Goal: Information Seeking & Learning: Learn about a topic

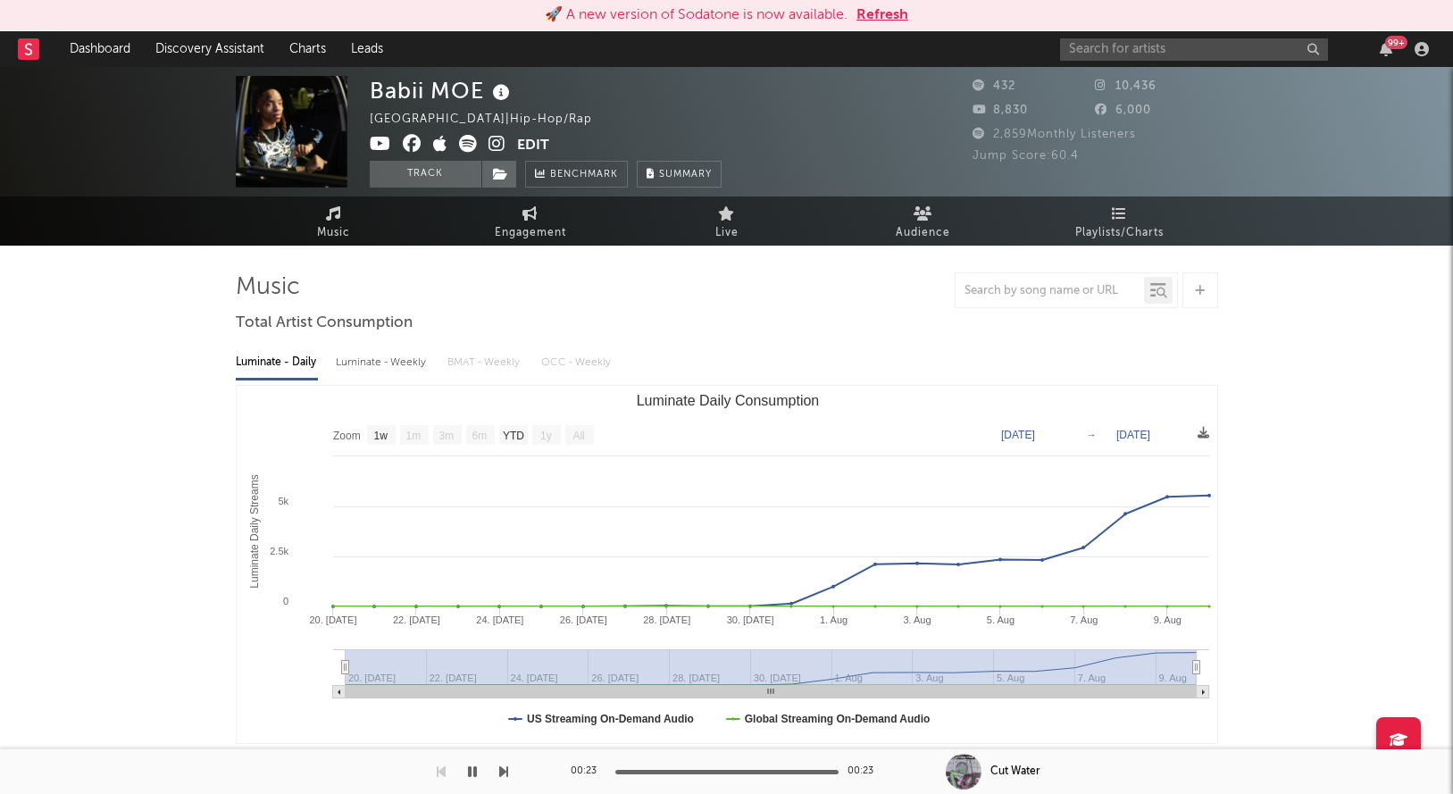
select select "1w"
click at [879, 12] on button "Refresh" at bounding box center [882, 14] width 52 height 21
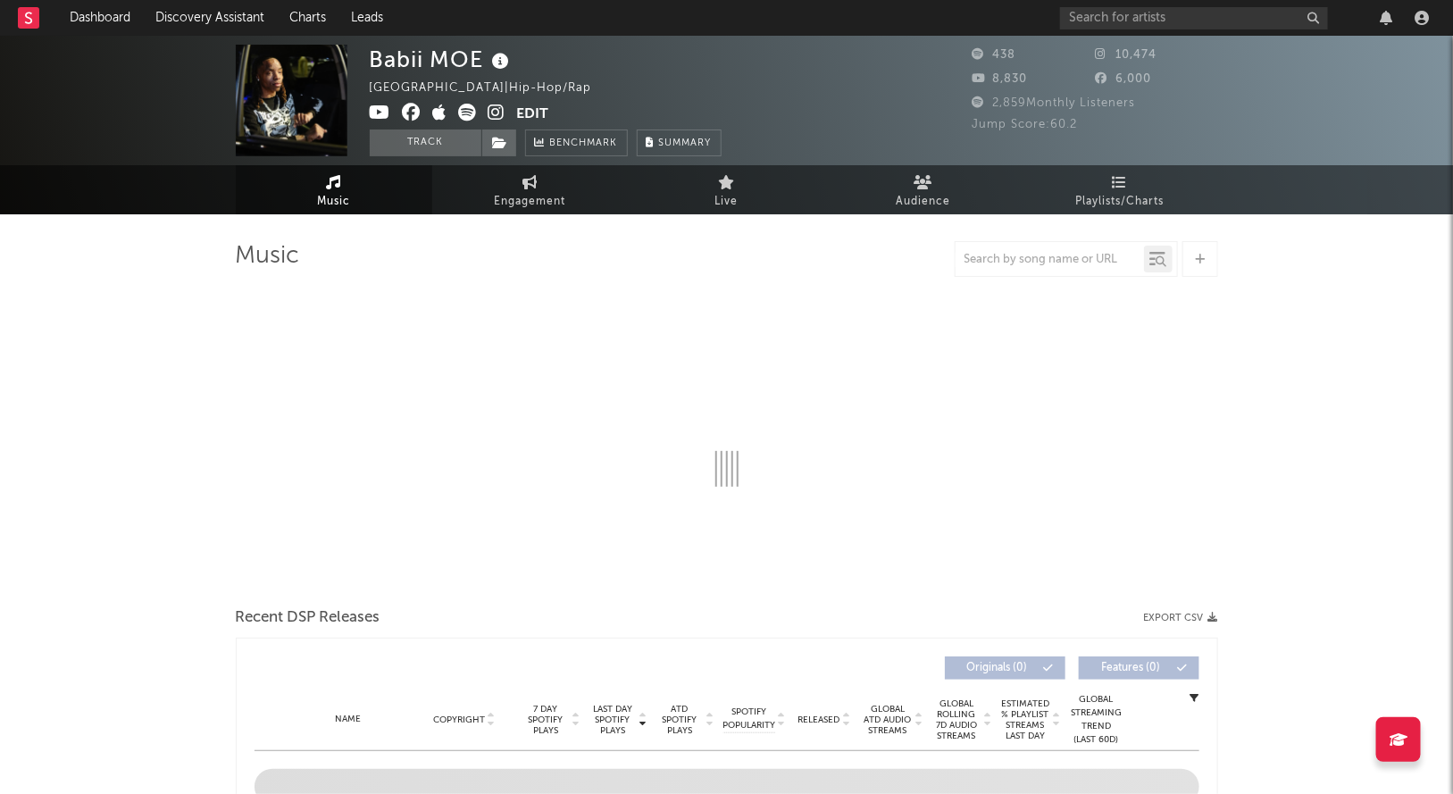
select select "1w"
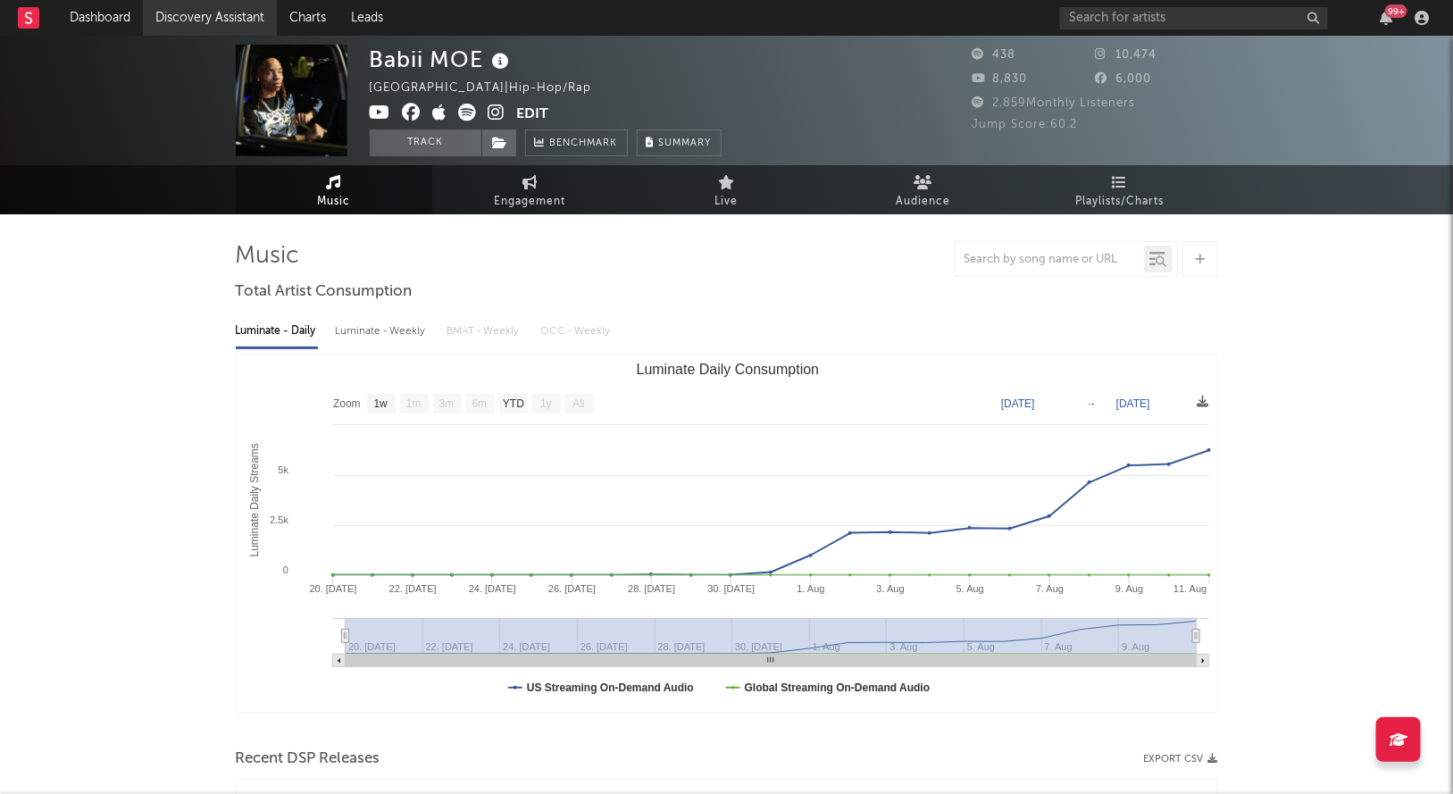
click at [208, 20] on link "Discovery Assistant" at bounding box center [210, 18] width 134 height 36
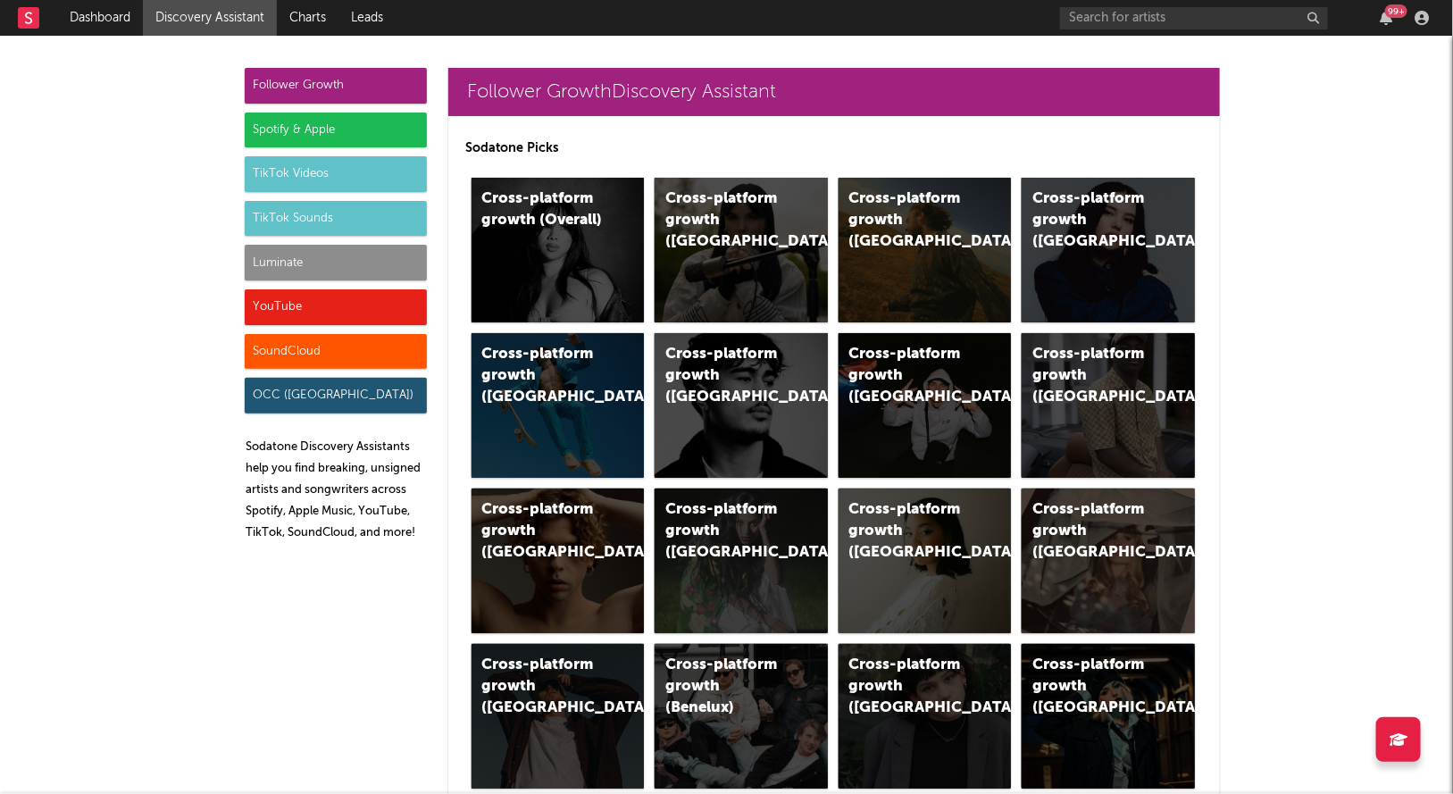
click at [373, 258] on div "Luminate" at bounding box center [336, 263] width 182 height 36
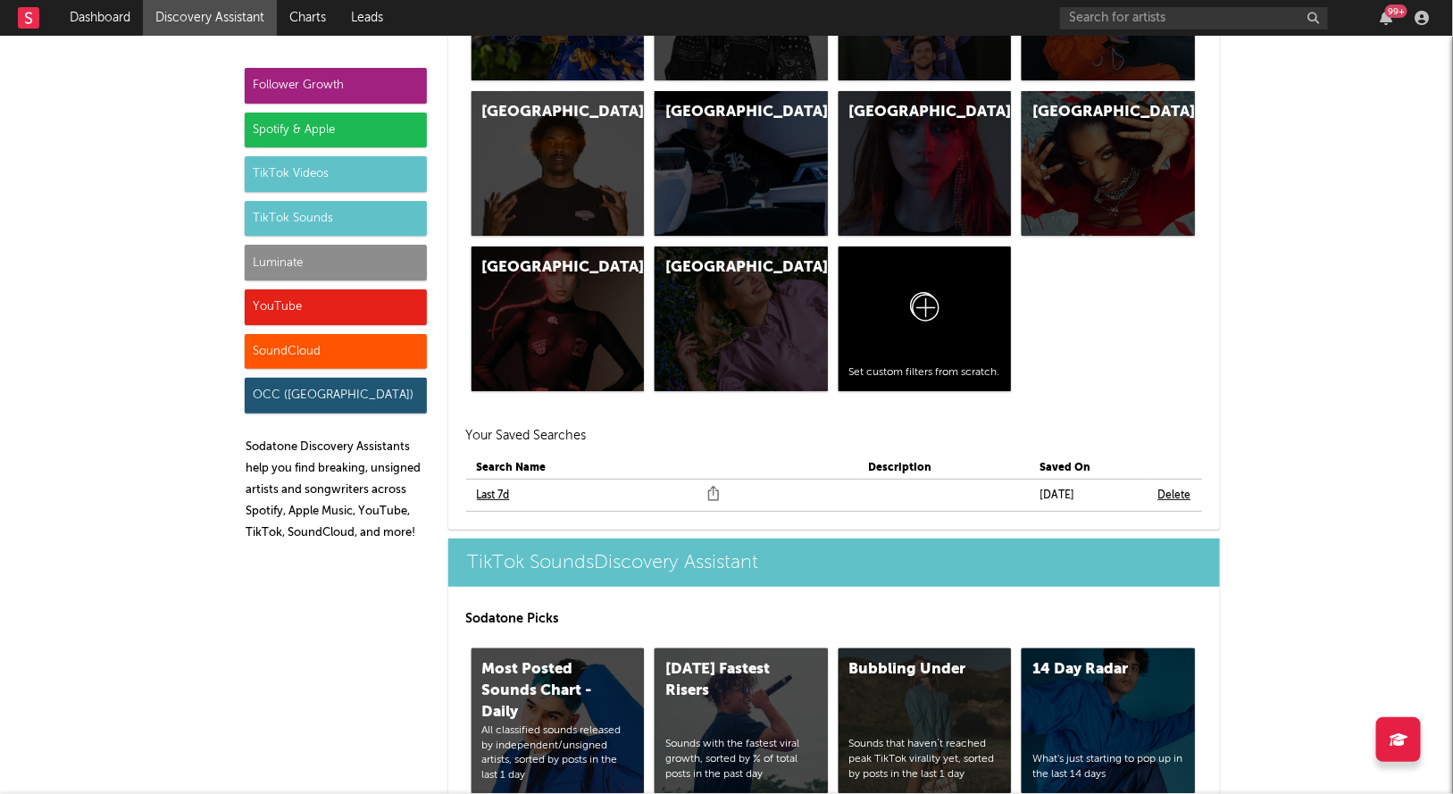
scroll to position [8143, 0]
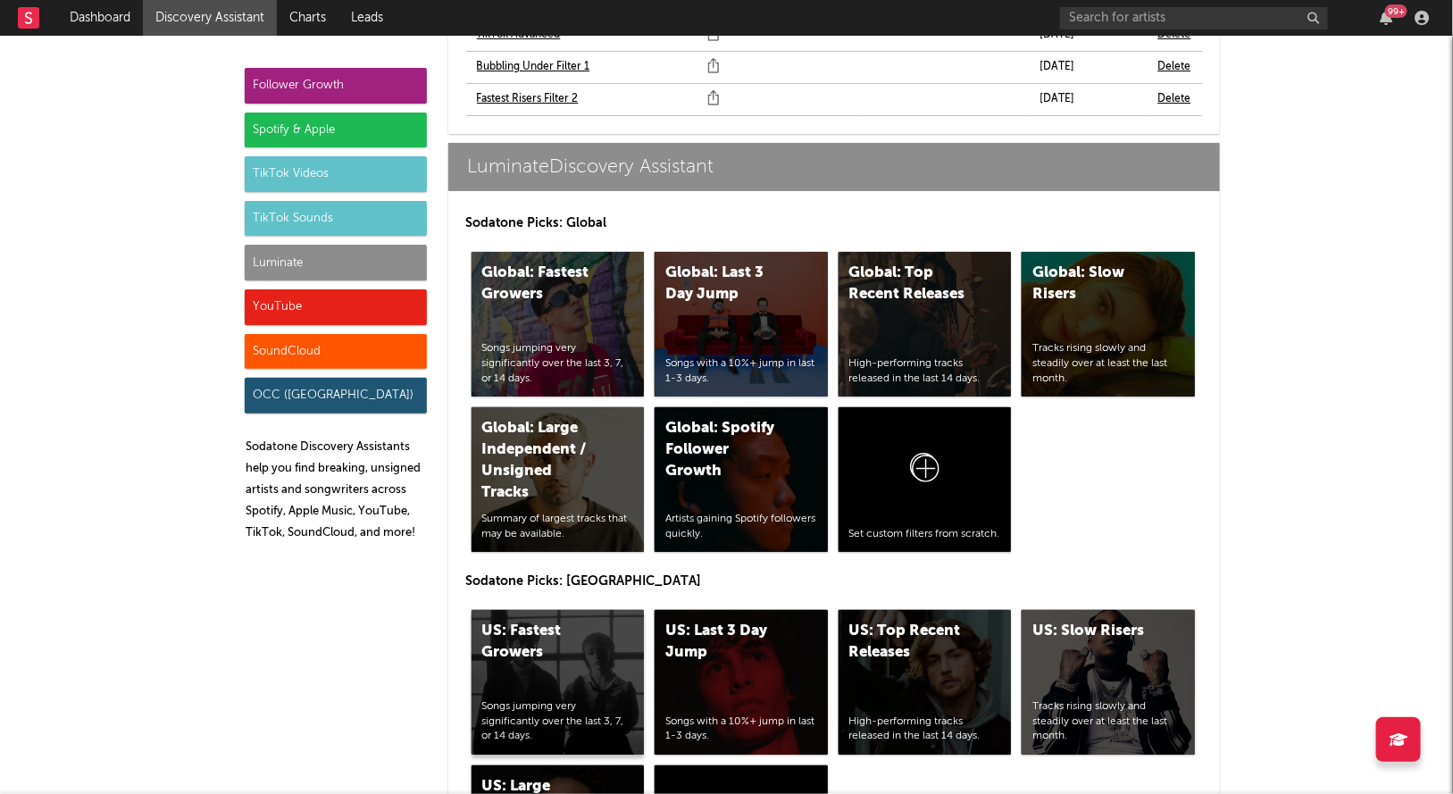
click at [575, 699] on div "Songs jumping very significantly over the last 3, 7, or 14 days." at bounding box center [558, 721] width 152 height 45
click at [873, 615] on div "US: Top Recent Releases High-performing tracks released in the last 14 days." at bounding box center [924, 682] width 173 height 145
click at [377, 301] on div "YouTube" at bounding box center [336, 307] width 182 height 36
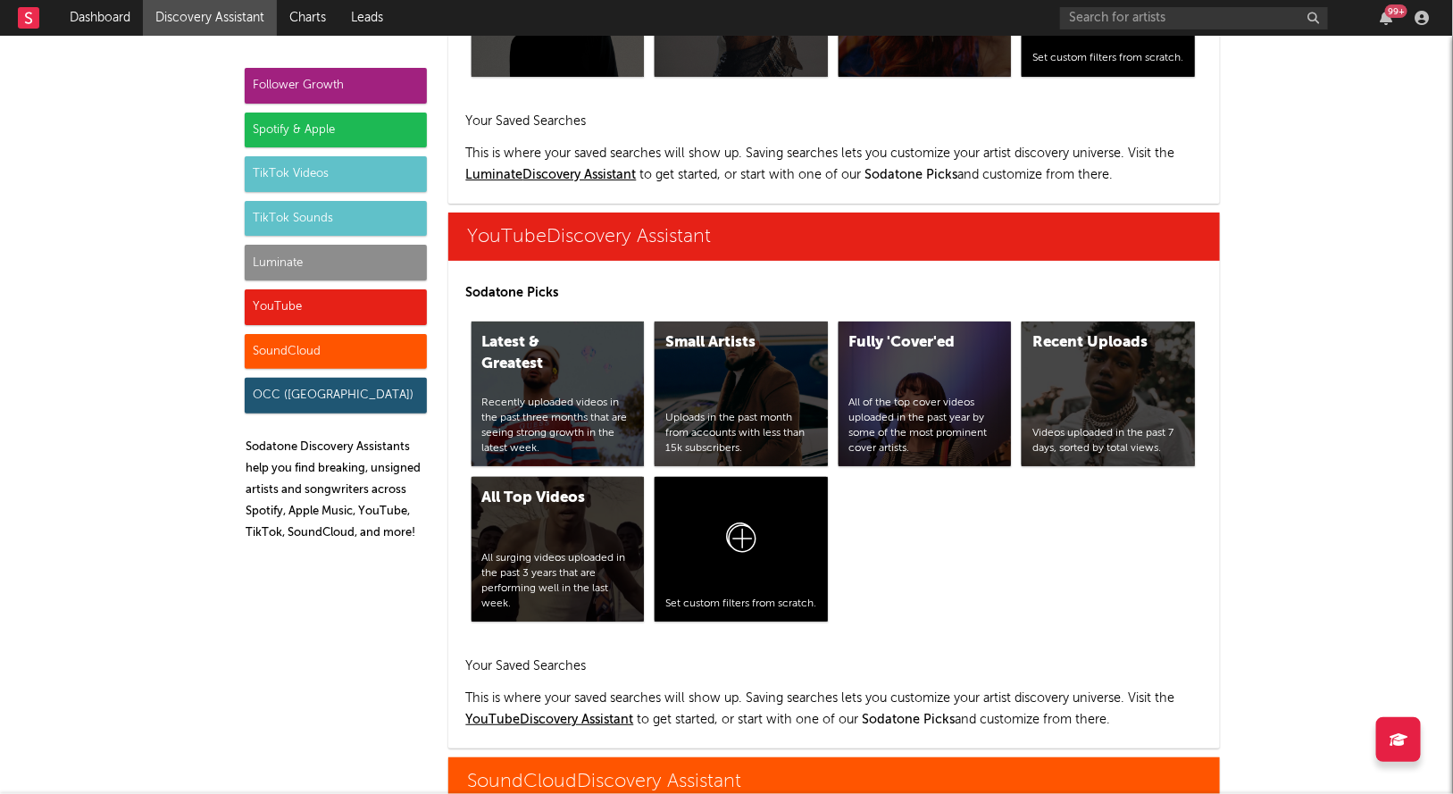
scroll to position [10382, 0]
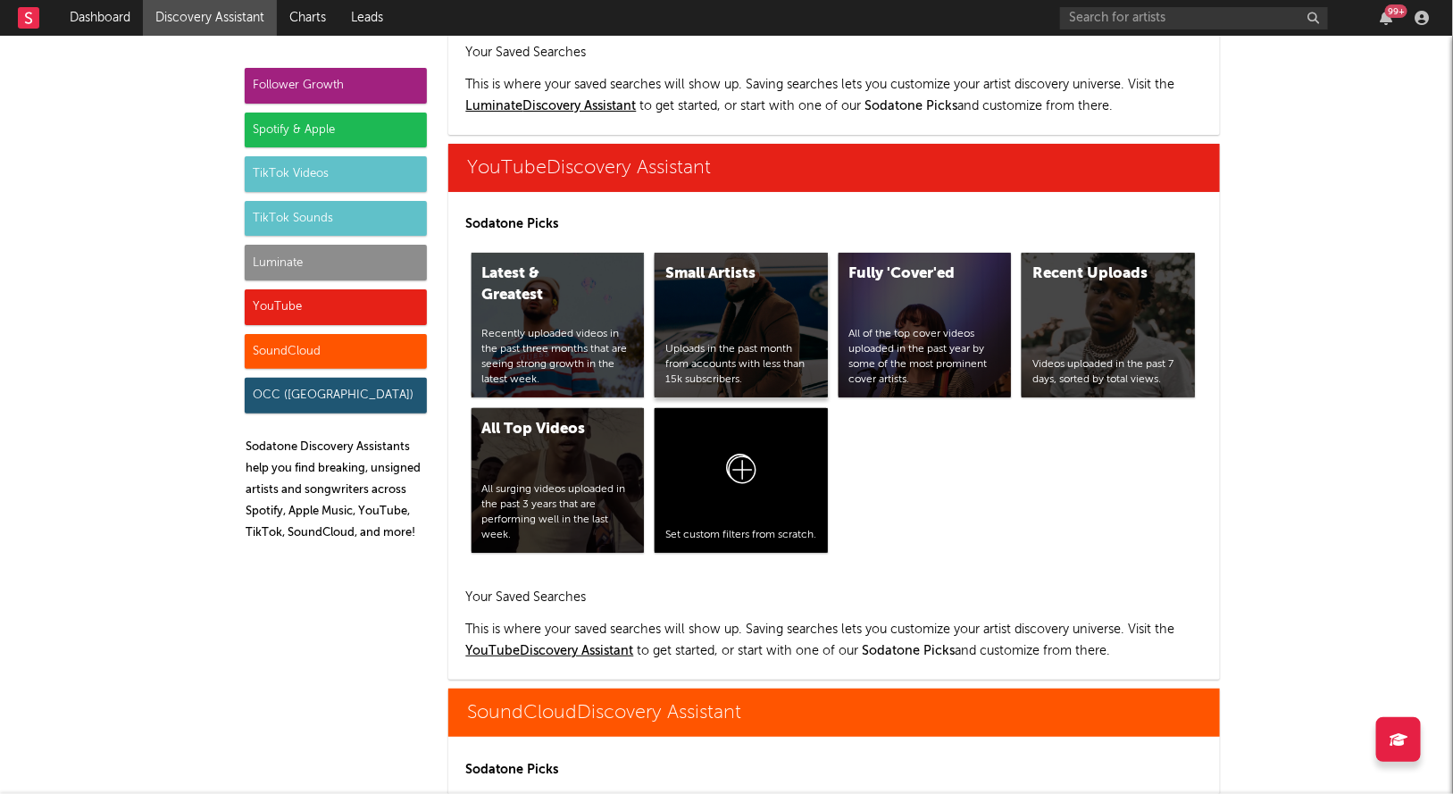
click at [781, 342] on div "Uploads in the past month from accounts with less than 15k subscribers." at bounding box center [741, 364] width 152 height 45
click at [96, 12] on link "Dashboard" at bounding box center [100, 18] width 86 height 36
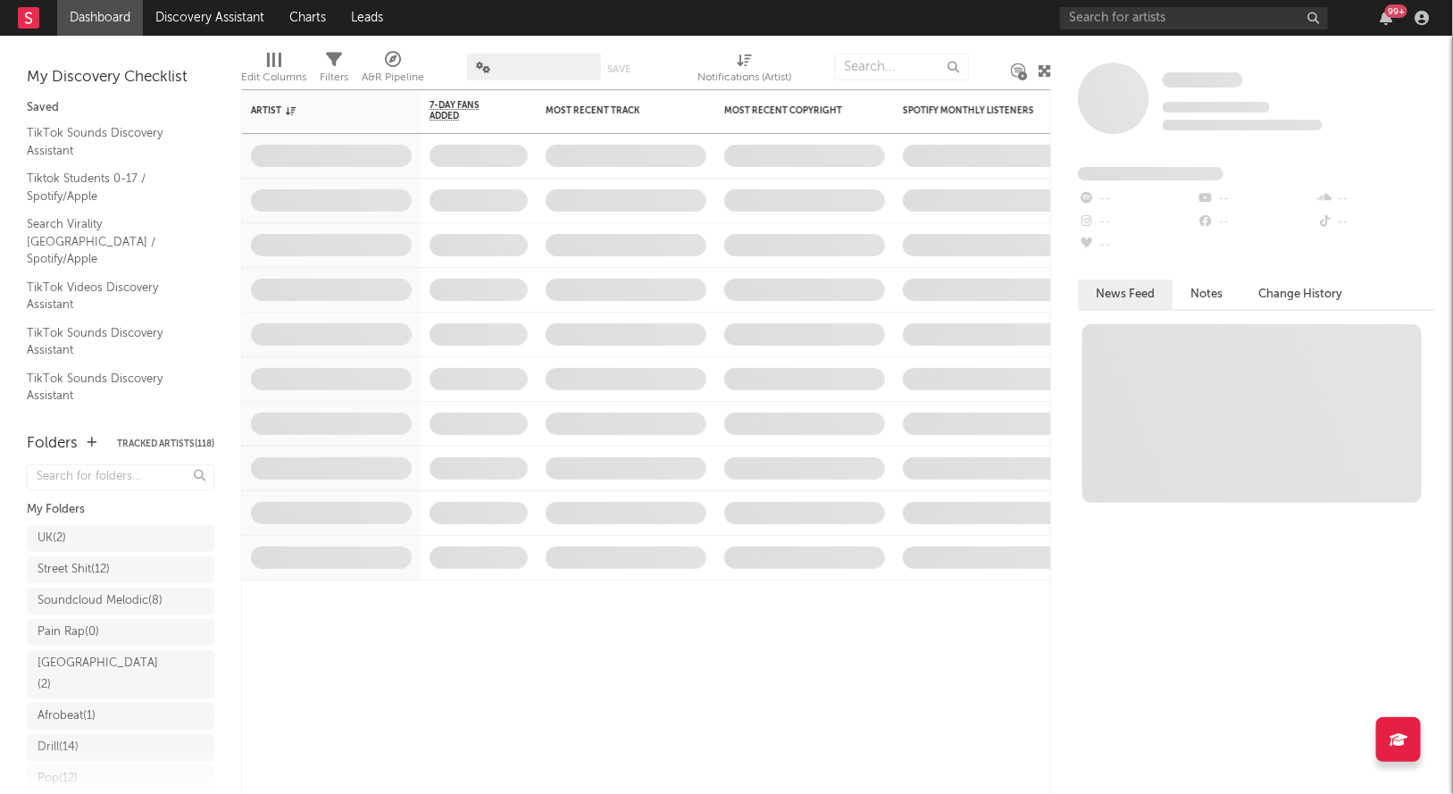
scroll to position [329, 0]
click at [87, 707] on div "Research Priorities ( 9 )" at bounding box center [103, 706] width 132 height 21
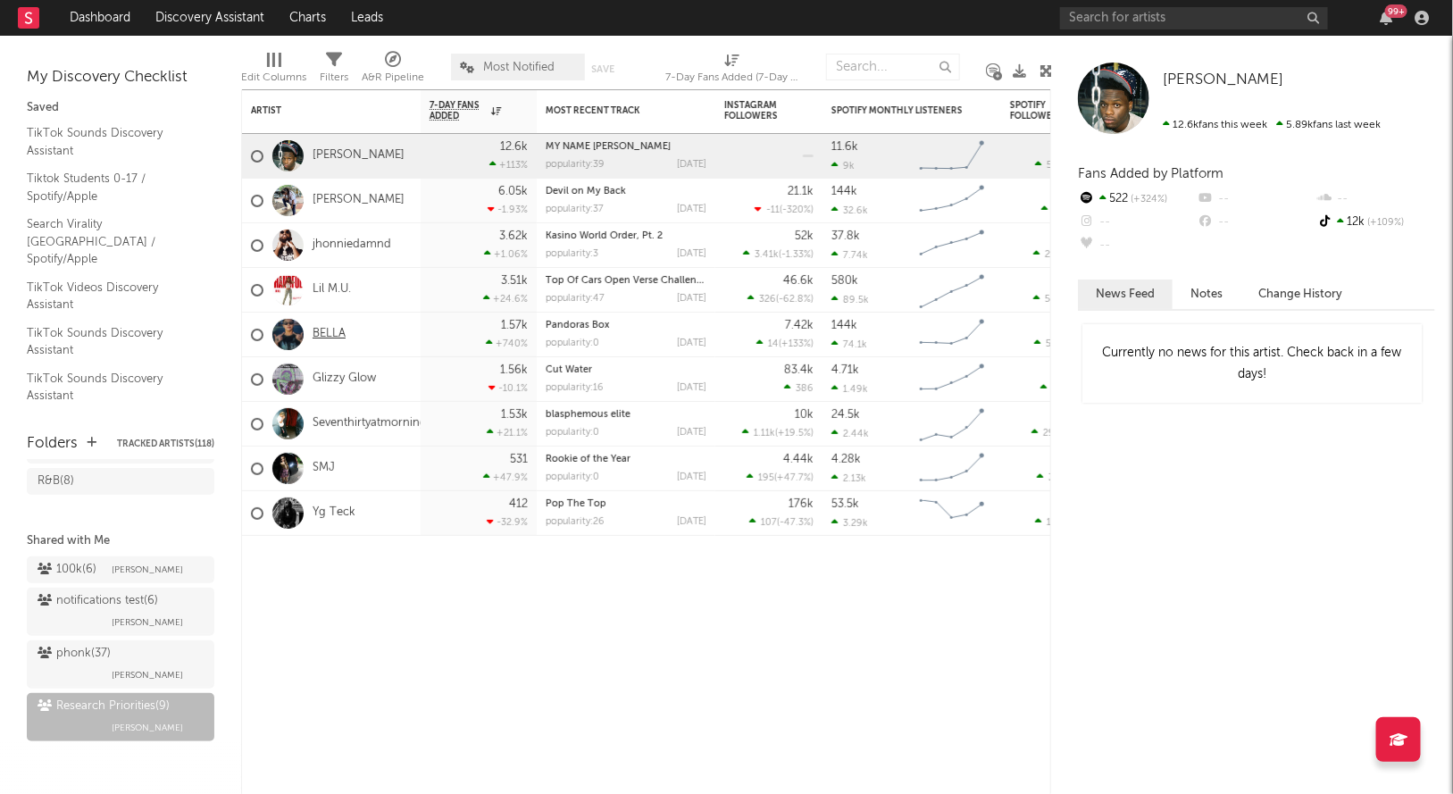
click at [328, 335] on link "BELLA" at bounding box center [328, 334] width 33 height 15
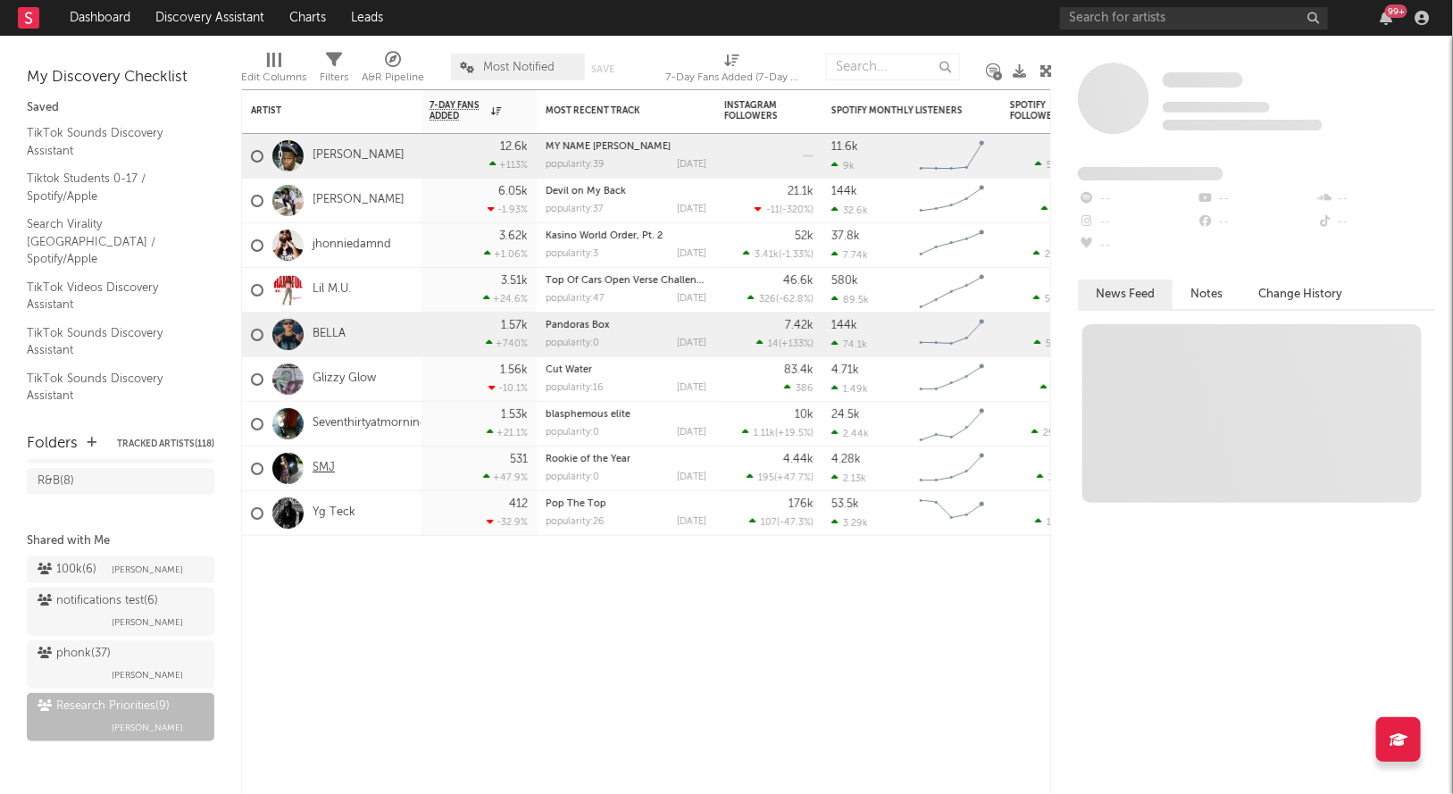
click at [329, 468] on link "SMJ" at bounding box center [323, 468] width 22 height 15
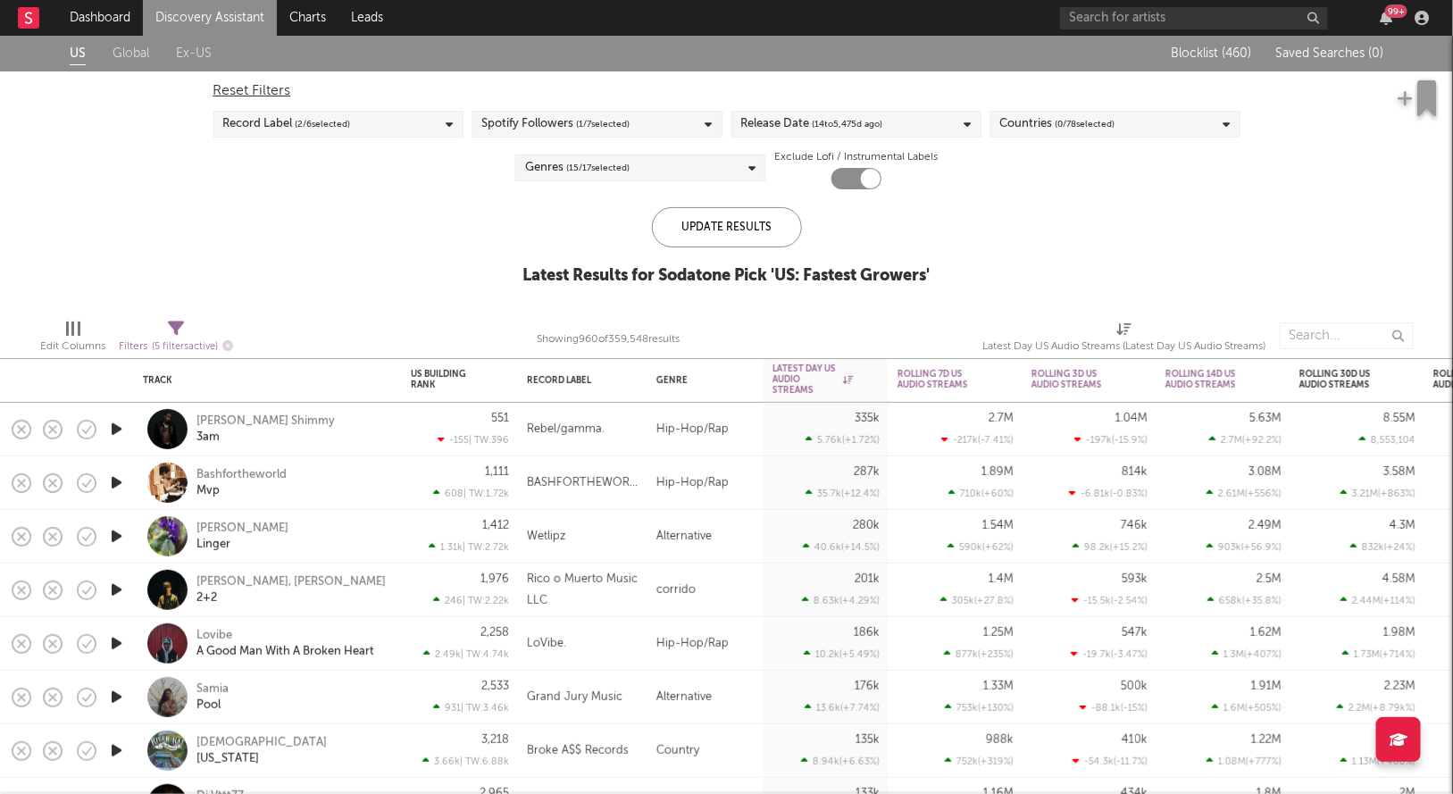
click at [855, 128] on span "( 14 to 5,475 d ago)" at bounding box center [847, 123] width 71 height 21
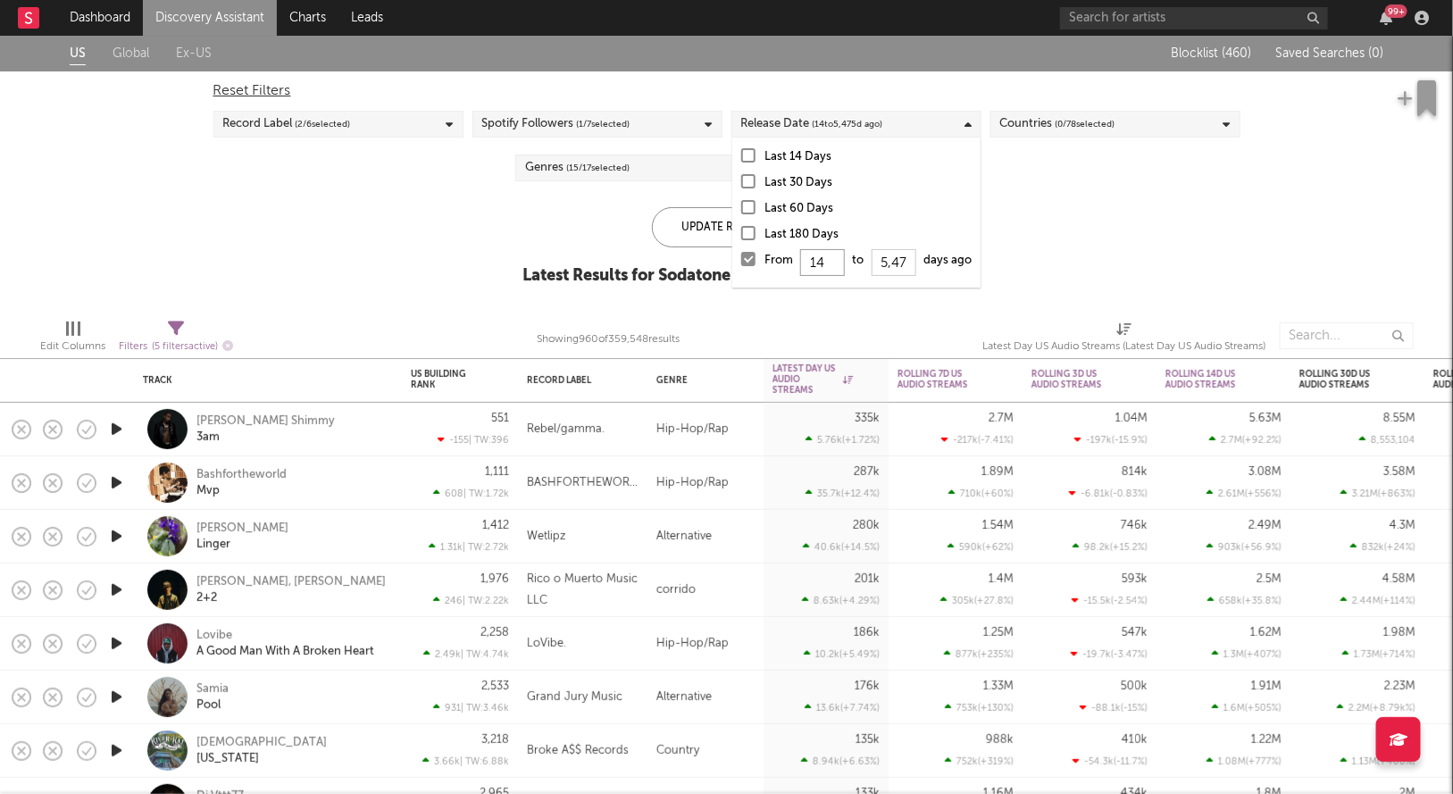
click at [834, 265] on input "14" at bounding box center [822, 262] width 45 height 27
type input "1"
type input "0"
click at [702, 228] on div "Update Results" at bounding box center [727, 227] width 150 height 40
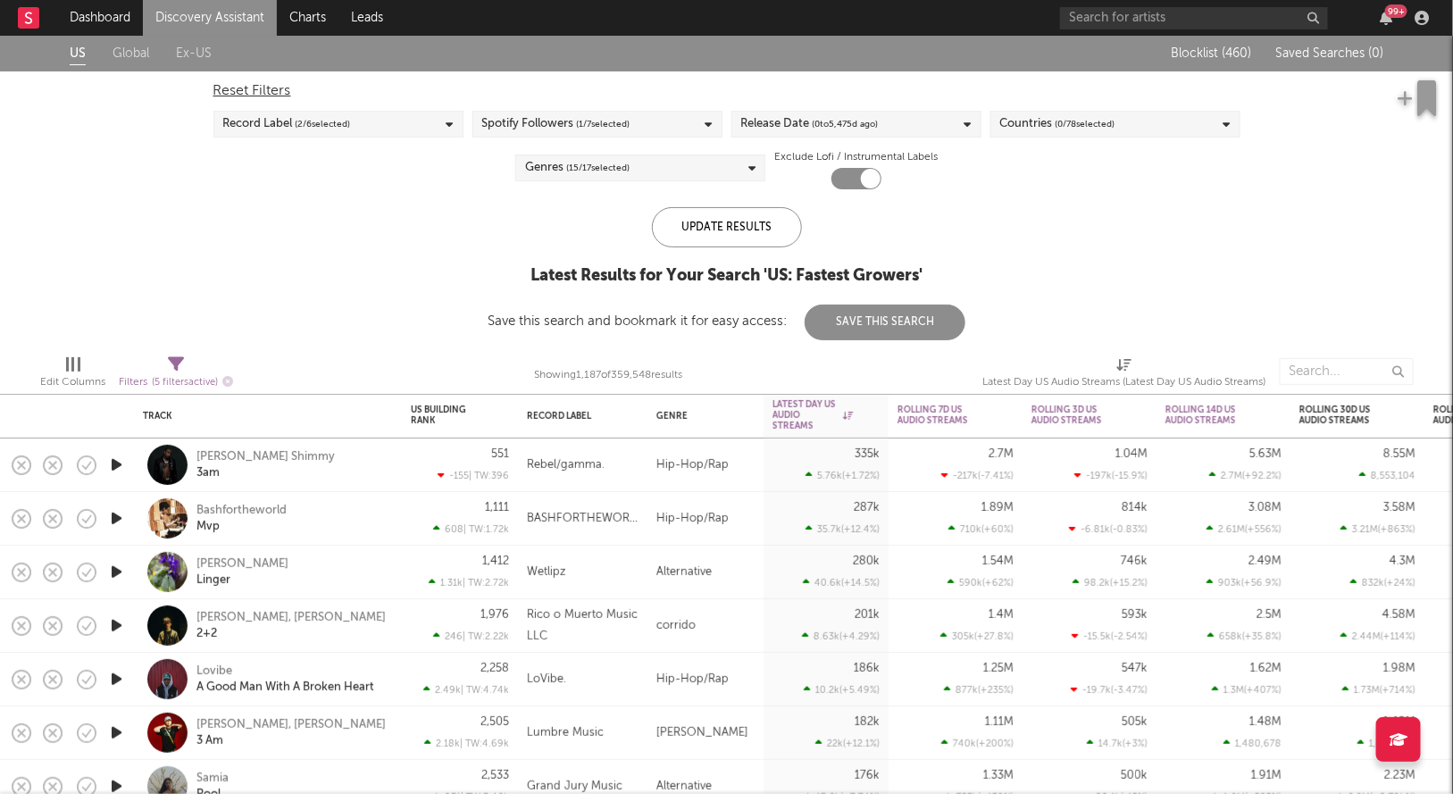
click at [1039, 124] on div "Countries ( 0 / 78 selected)" at bounding box center [1057, 123] width 115 height 21
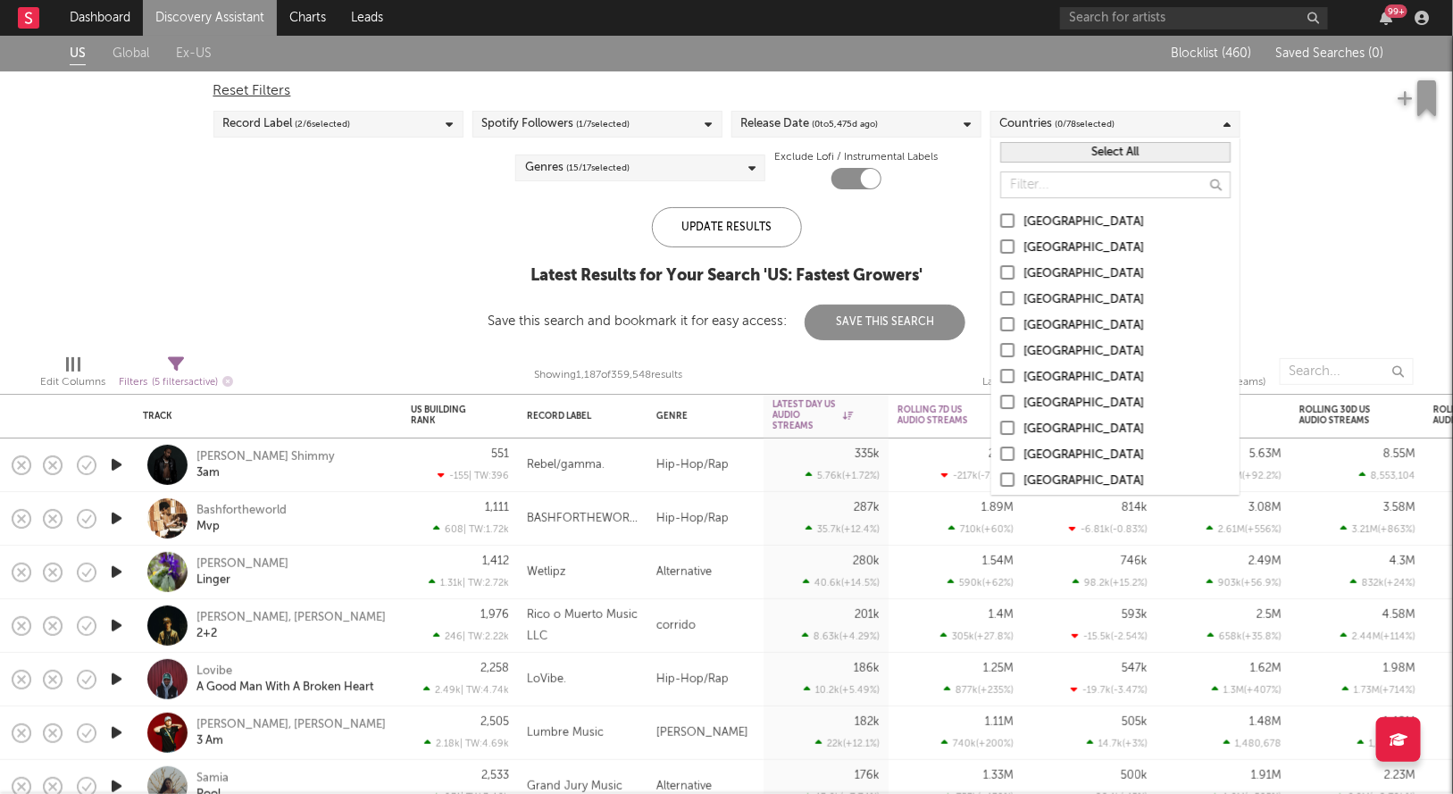
click at [1005, 225] on div at bounding box center [1007, 220] width 14 height 14
click at [1000, 225] on input "[GEOGRAPHIC_DATA]" at bounding box center [1000, 222] width 0 height 21
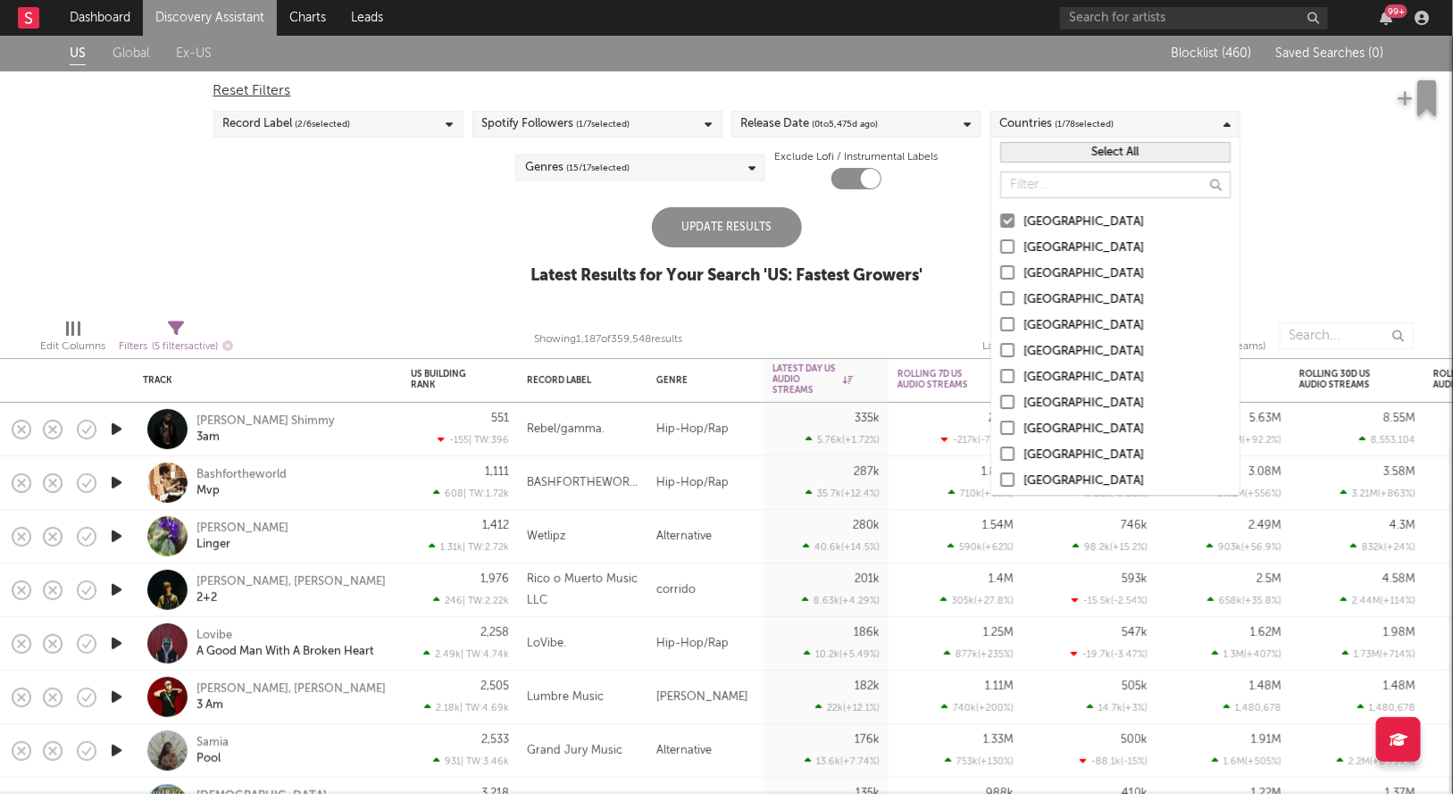
click at [764, 226] on div "Update Results" at bounding box center [727, 227] width 150 height 40
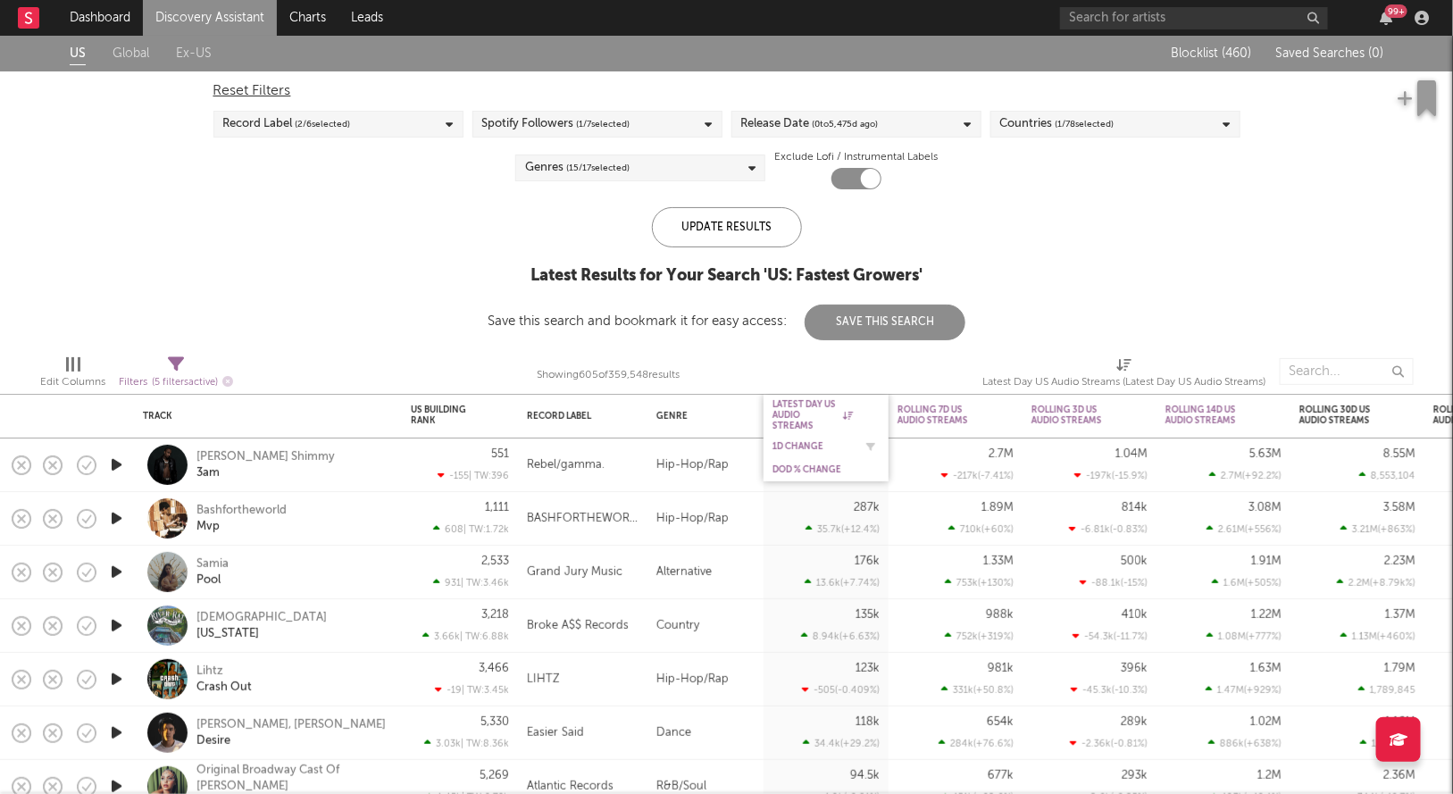
click at [794, 445] on div "1D Change" at bounding box center [812, 446] width 80 height 11
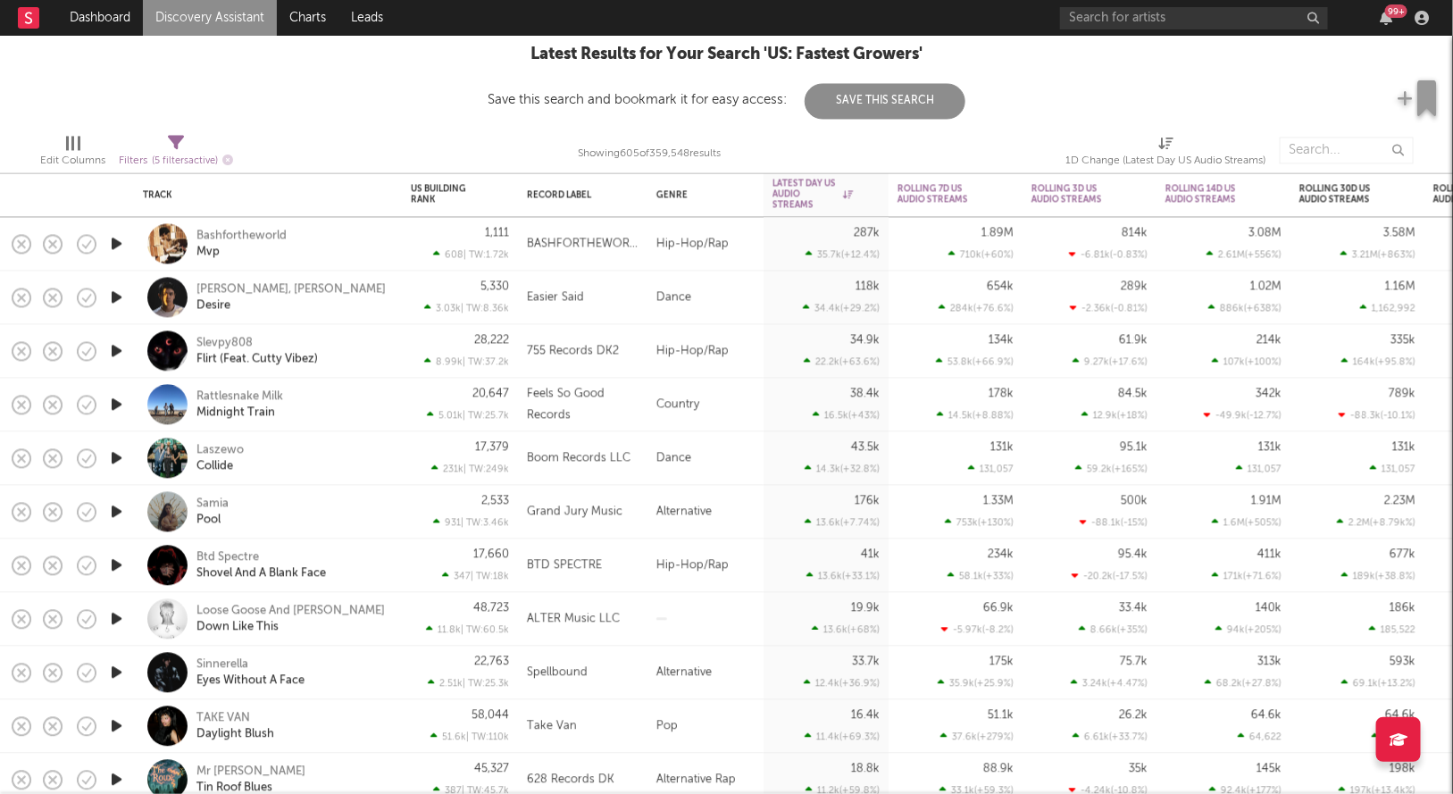
click at [110, 351] on icon "button" at bounding box center [116, 351] width 19 height 22
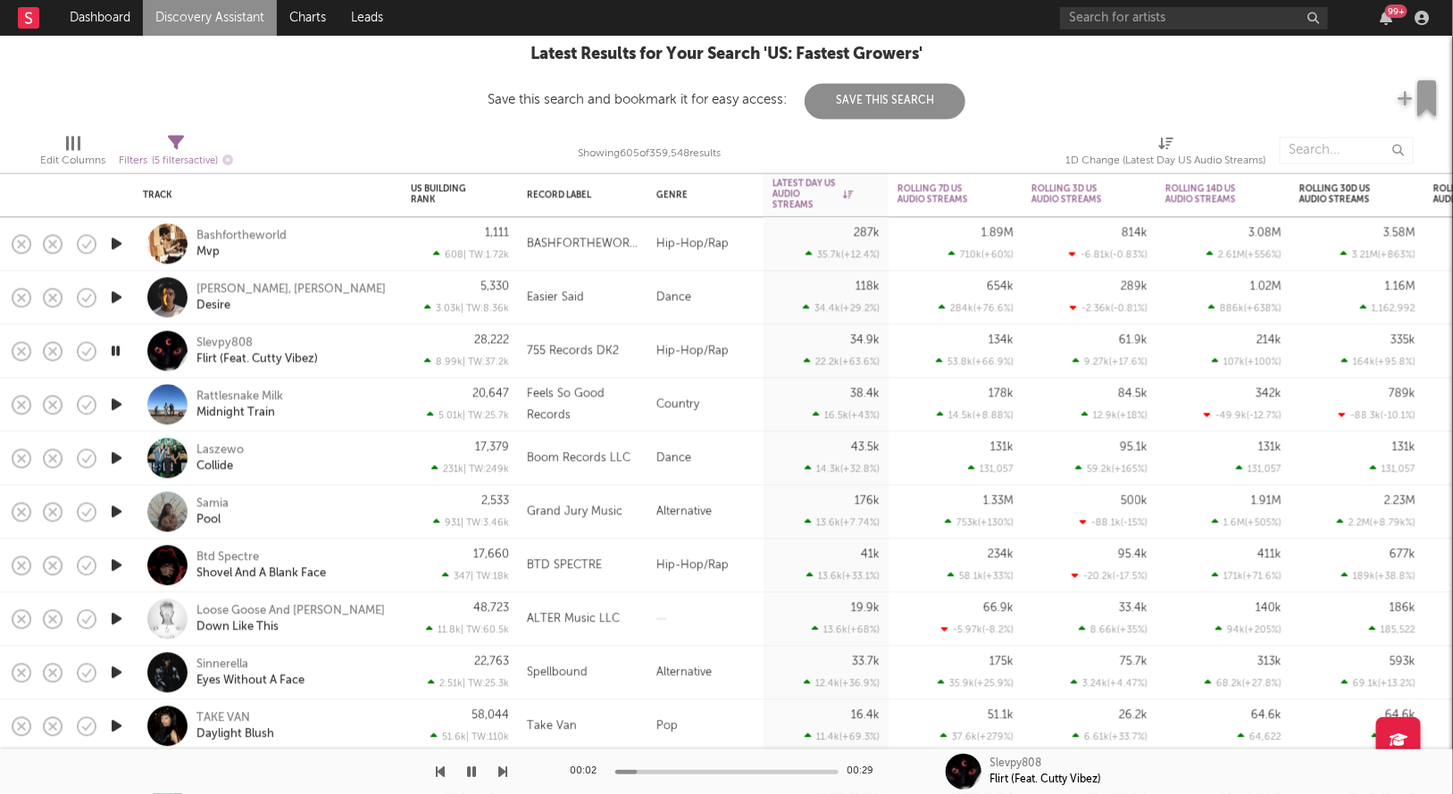
click at [110, 351] on icon "button" at bounding box center [115, 351] width 17 height 22
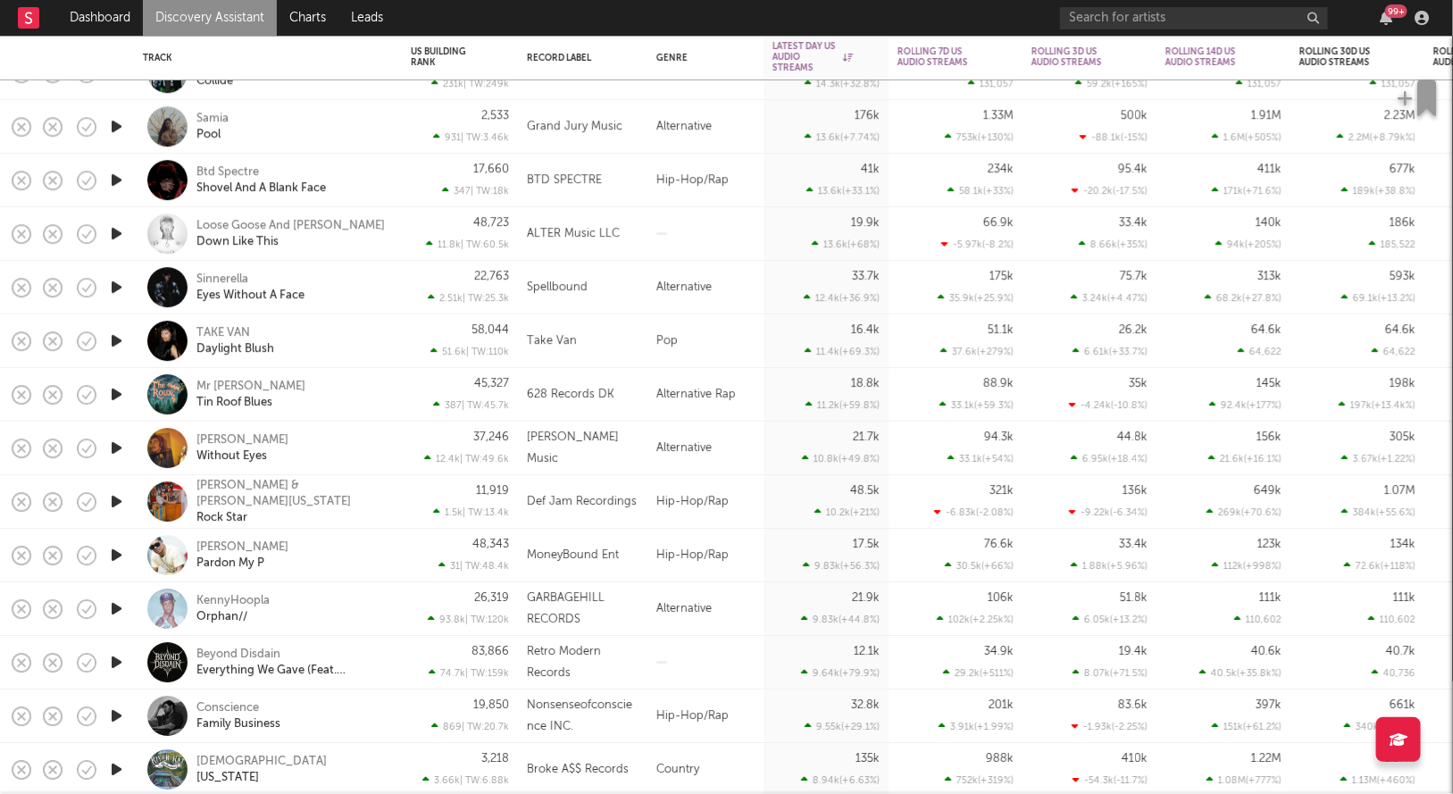
click at [119, 343] on icon "button" at bounding box center [116, 340] width 19 height 22
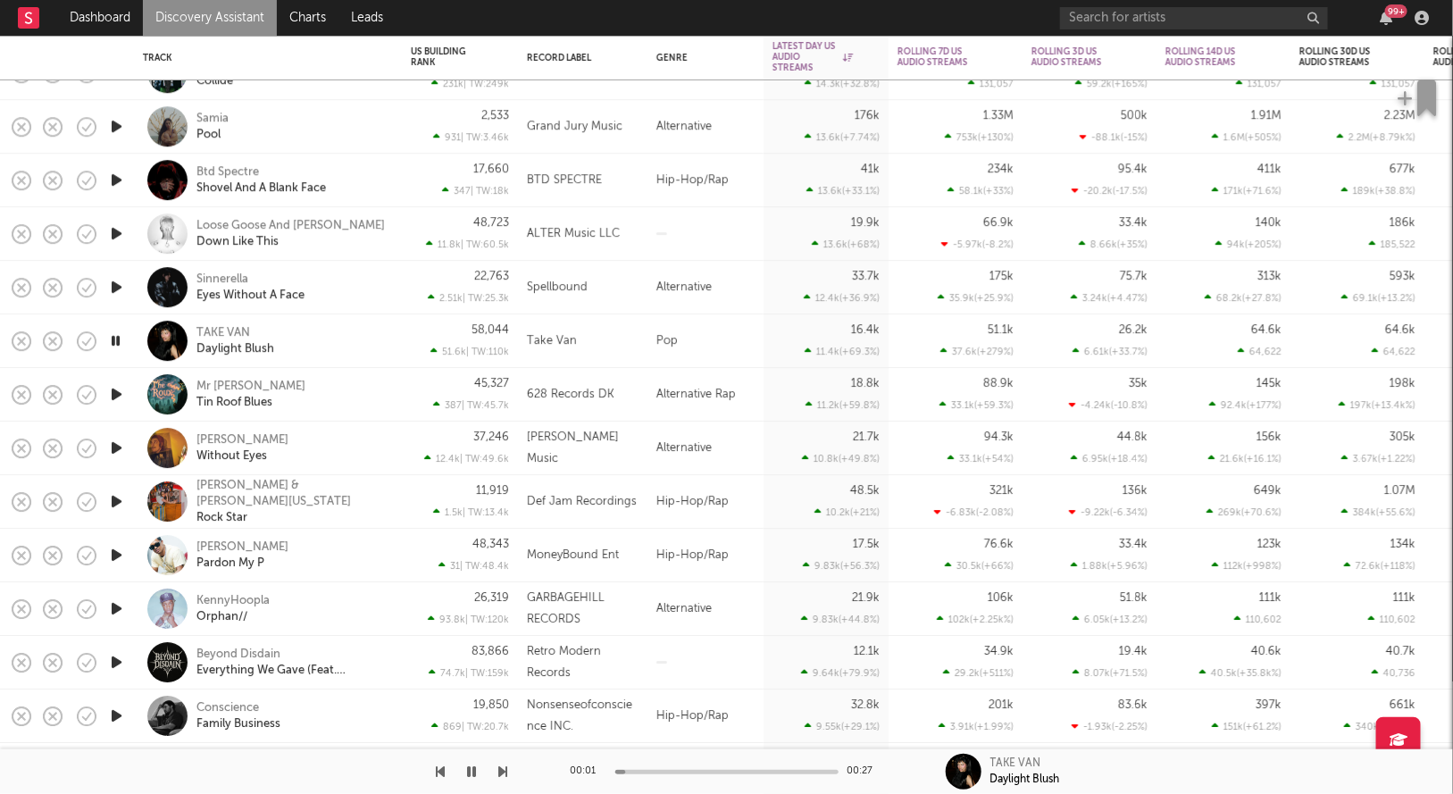
click at [119, 343] on icon "button" at bounding box center [115, 340] width 17 height 22
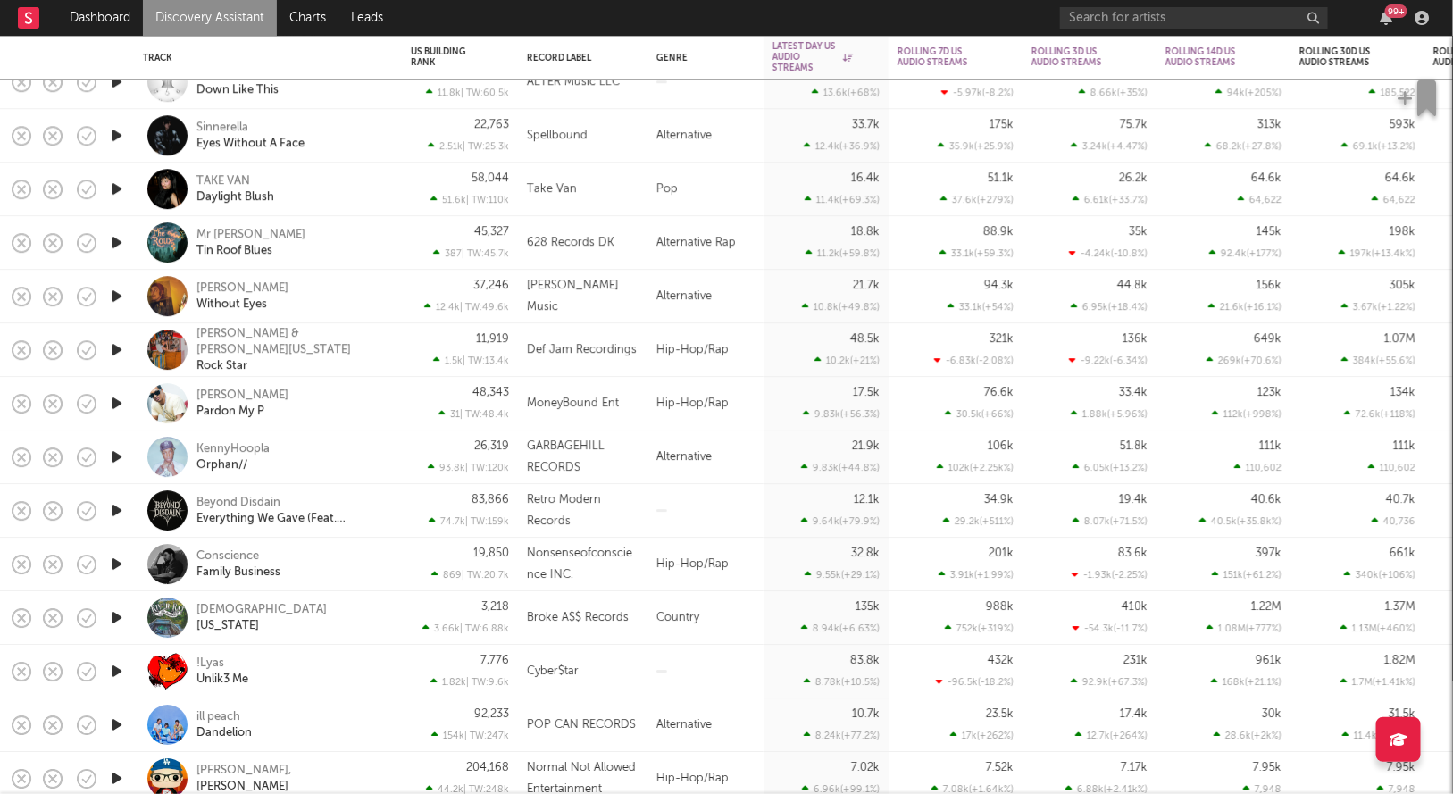
click at [121, 399] on icon "button" at bounding box center [116, 403] width 19 height 22
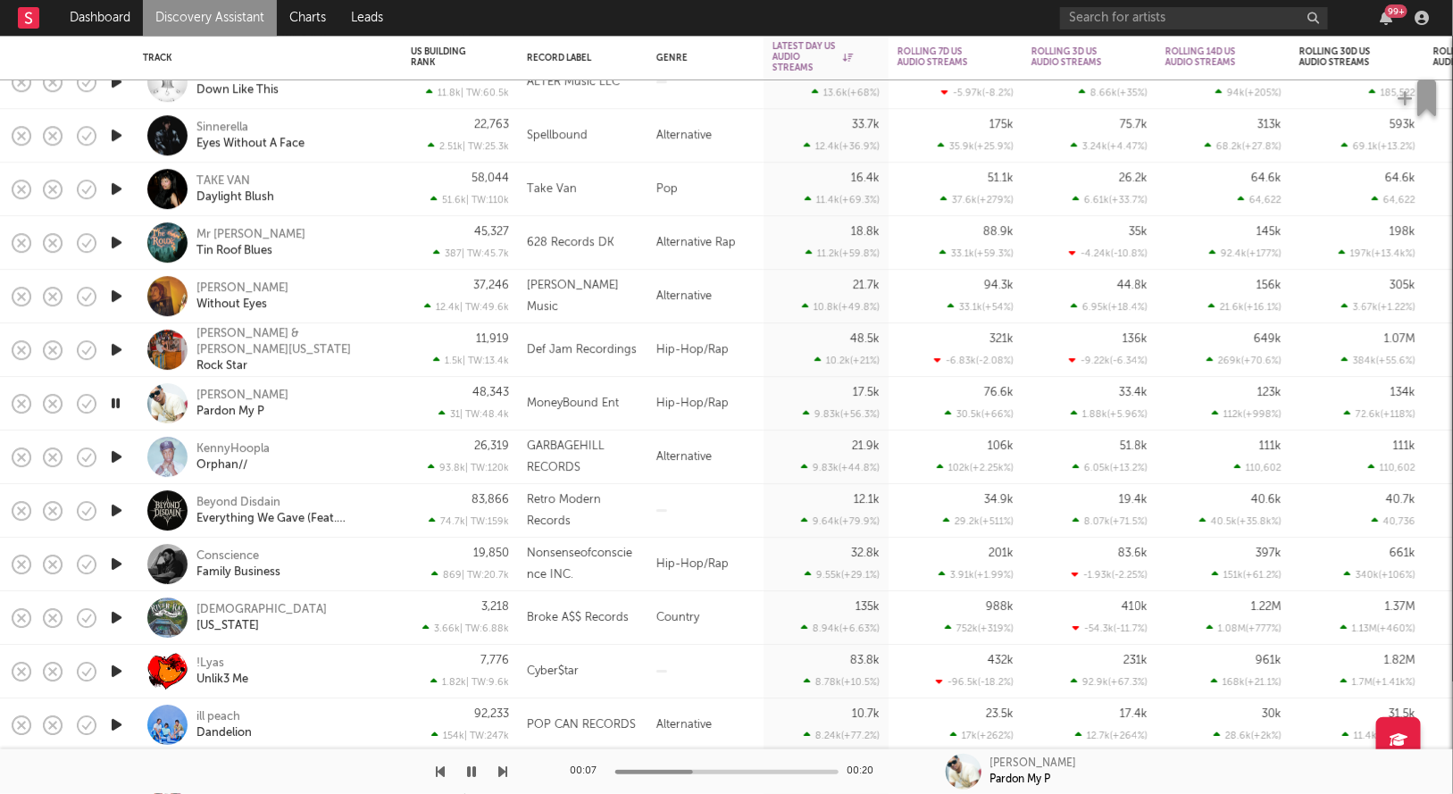
click at [121, 399] on icon "button" at bounding box center [115, 403] width 17 height 22
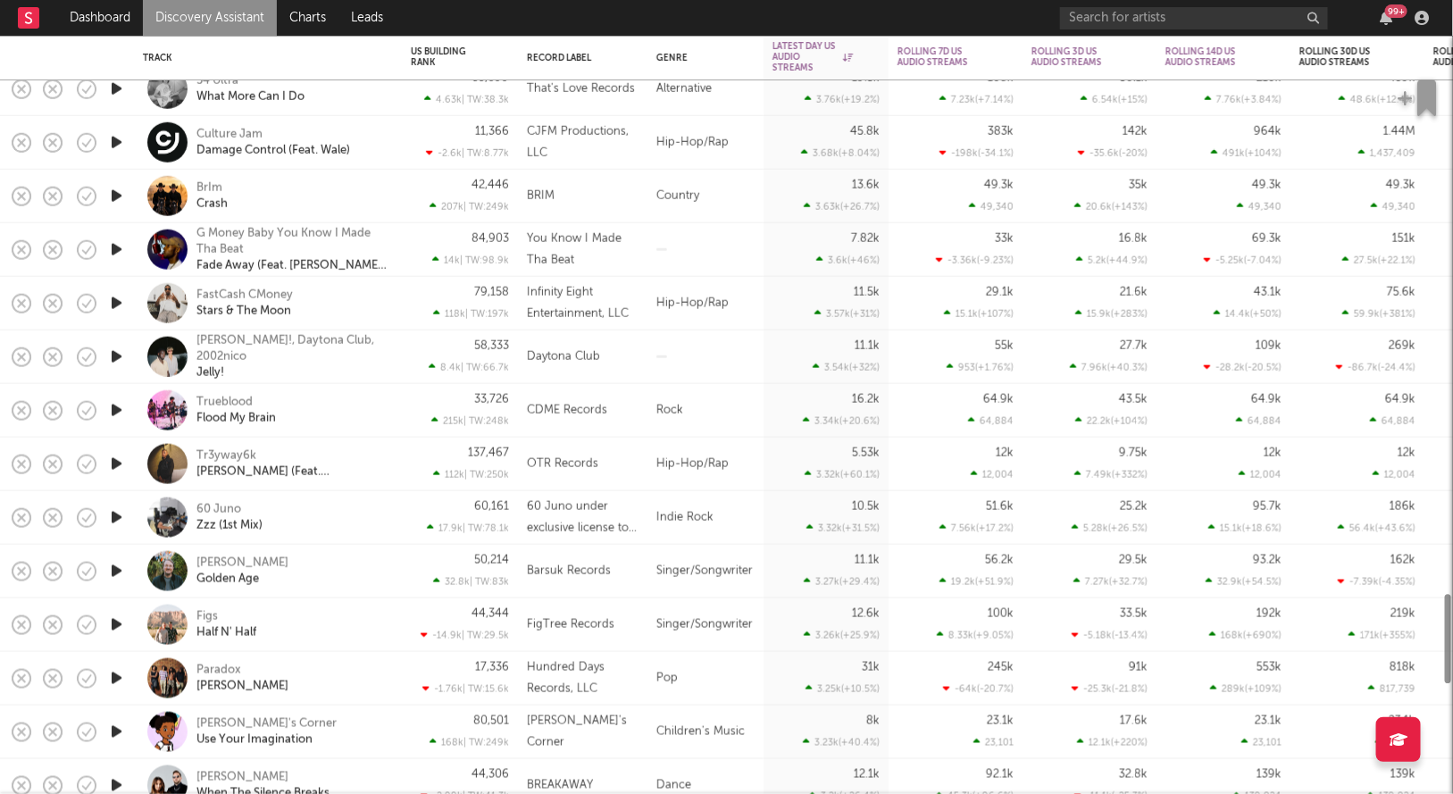
drag, startPoint x: 187, startPoint y: 256, endPoint x: 187, endPoint y: 230, distance: 25.9
click at [187, 230] on div at bounding box center [167, 249] width 40 height 40
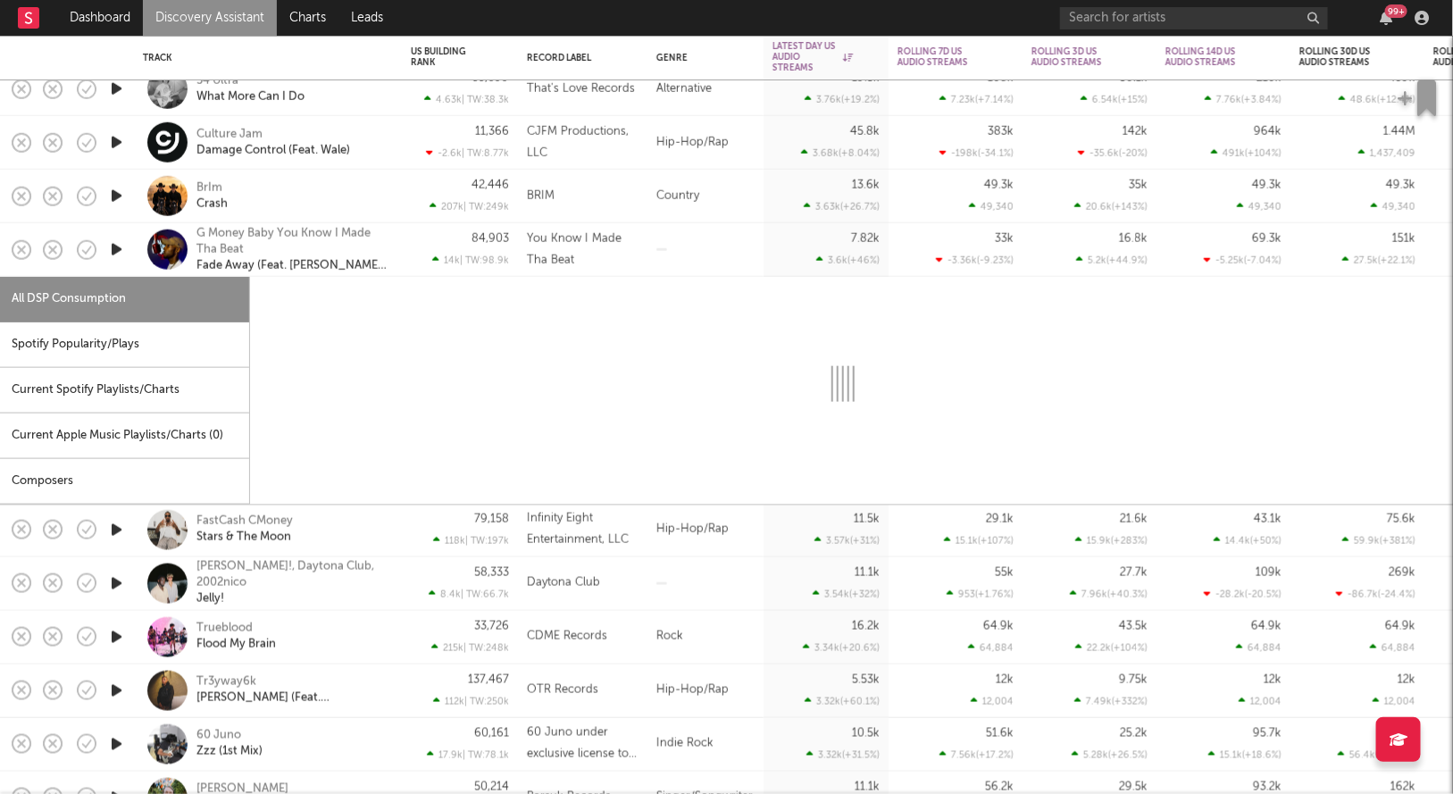
select select "6m"
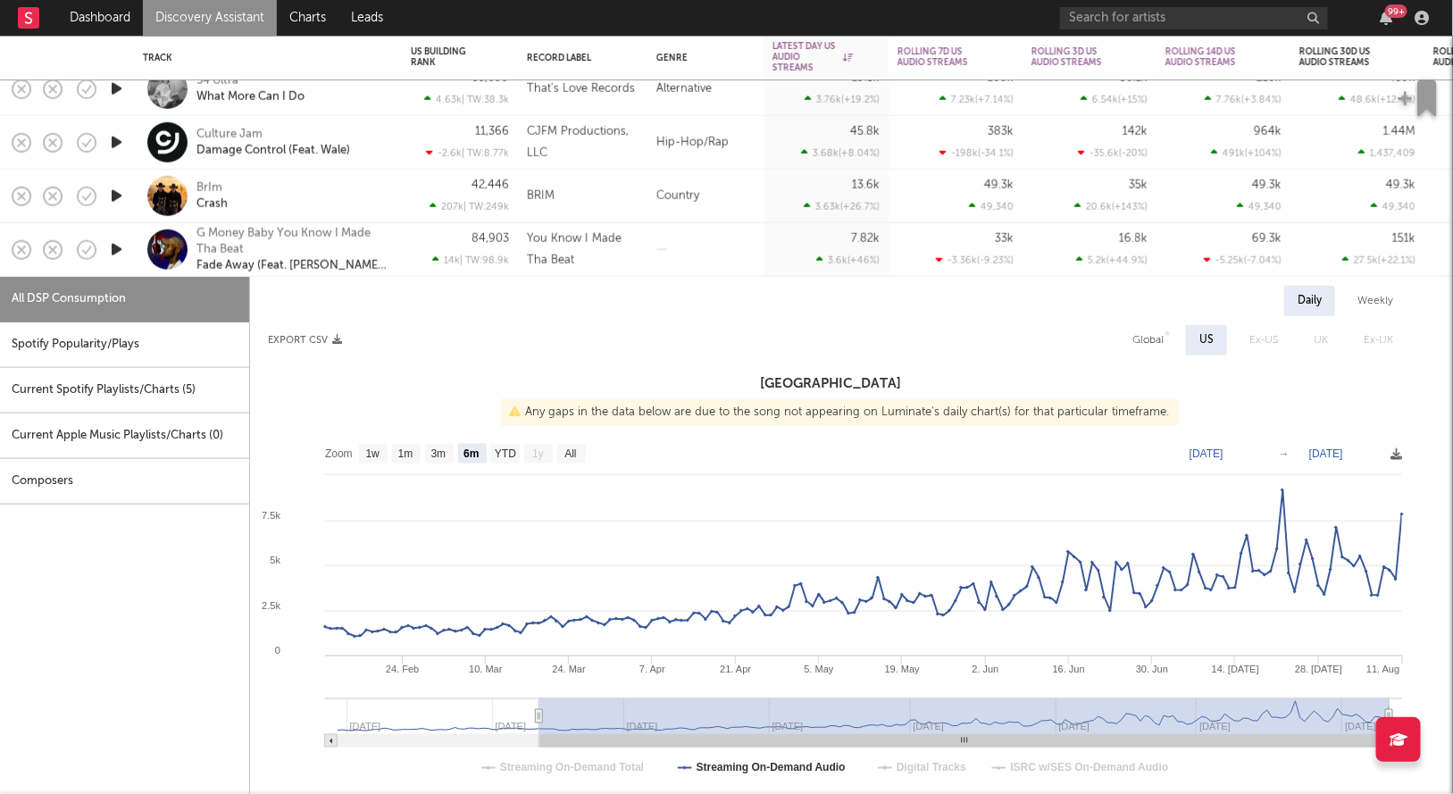
click at [407, 254] on div "84,903 14k | TW: 98.9k" at bounding box center [460, 250] width 116 height 54
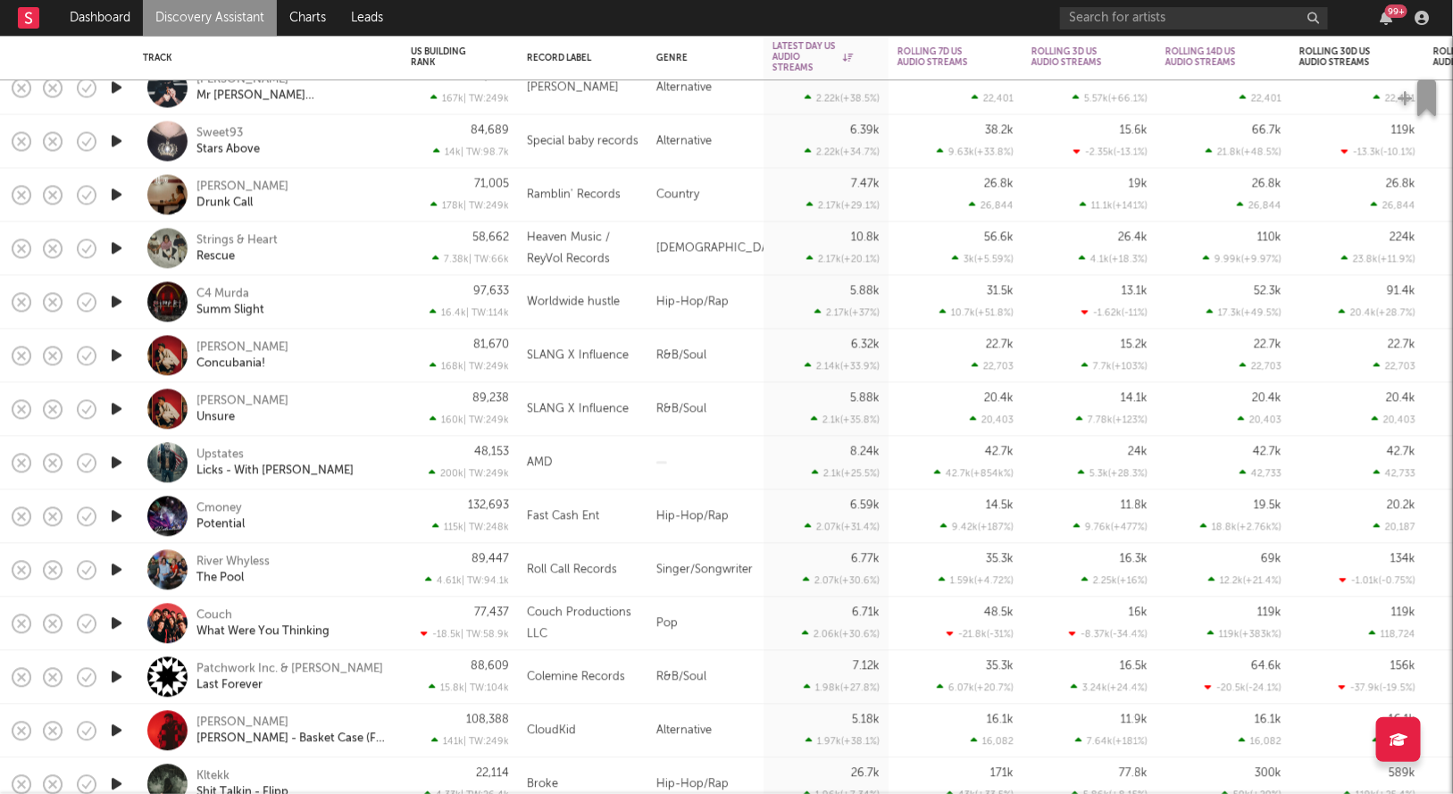
click at [122, 304] on icon "button" at bounding box center [116, 302] width 19 height 22
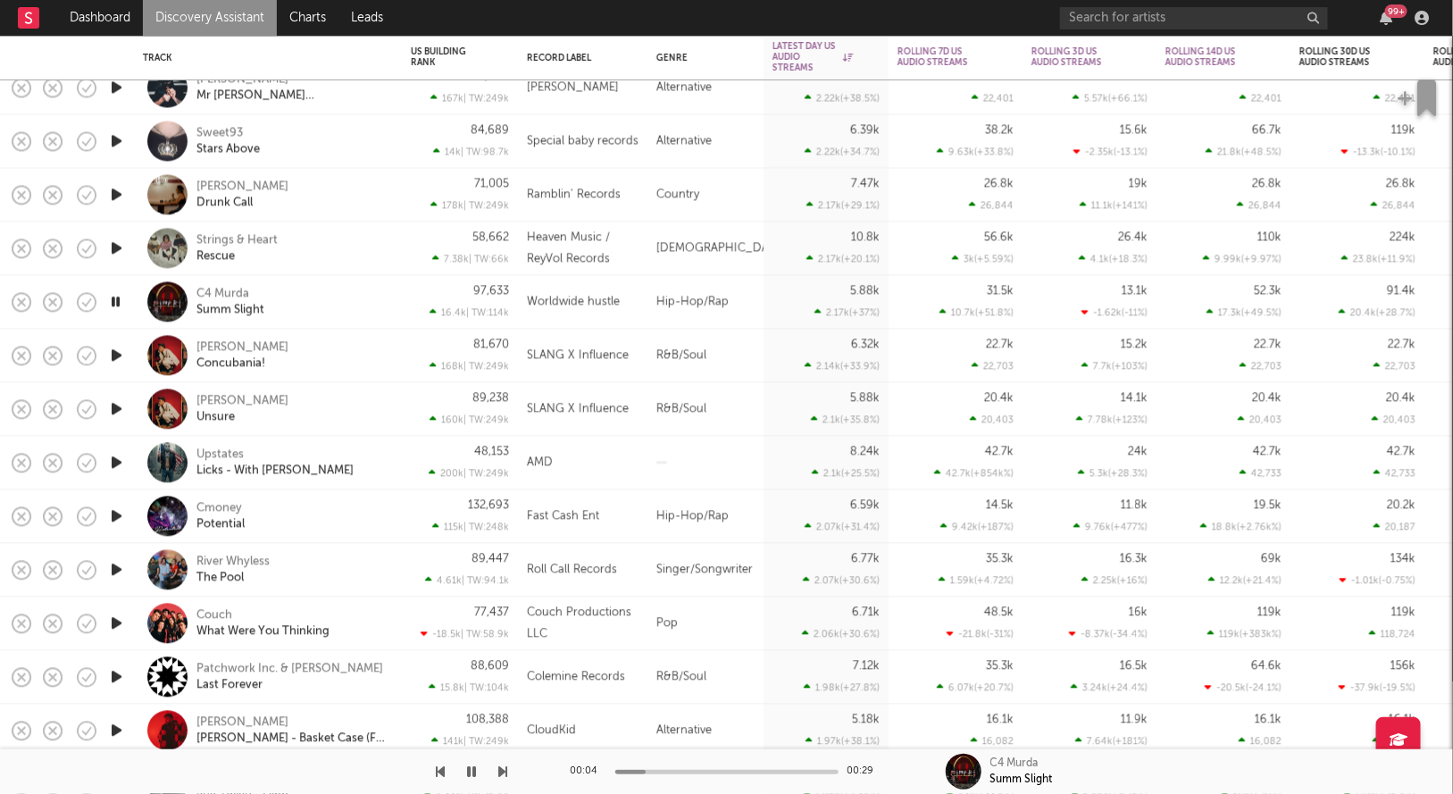
click at [120, 518] on icon "button" at bounding box center [116, 516] width 19 height 22
click at [120, 518] on icon "button" at bounding box center [115, 516] width 17 height 22
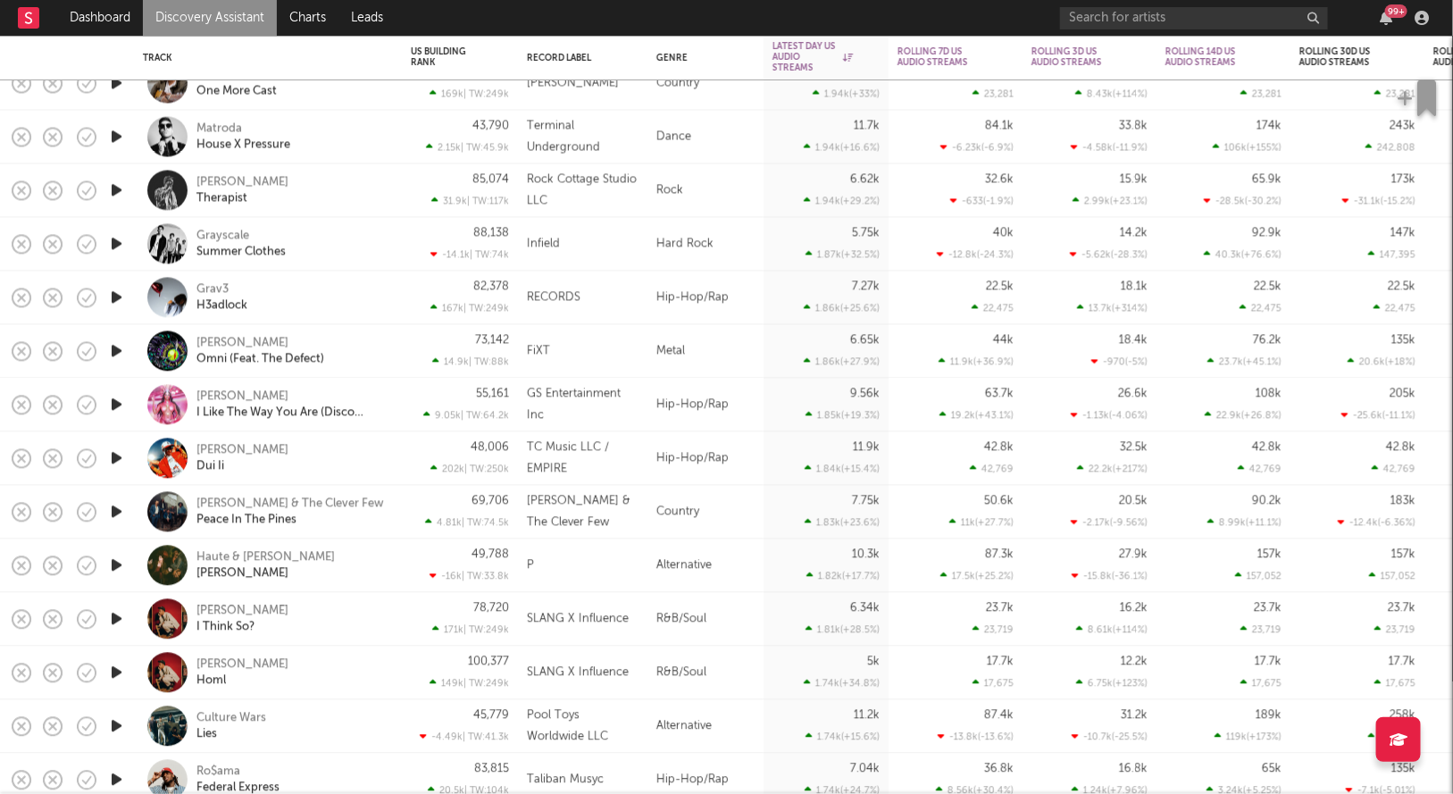
click at [122, 300] on icon "button" at bounding box center [116, 298] width 19 height 22
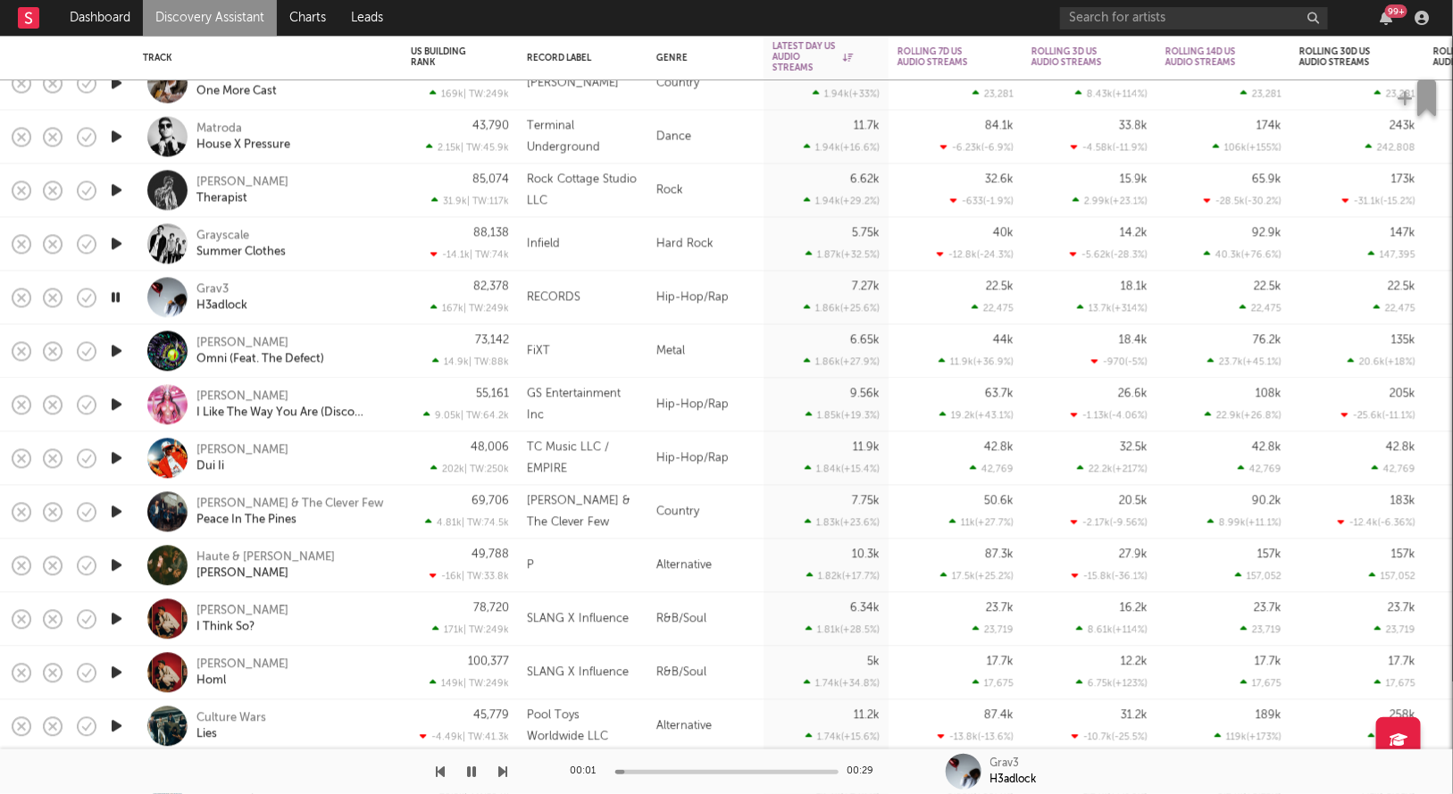
click at [122, 299] on icon "button" at bounding box center [115, 298] width 17 height 22
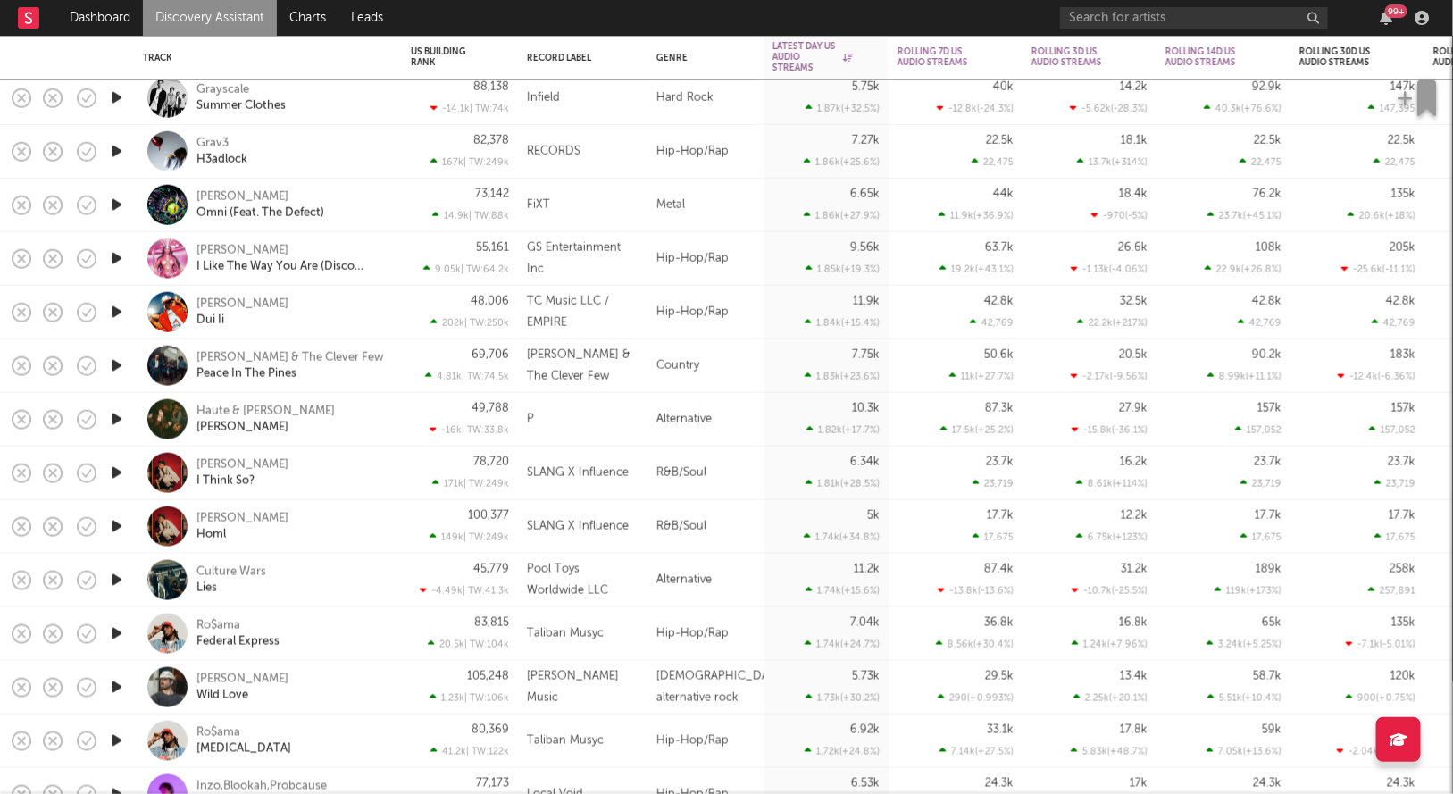
click at [113, 311] on icon "button" at bounding box center [116, 312] width 19 height 22
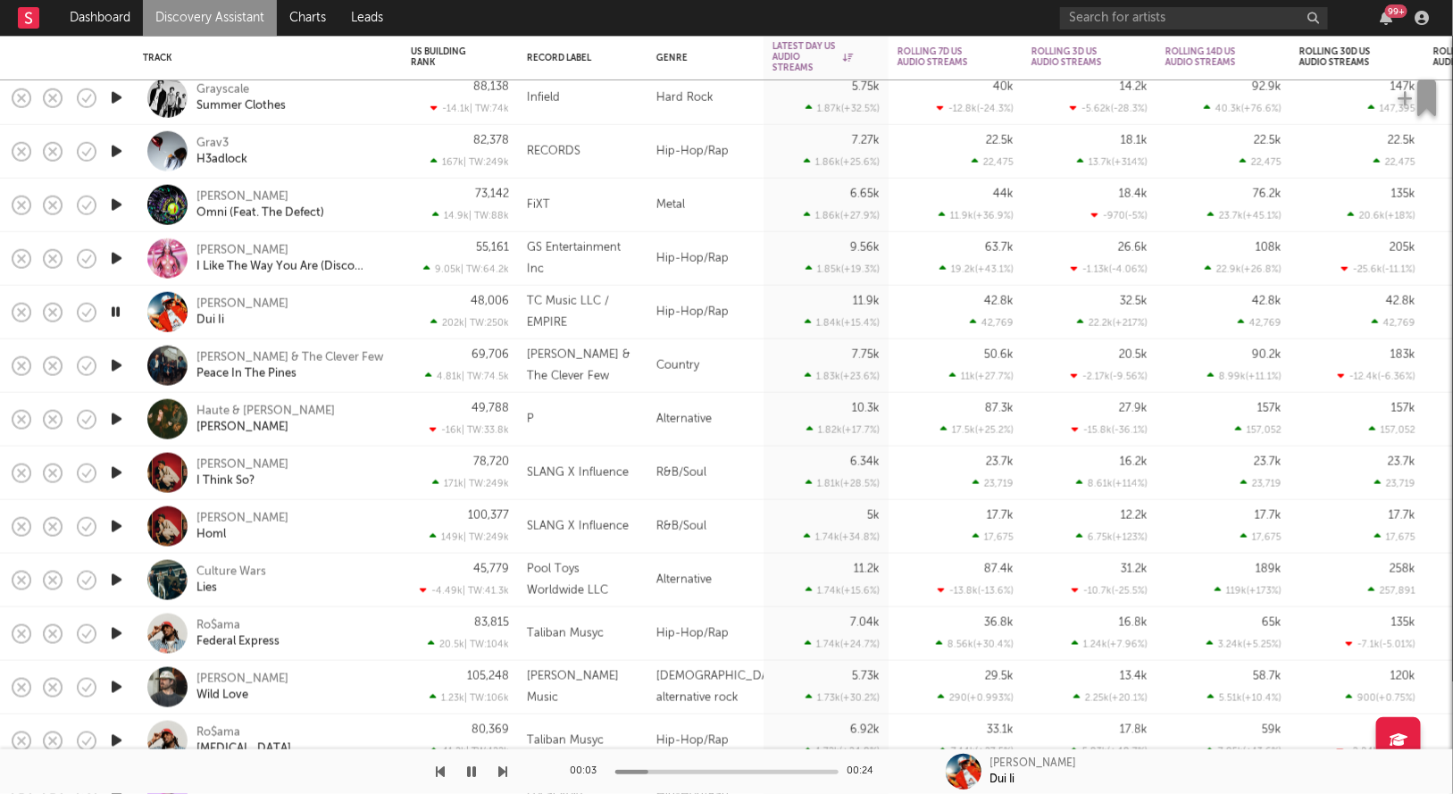
click at [113, 311] on icon "button" at bounding box center [115, 312] width 17 height 22
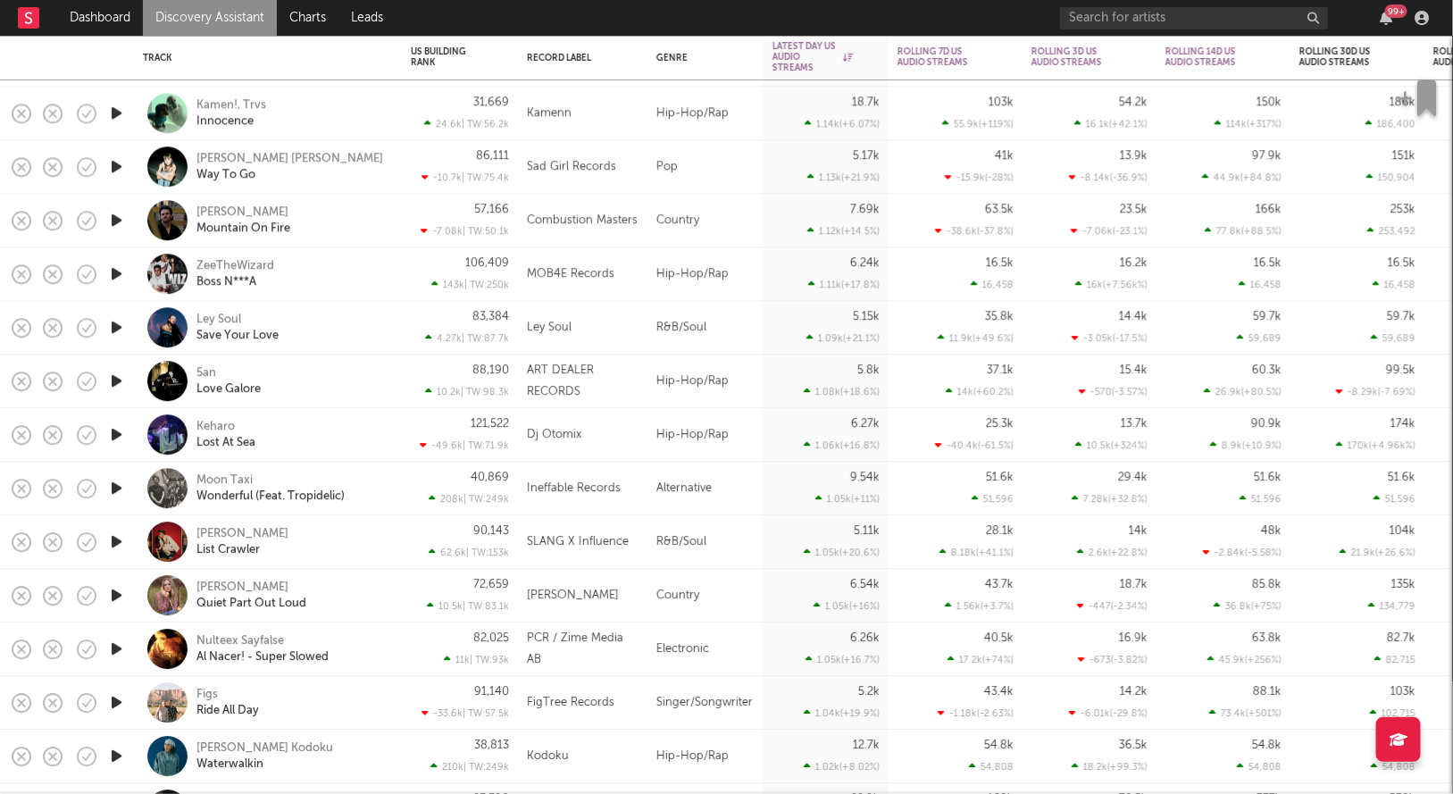
click at [111, 271] on icon "button" at bounding box center [116, 273] width 19 height 22
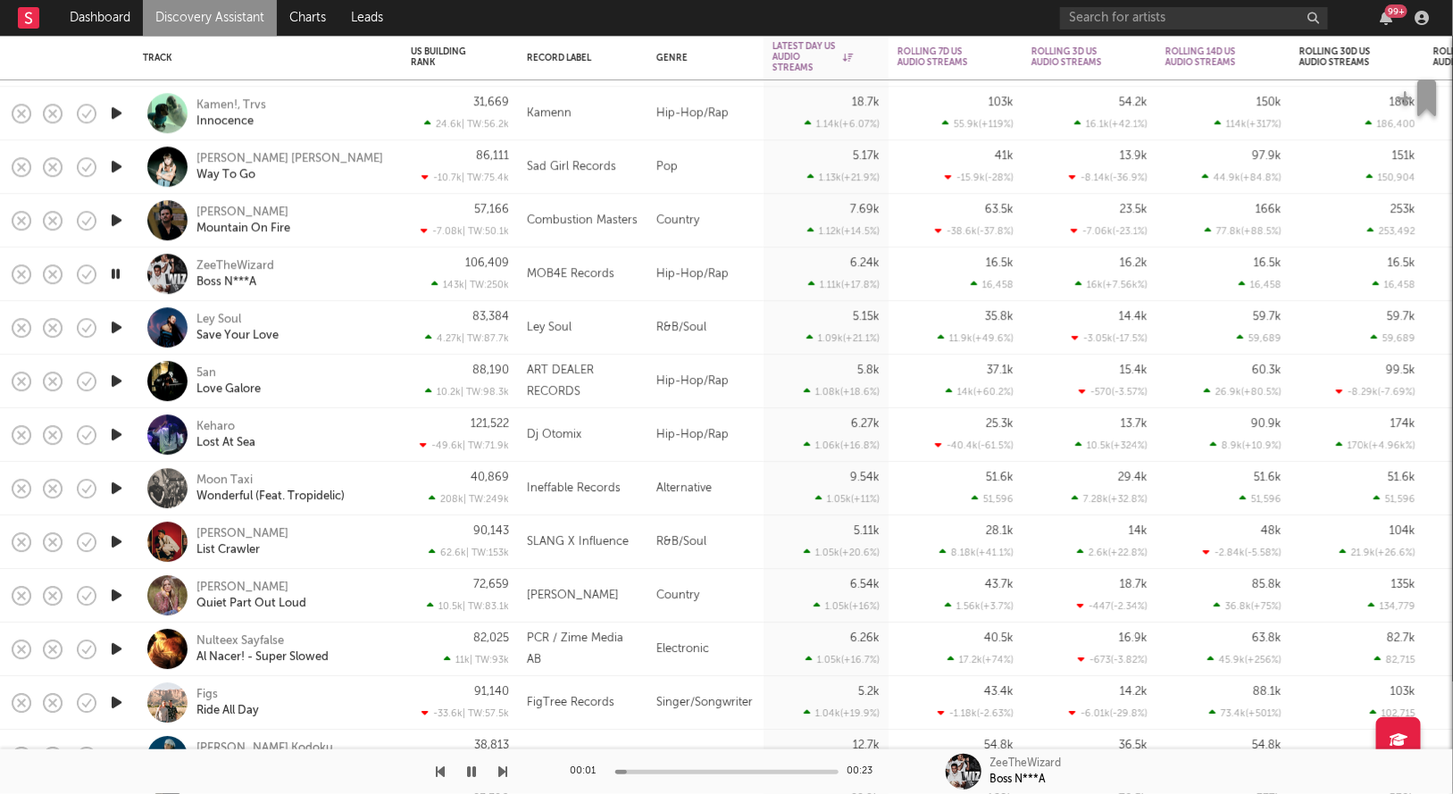
click at [111, 271] on icon "button" at bounding box center [115, 273] width 17 height 22
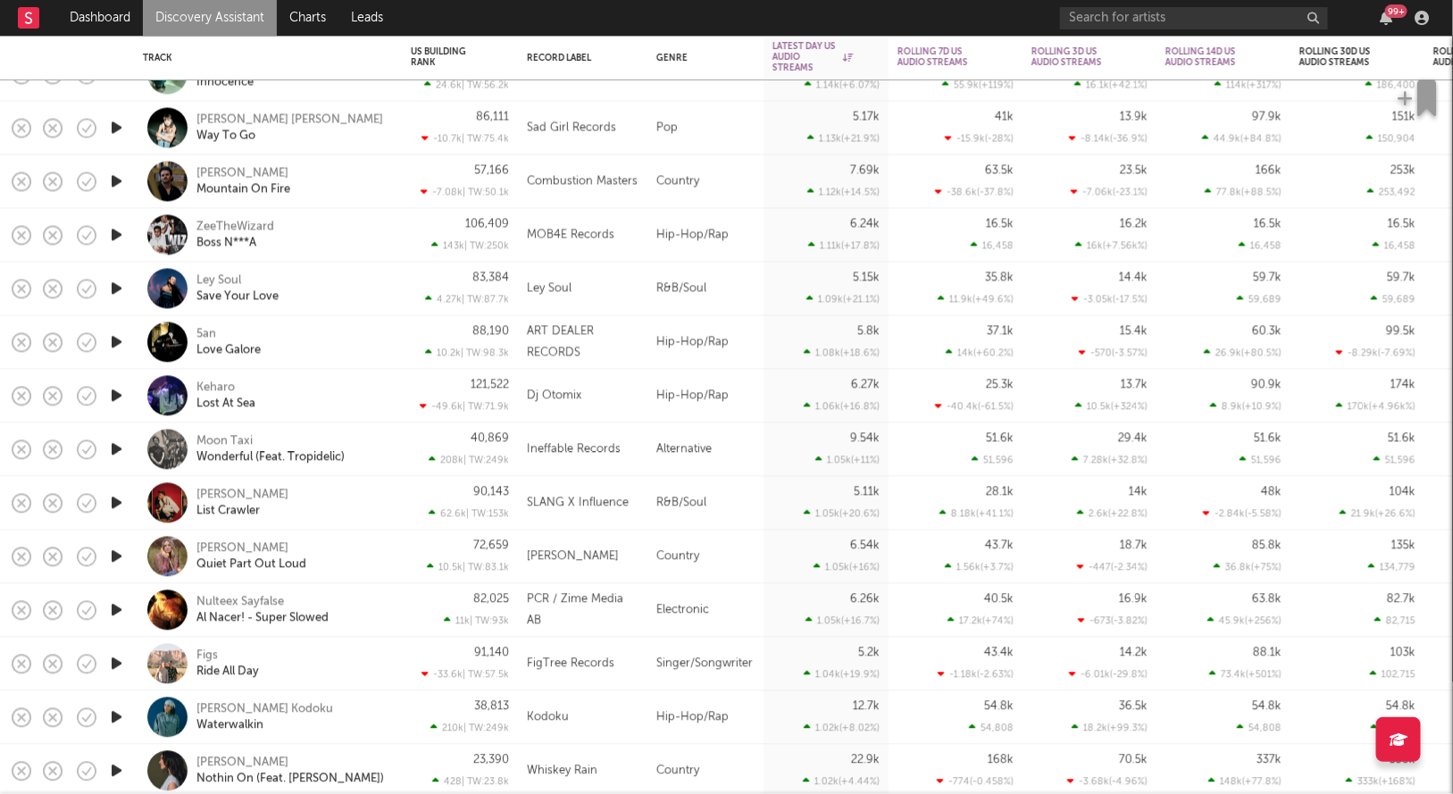
click at [114, 337] on icon "button" at bounding box center [116, 342] width 19 height 22
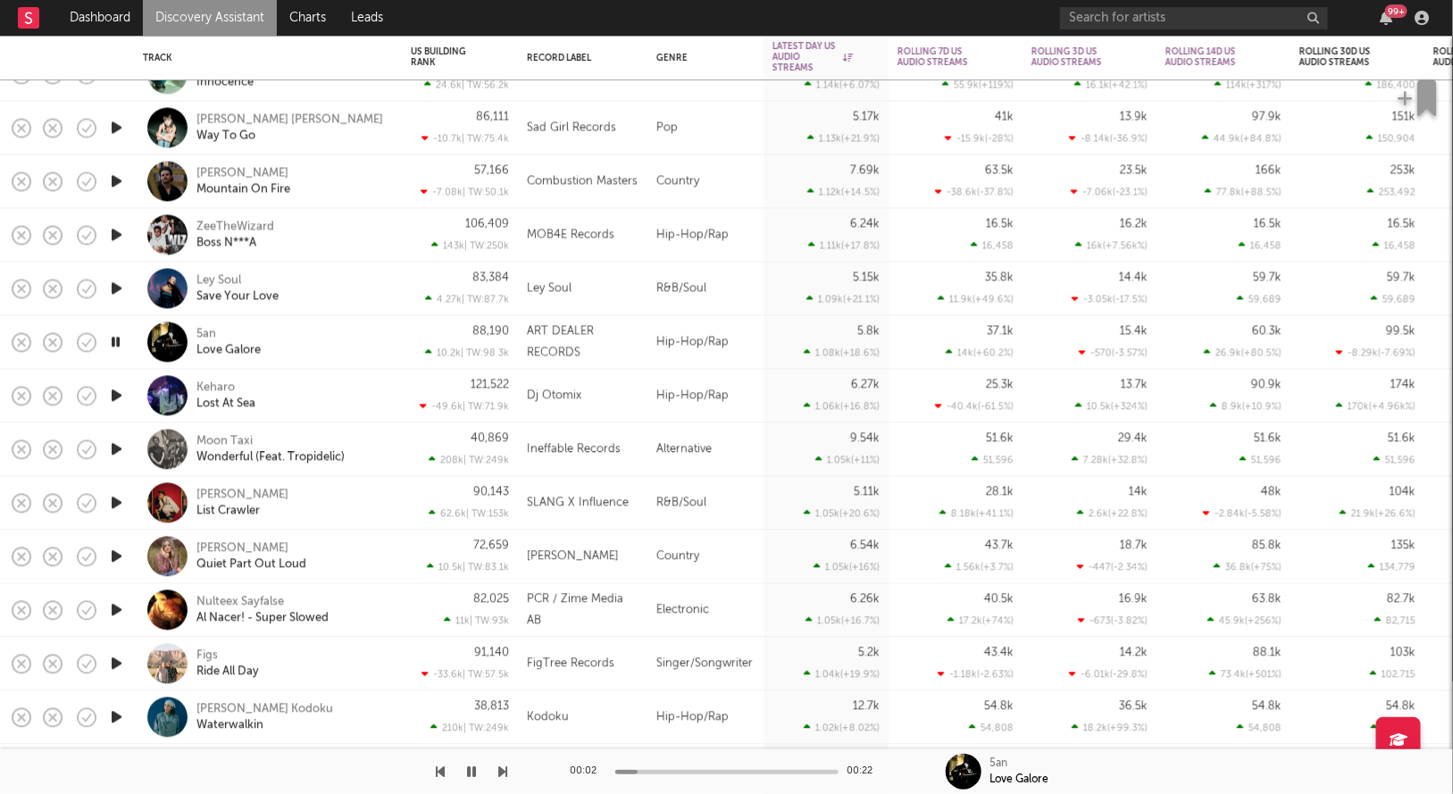
click at [115, 337] on icon "button" at bounding box center [115, 342] width 17 height 22
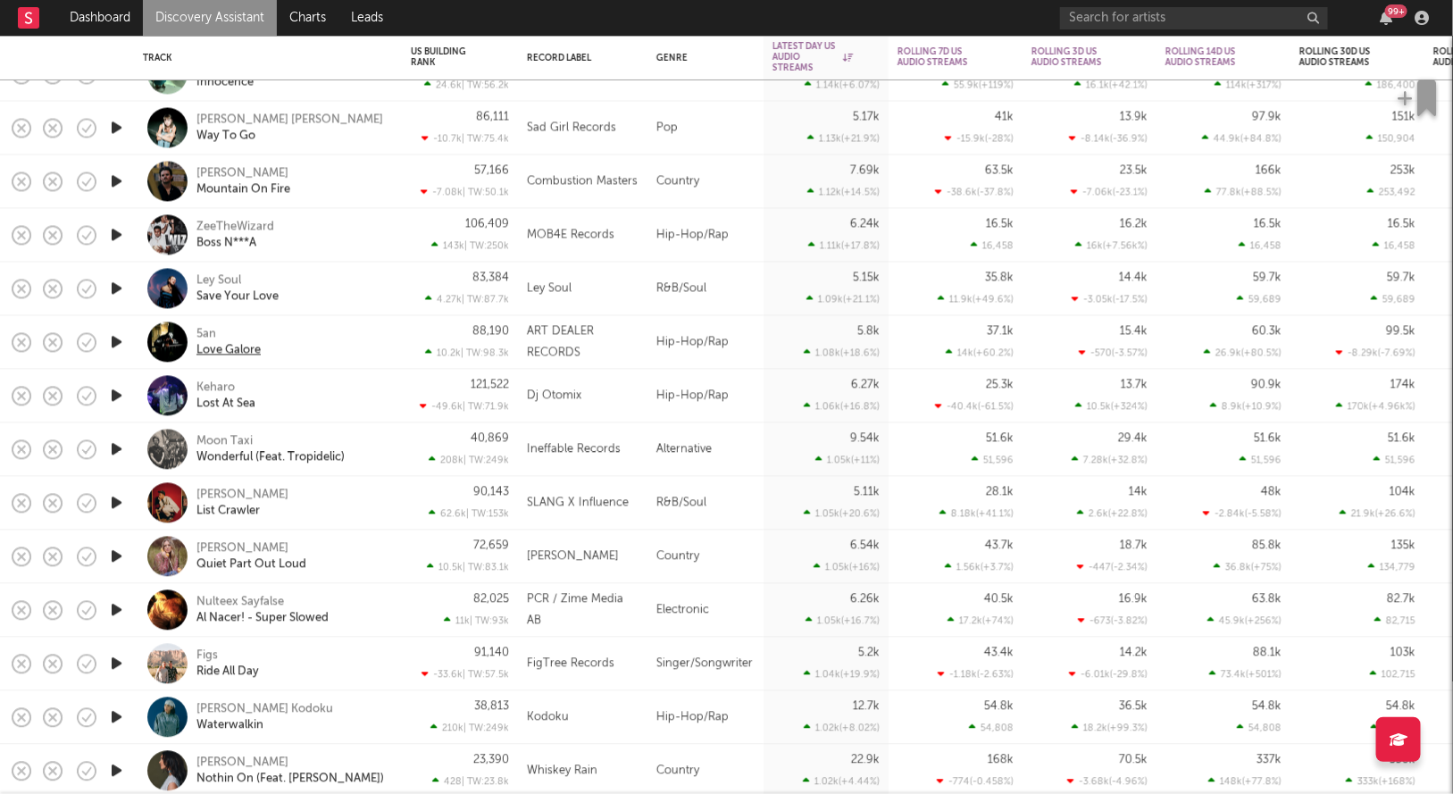
click at [234, 346] on div "Love Galore" at bounding box center [228, 350] width 64 height 16
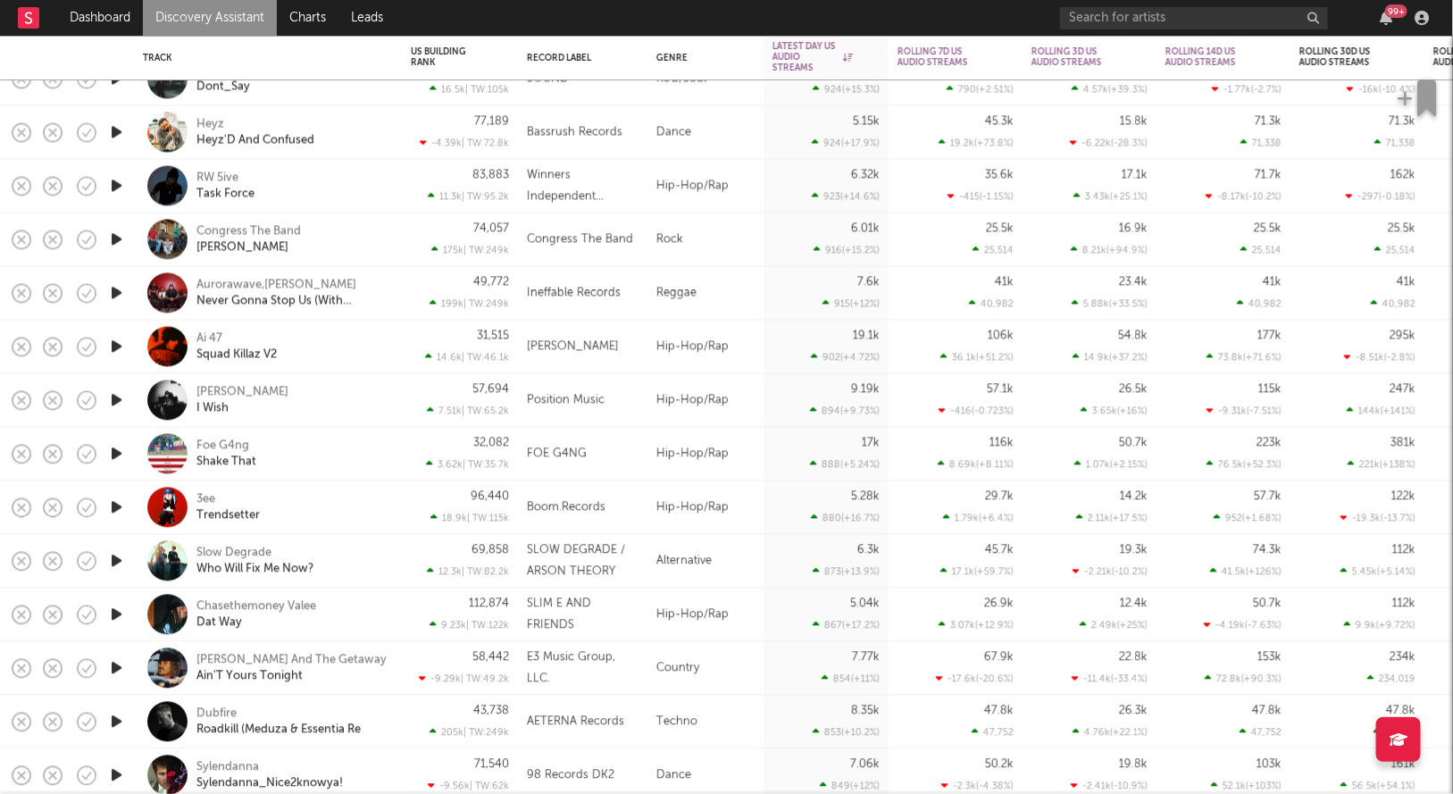
click at [115, 194] on icon "button" at bounding box center [116, 186] width 19 height 22
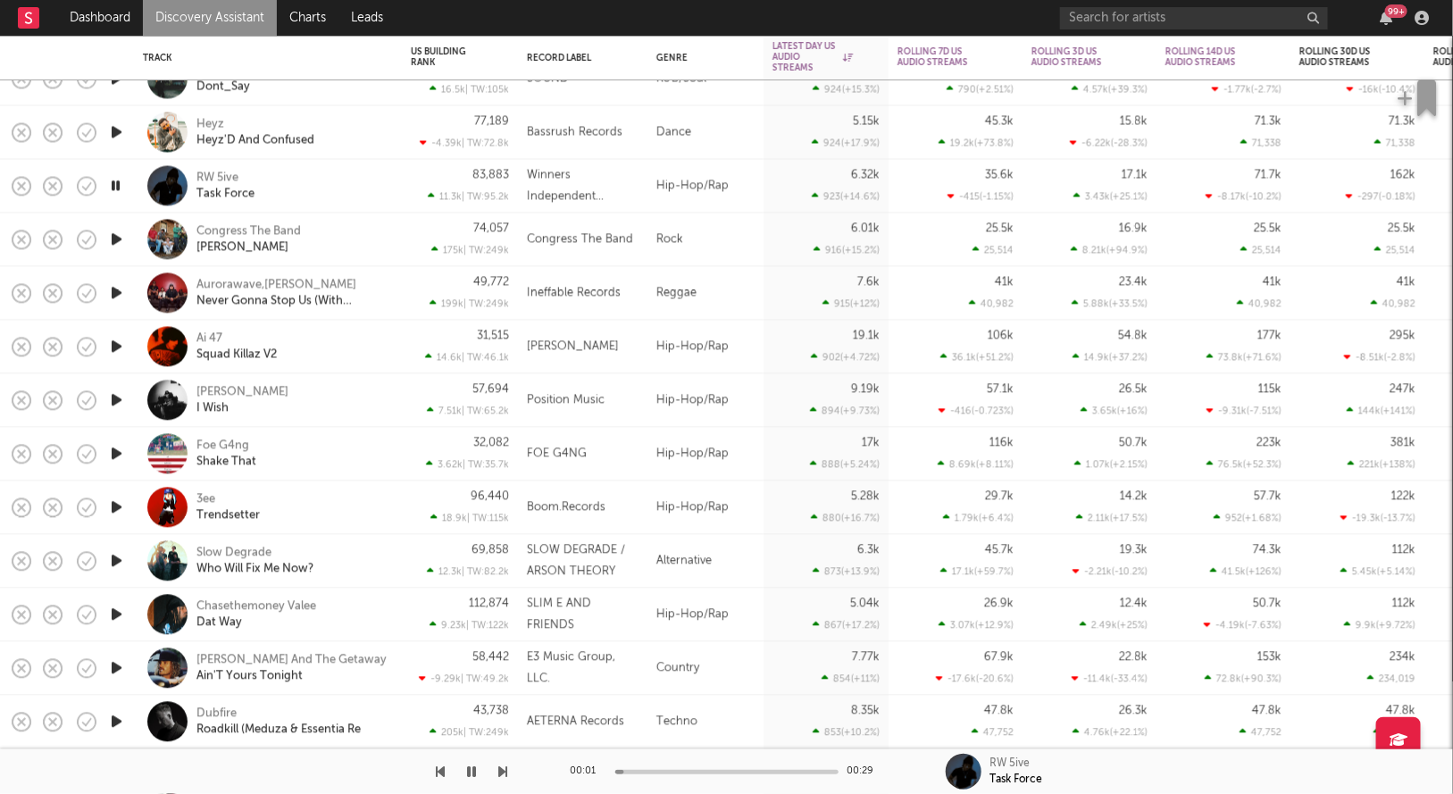
click at [116, 192] on icon "button" at bounding box center [115, 186] width 17 height 22
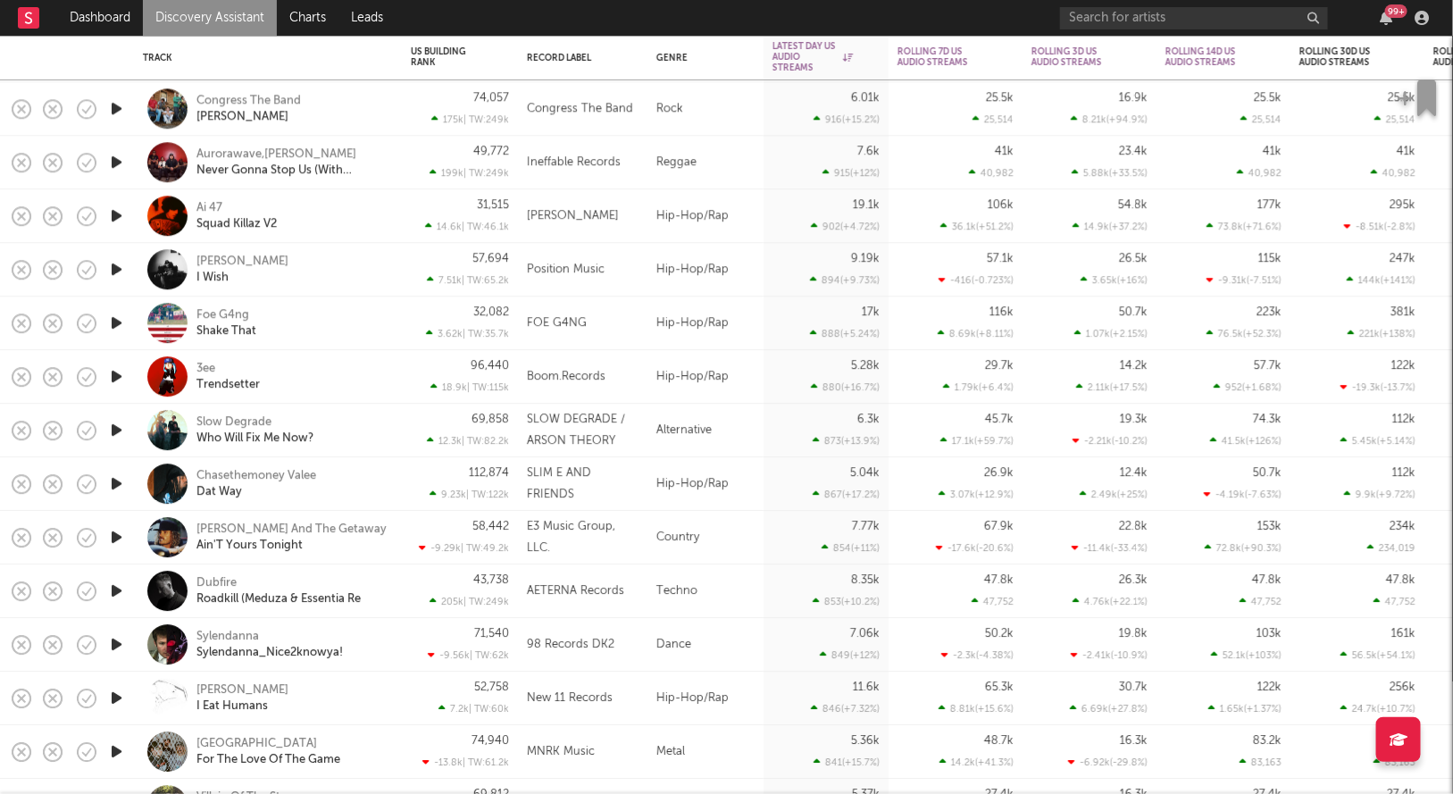
click at [119, 373] on icon "button" at bounding box center [116, 376] width 19 height 22
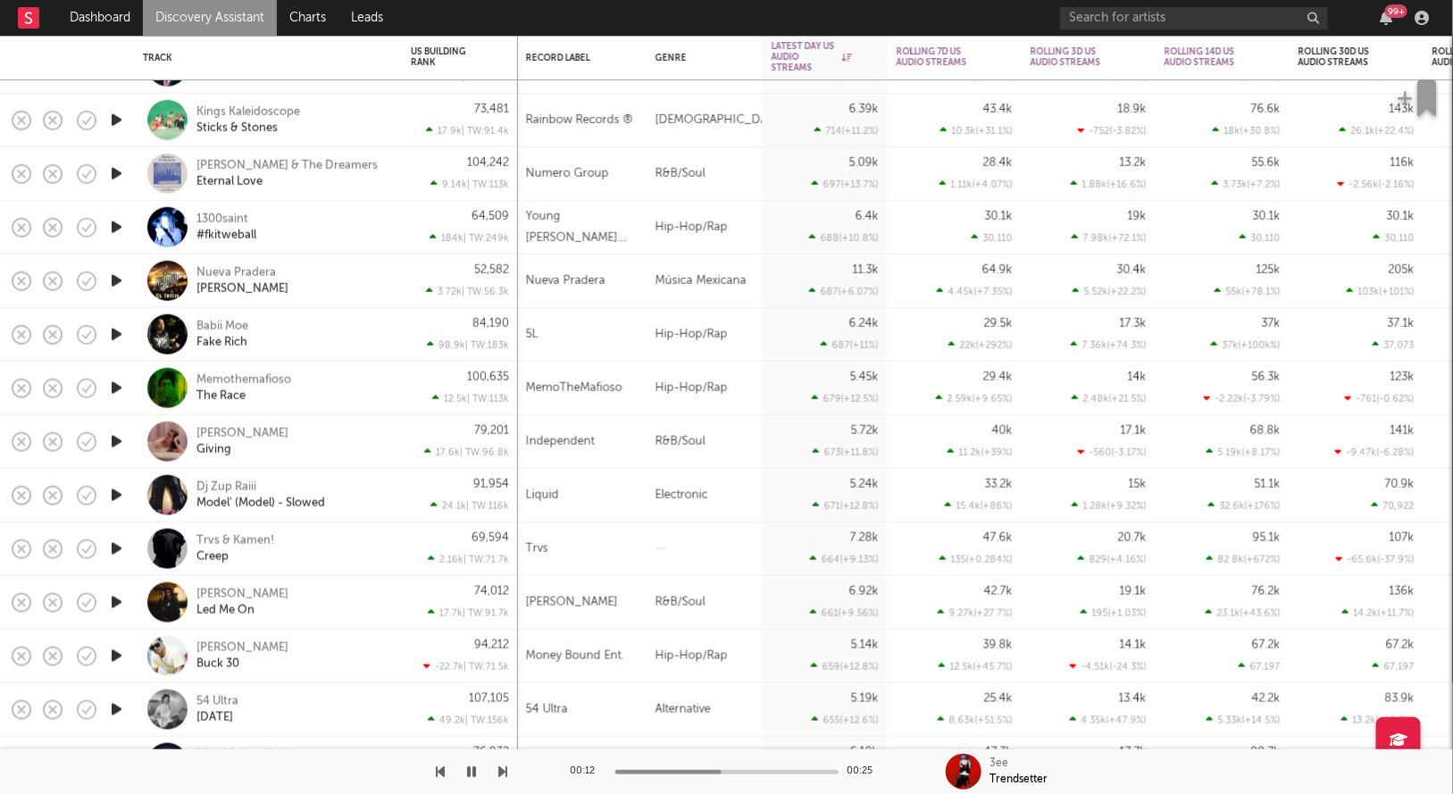
click at [467, 775] on button "button" at bounding box center [472, 771] width 18 height 45
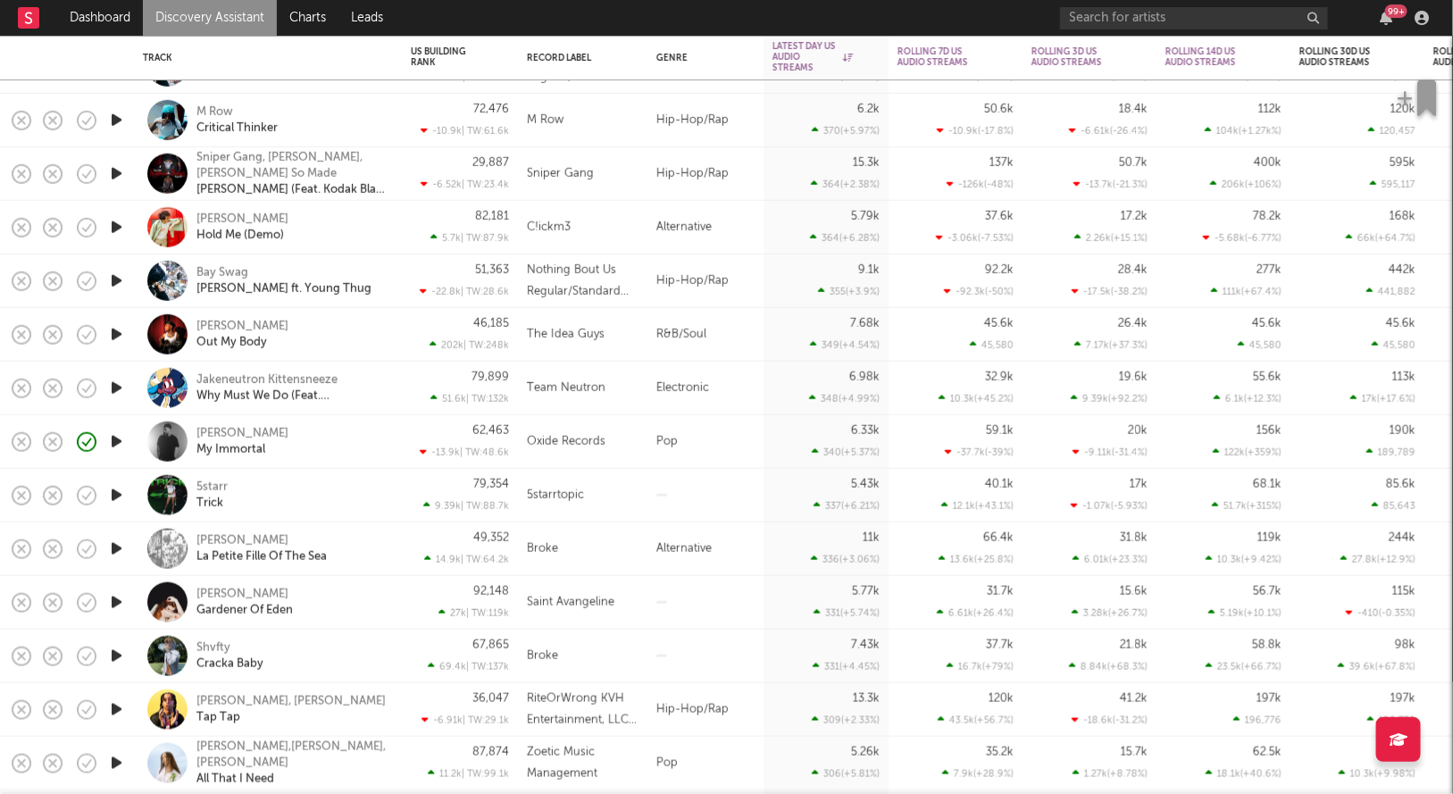
click at [126, 175] on div at bounding box center [116, 174] width 36 height 54
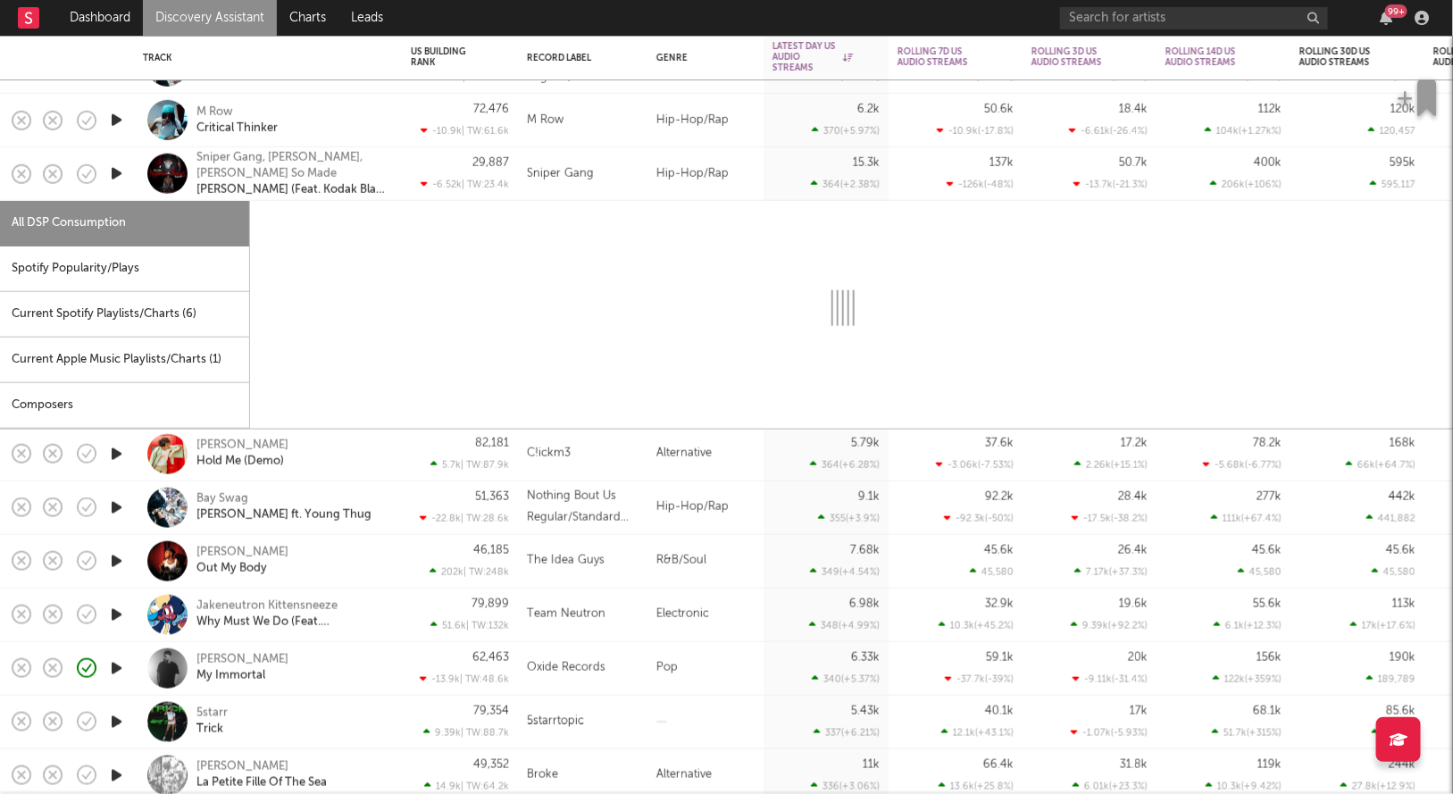
click at [118, 176] on icon "button" at bounding box center [116, 173] width 19 height 22
select select "1w"
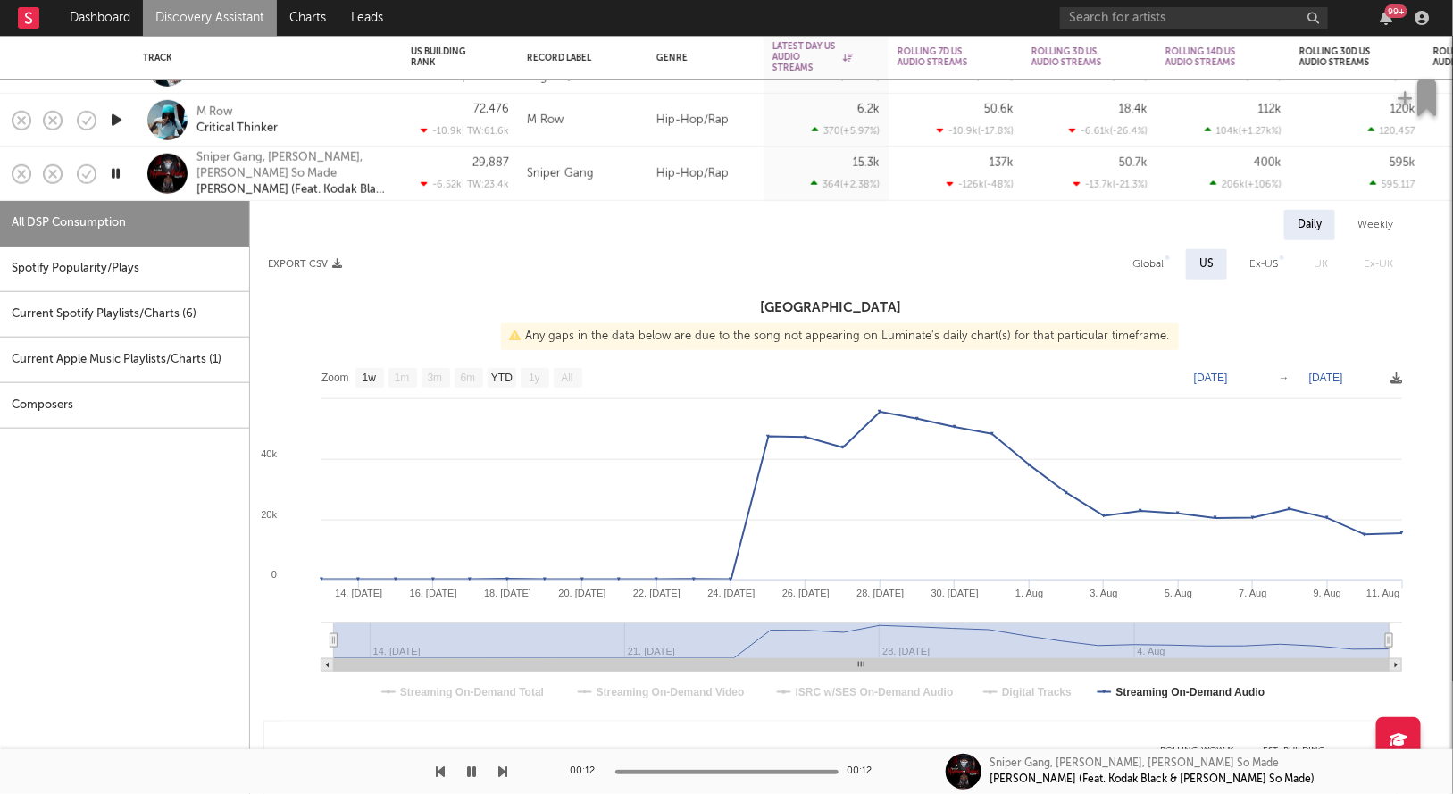
click at [118, 176] on icon "button" at bounding box center [115, 173] width 17 height 22
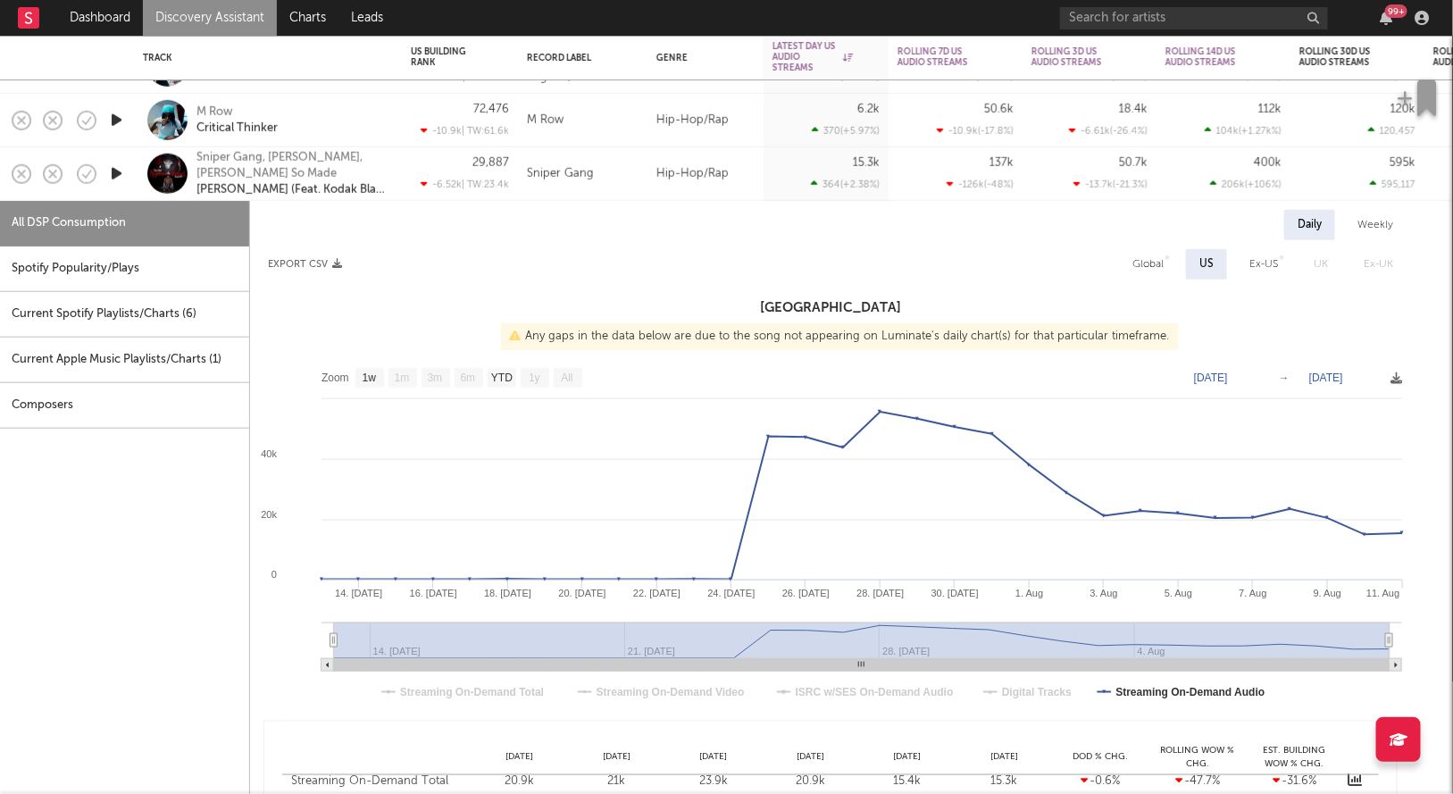
click at [404, 176] on div "29,887 -6.52k | TW: 23.4k" at bounding box center [460, 174] width 116 height 54
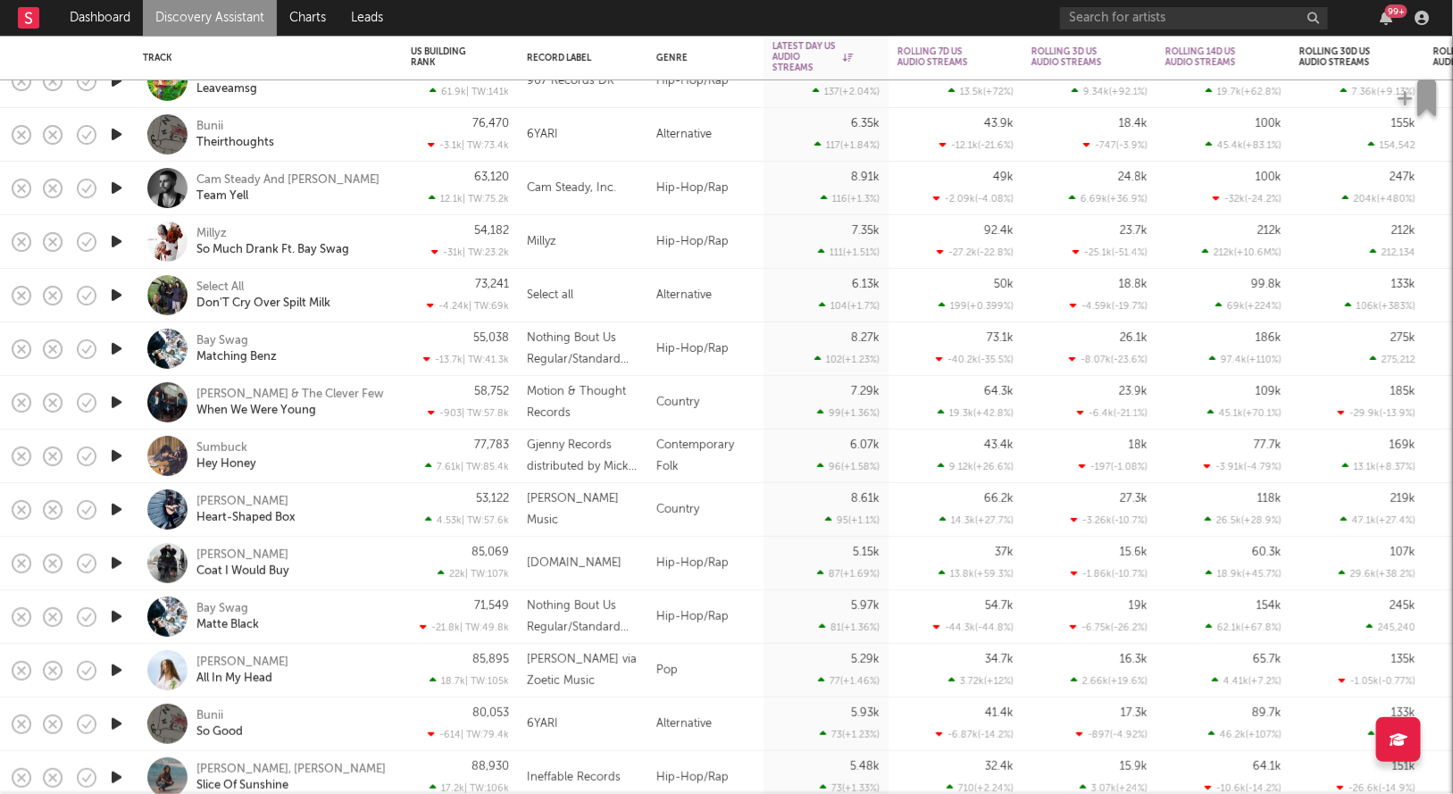
click at [120, 246] on icon "button" at bounding box center [116, 241] width 19 height 22
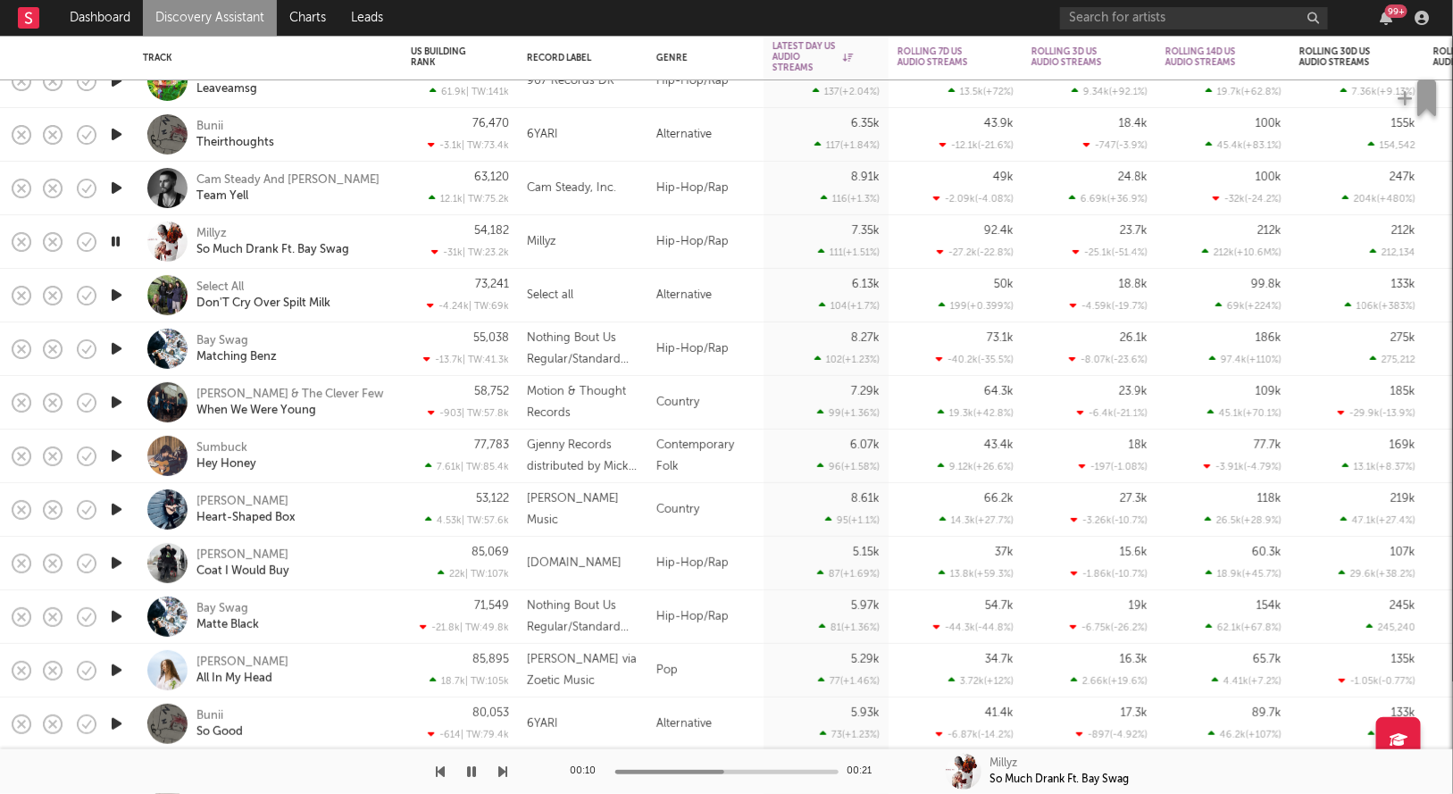
click at [121, 244] on icon "button" at bounding box center [115, 241] width 17 height 22
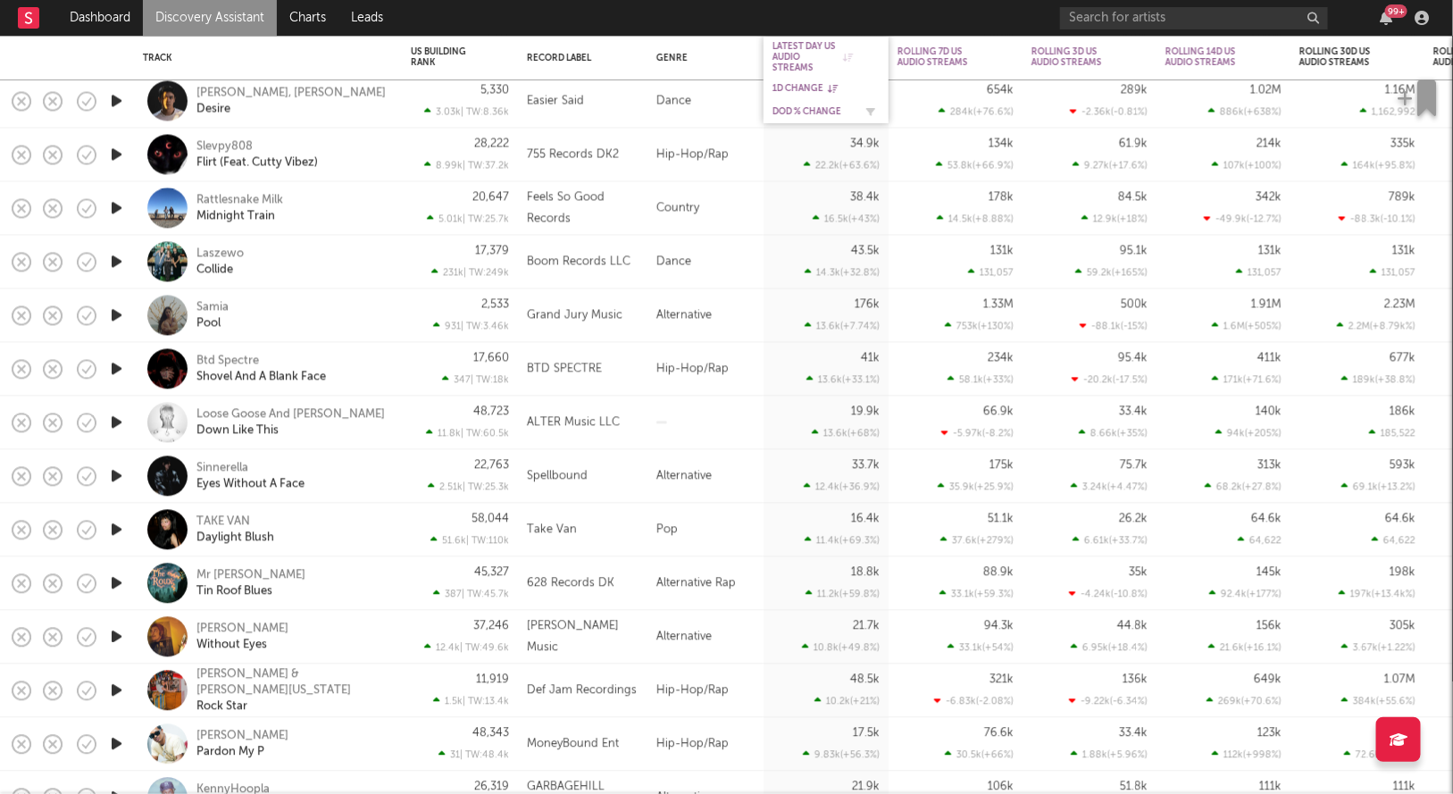
click at [795, 109] on div "DoD % Change" at bounding box center [812, 111] width 80 height 11
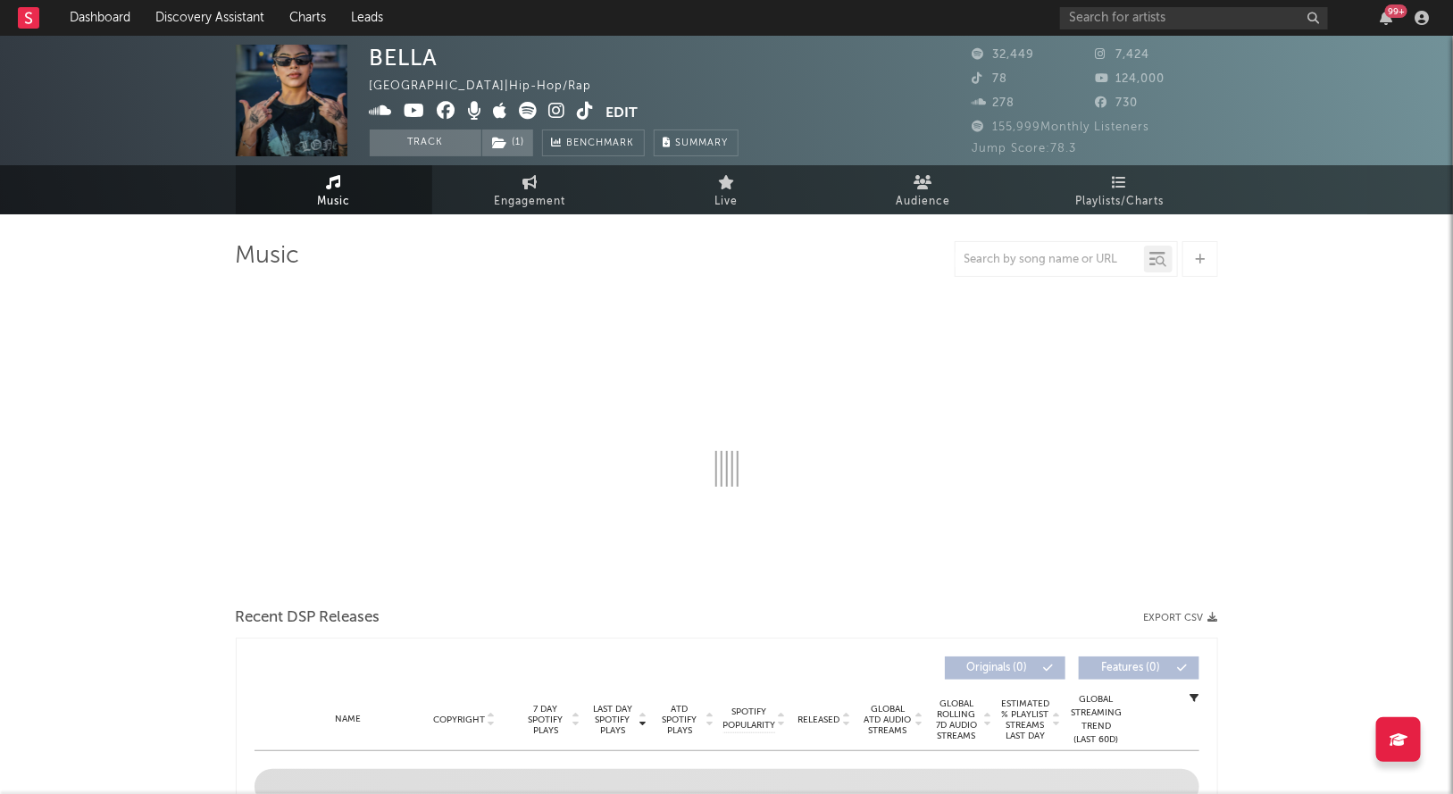
select select "6m"
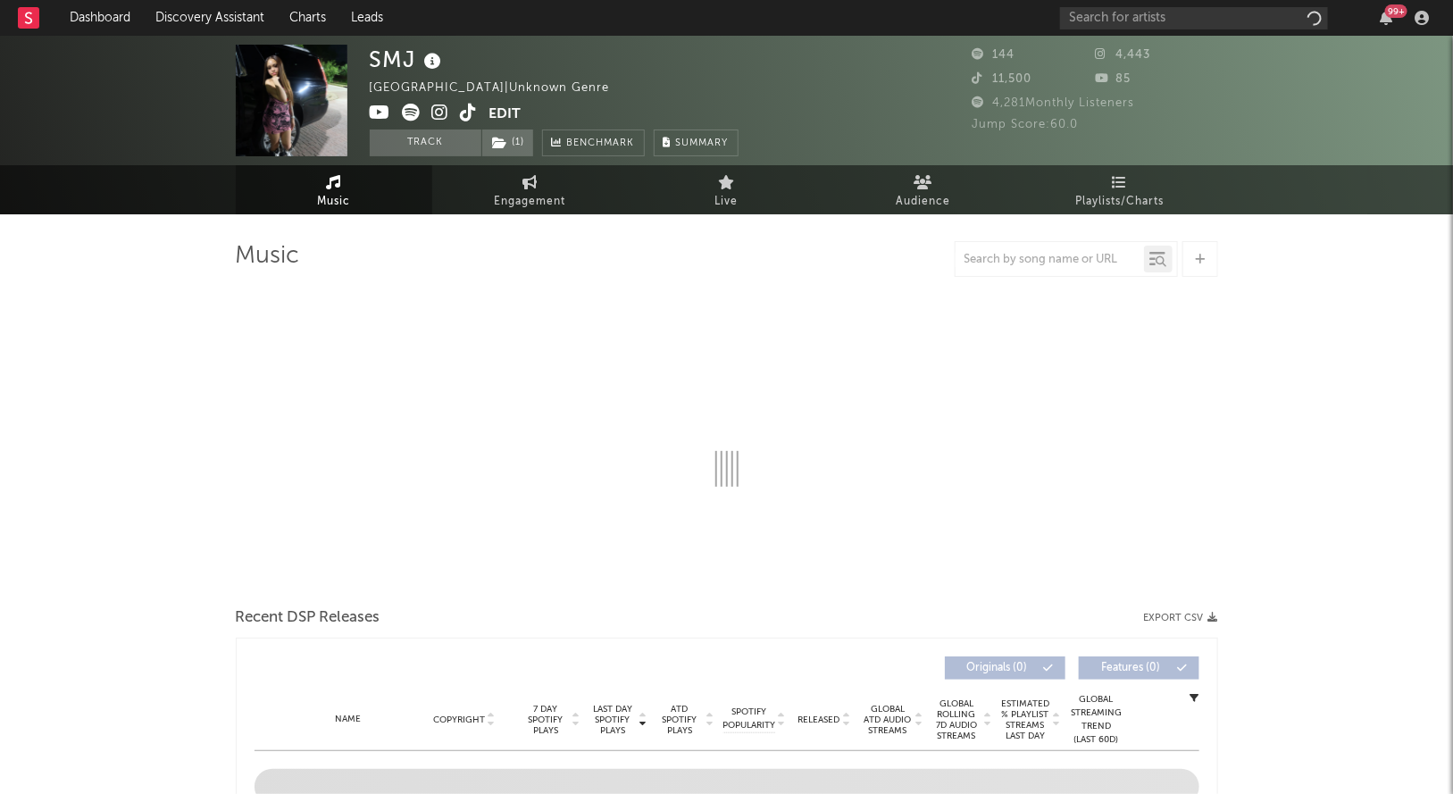
select select "1w"
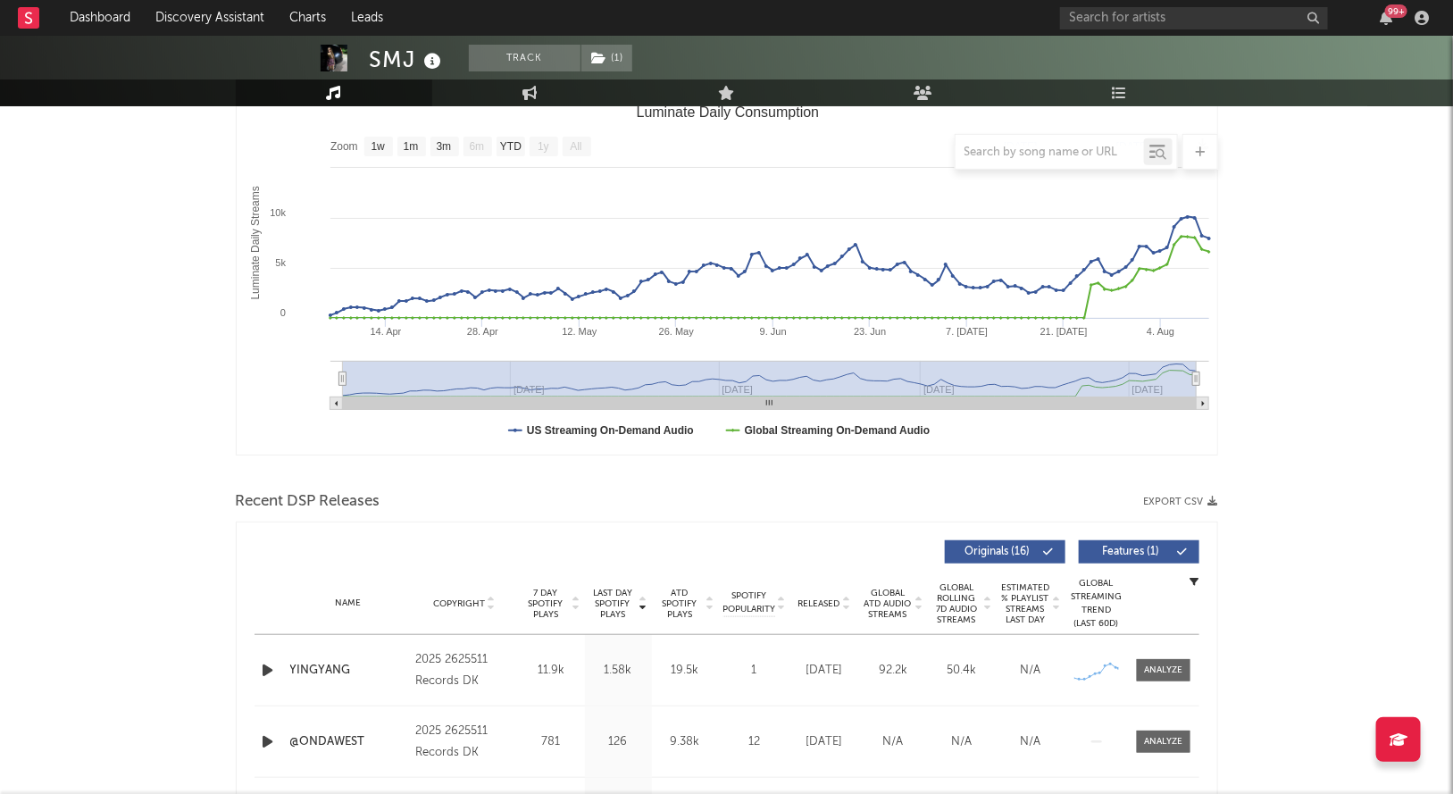
scroll to position [381, 0]
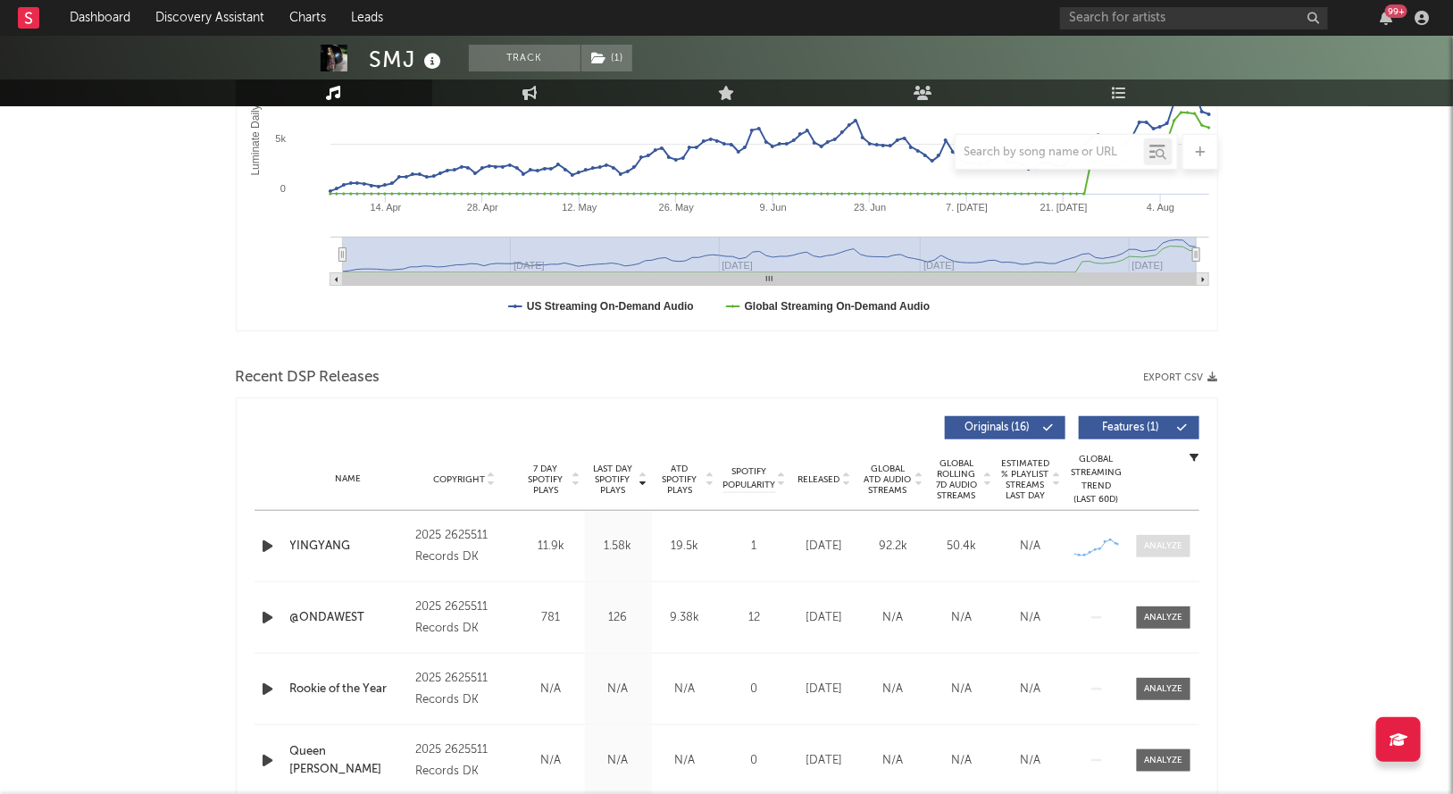
click at [1171, 551] on span at bounding box center [1164, 546] width 54 height 22
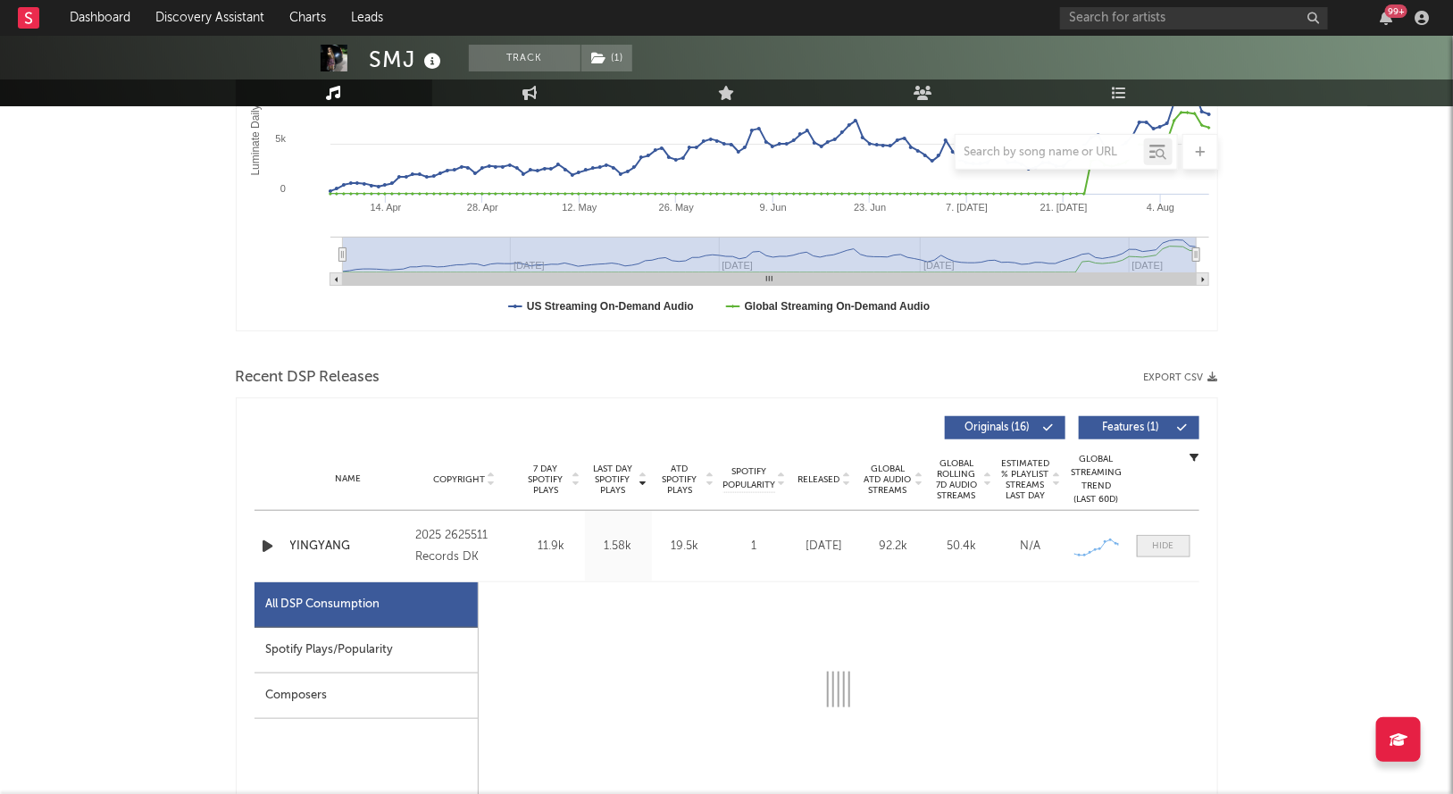
select select "1w"
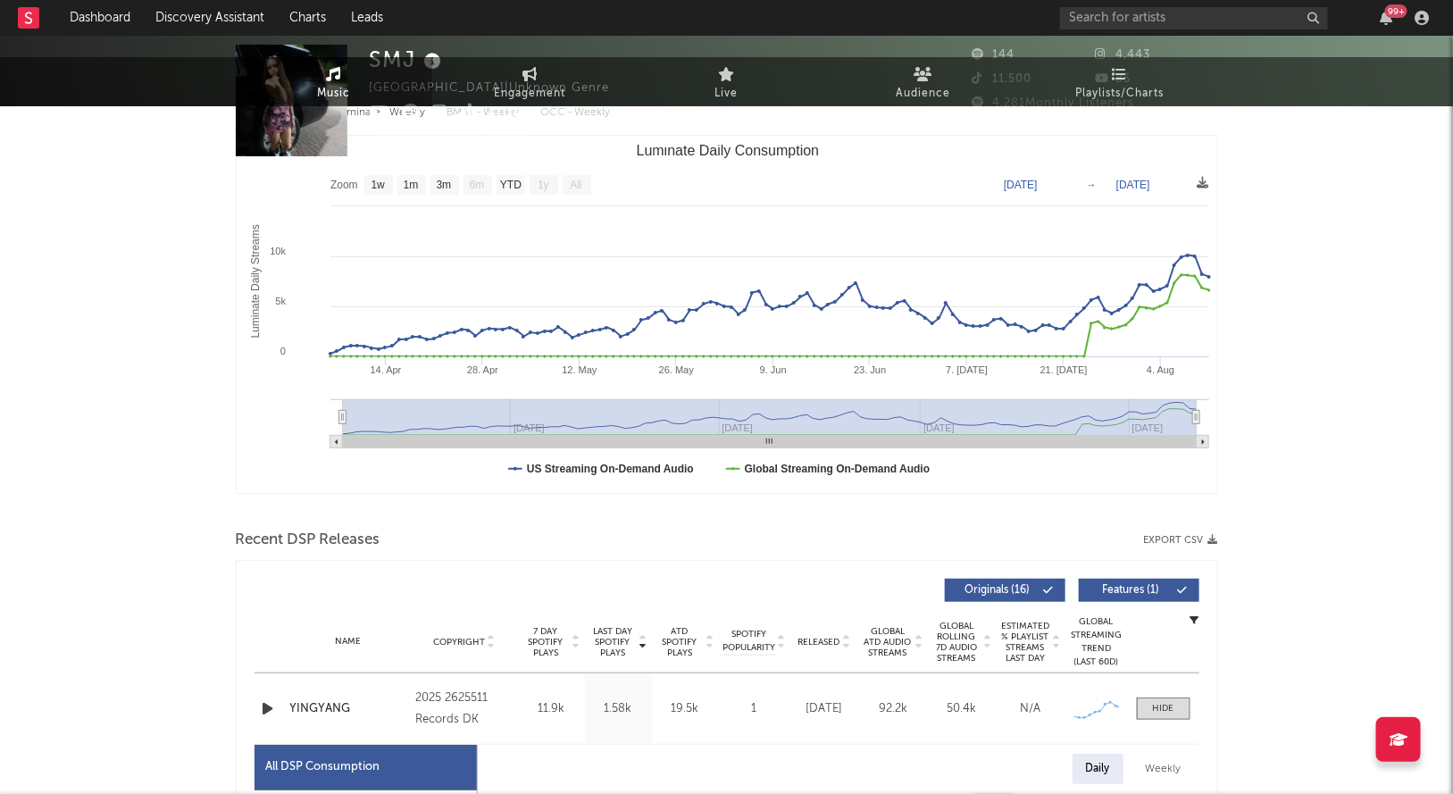
scroll to position [0, 0]
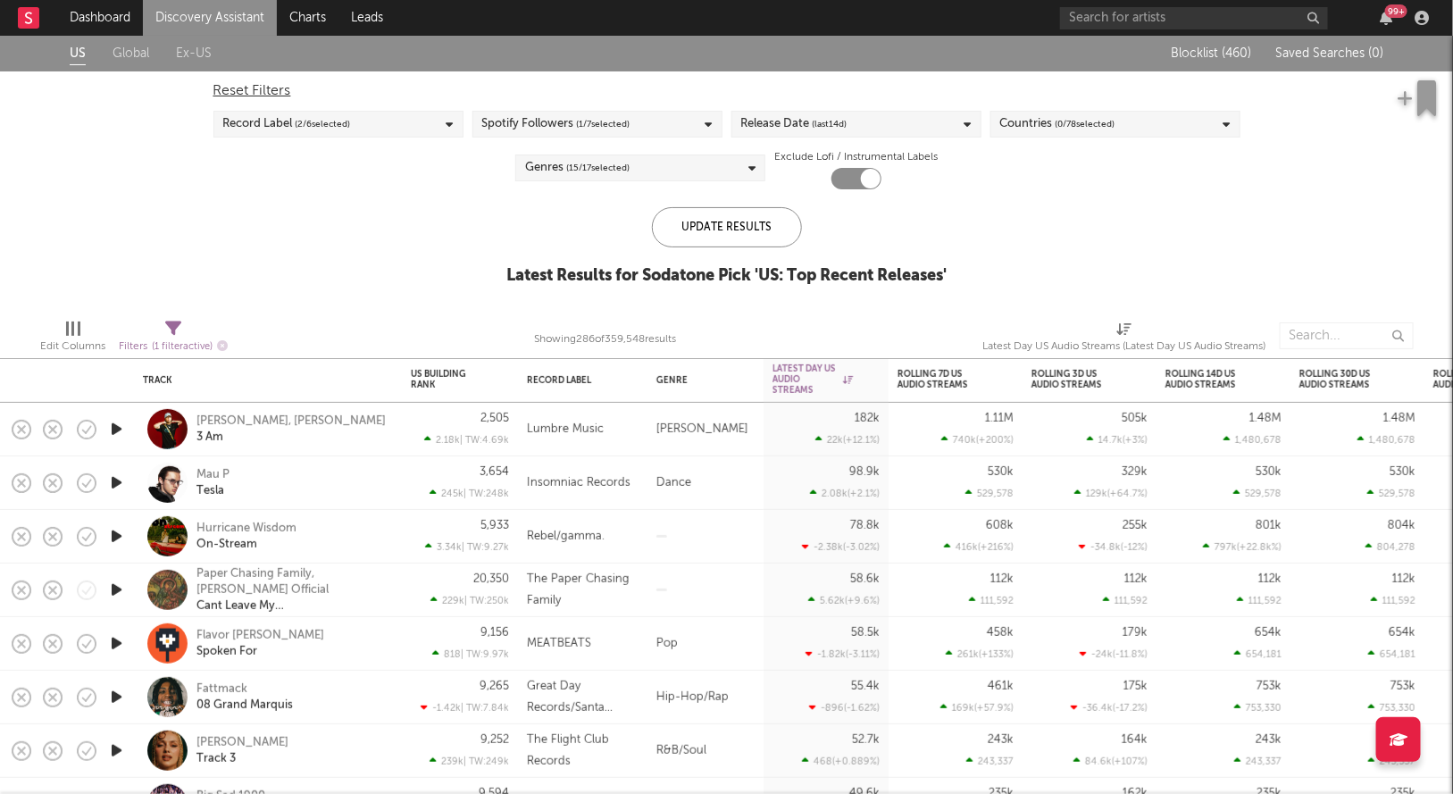
click at [826, 114] on span "(last 14 d)" at bounding box center [829, 123] width 35 height 21
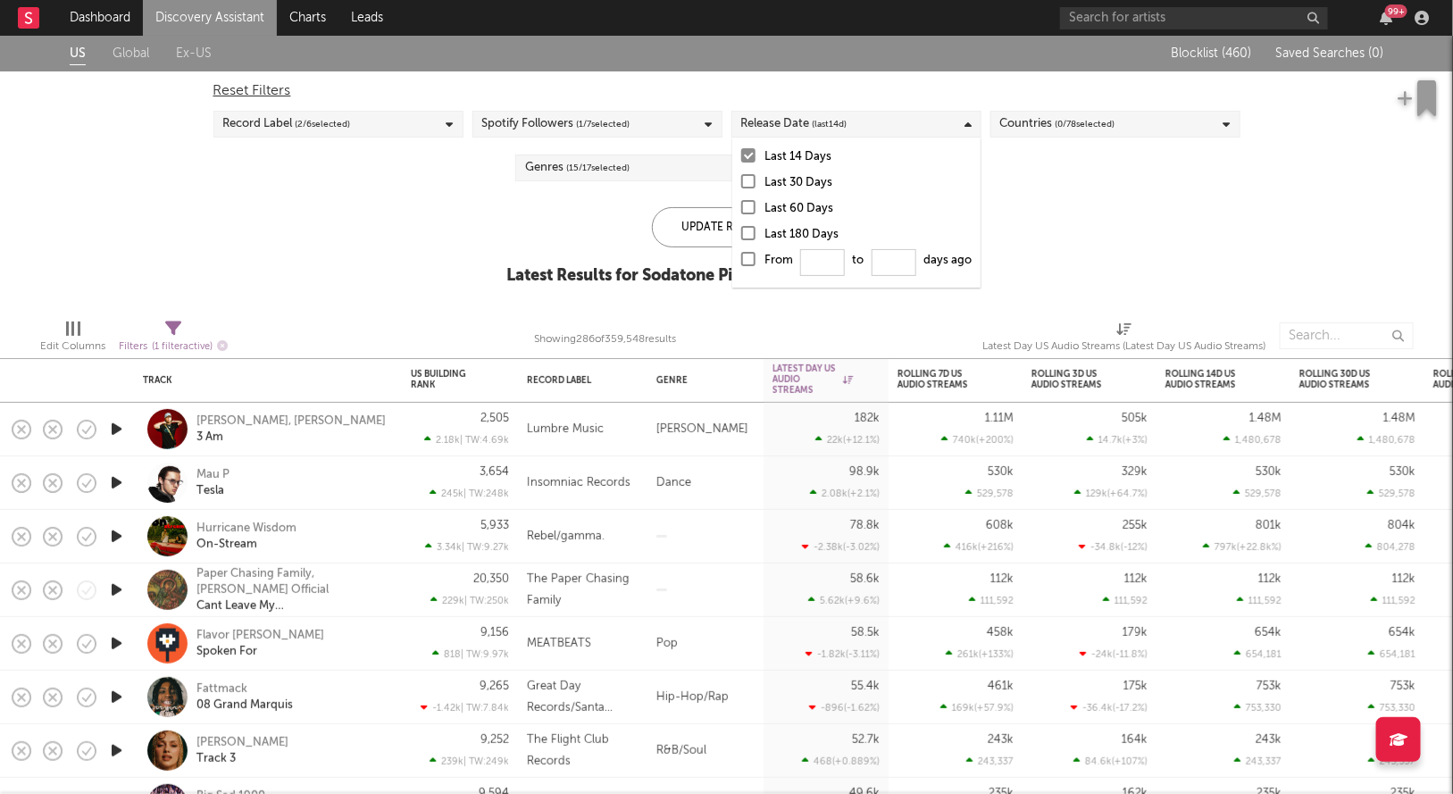
click at [744, 262] on div at bounding box center [748, 259] width 14 height 14
click at [741, 262] on input "From to days ago" at bounding box center [741, 264] width 0 height 29
click at [808, 262] on input "From to days ago" at bounding box center [822, 262] width 45 height 27
type input "0"
click at [711, 229] on div "Update Results" at bounding box center [727, 227] width 150 height 40
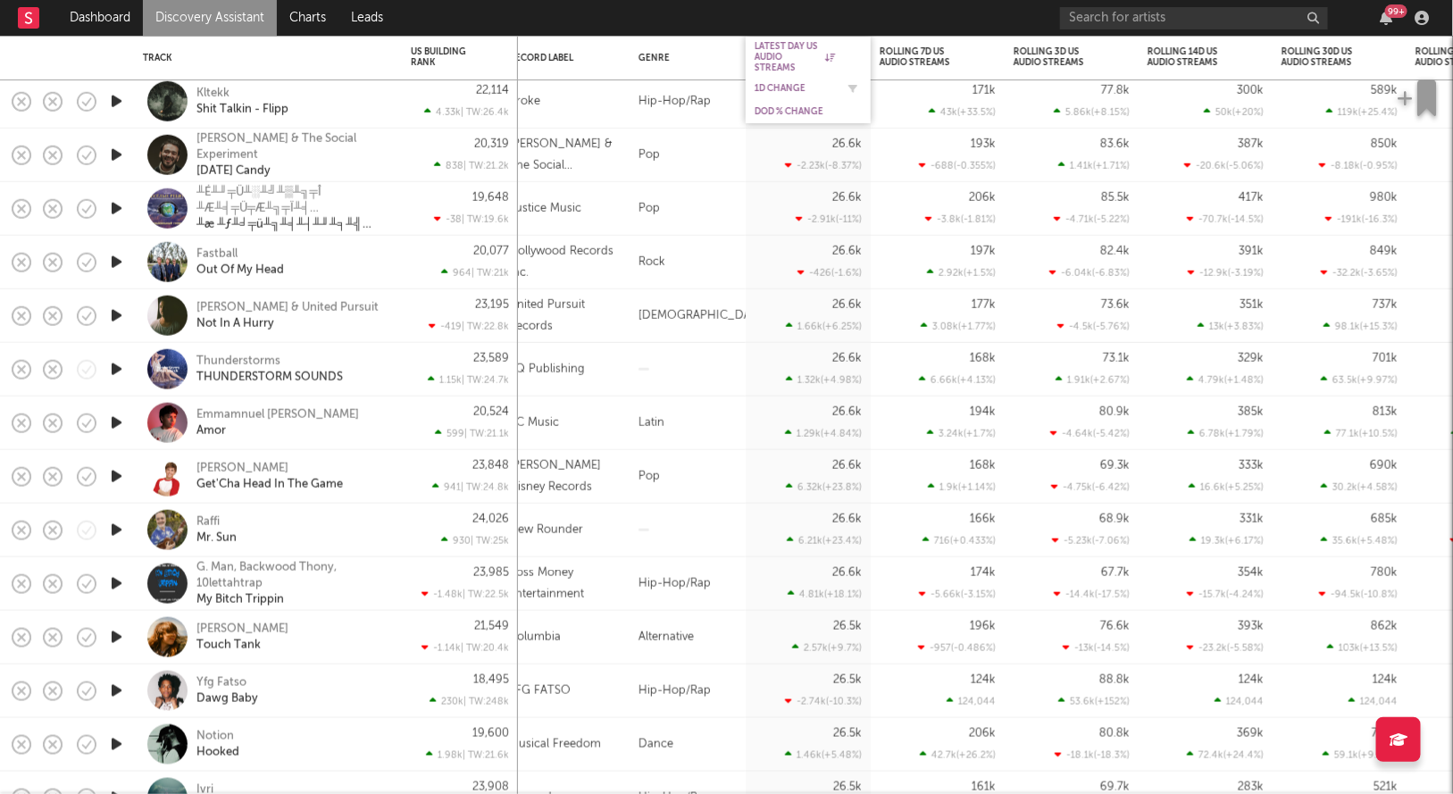
click at [771, 83] on div "1D Change" at bounding box center [794, 88] width 80 height 11
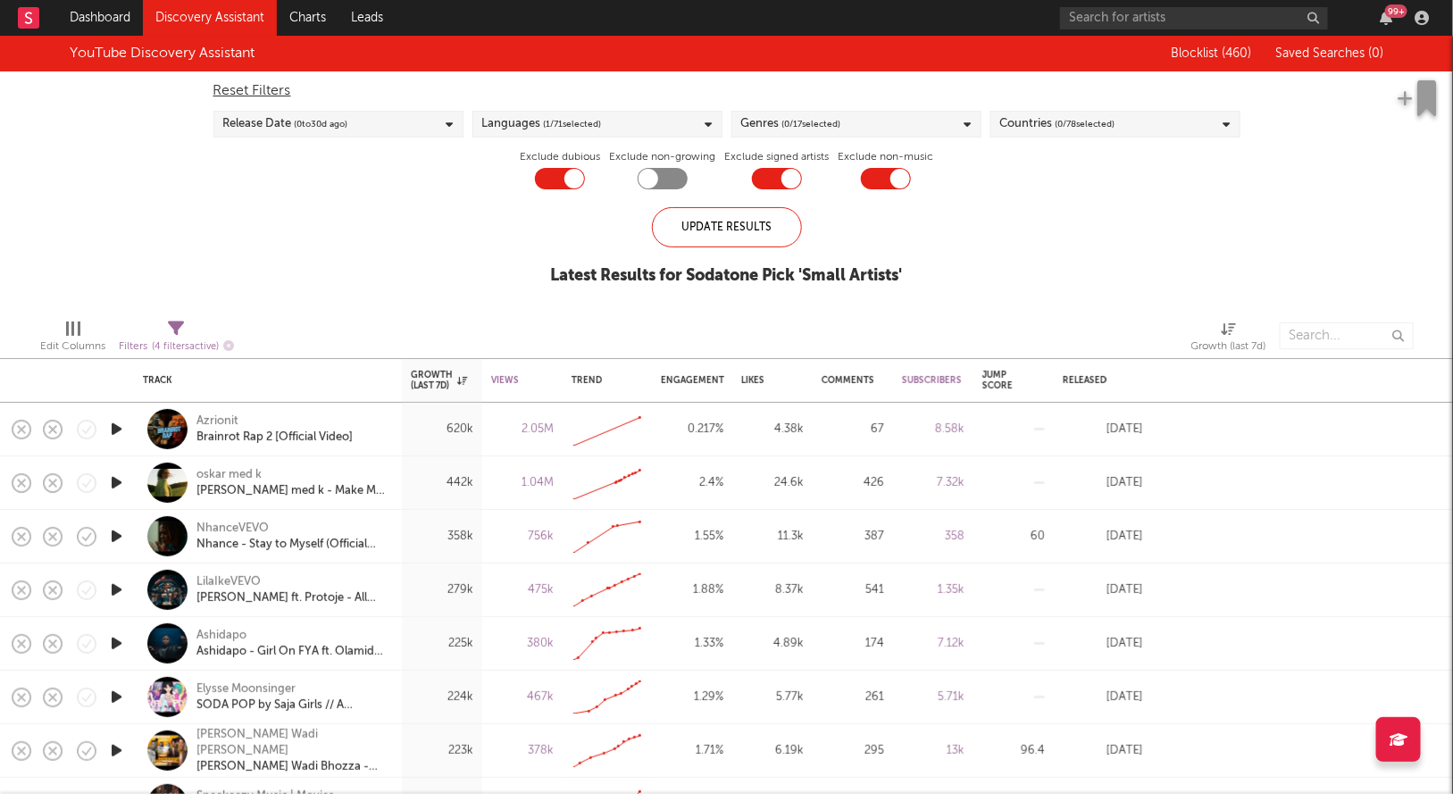
click at [829, 123] on span "( 0 / 17 selected)" at bounding box center [811, 123] width 59 height 21
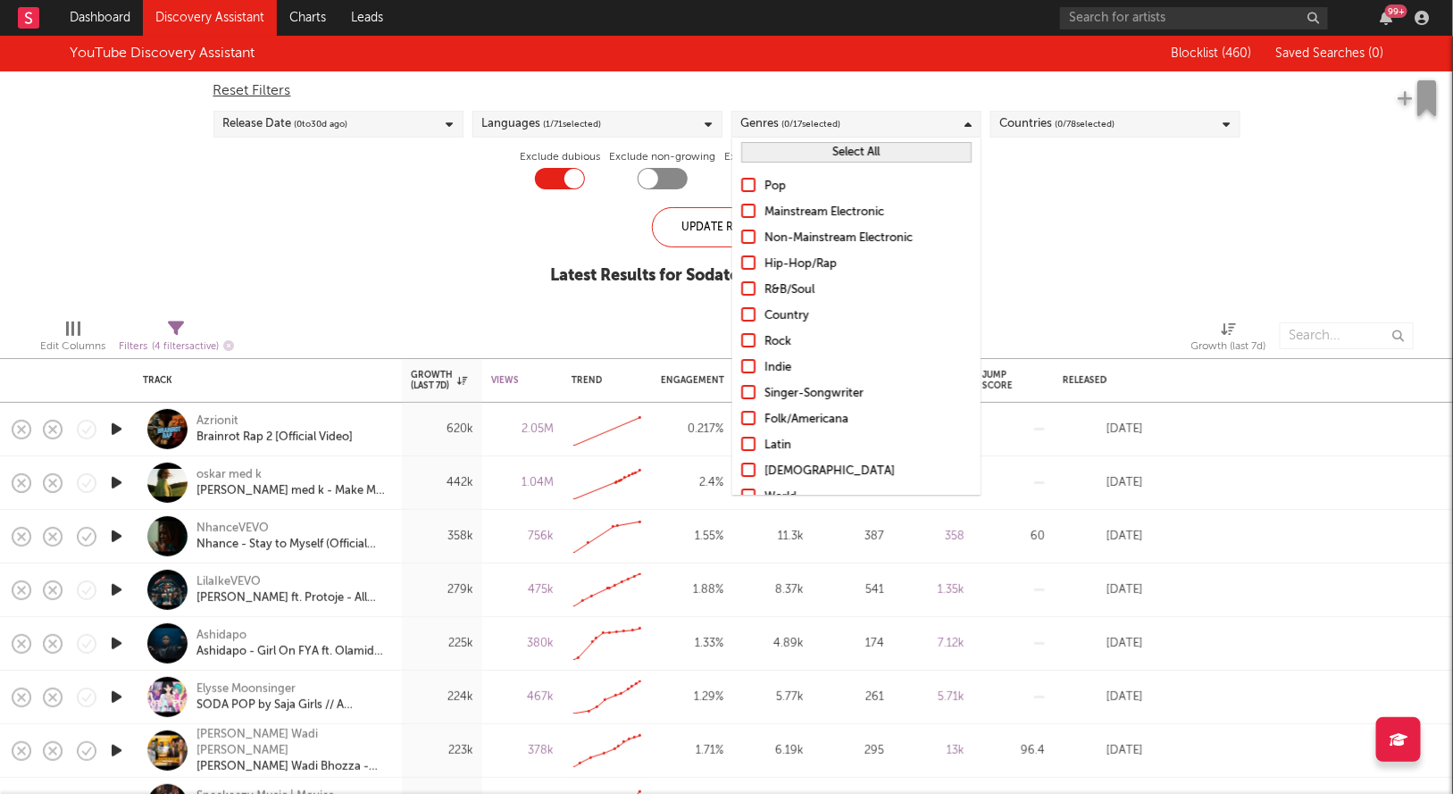
click at [748, 257] on div at bounding box center [748, 262] width 14 height 14
click at [741, 257] on input "Hip-Hop/Rap" at bounding box center [741, 264] width 0 height 21
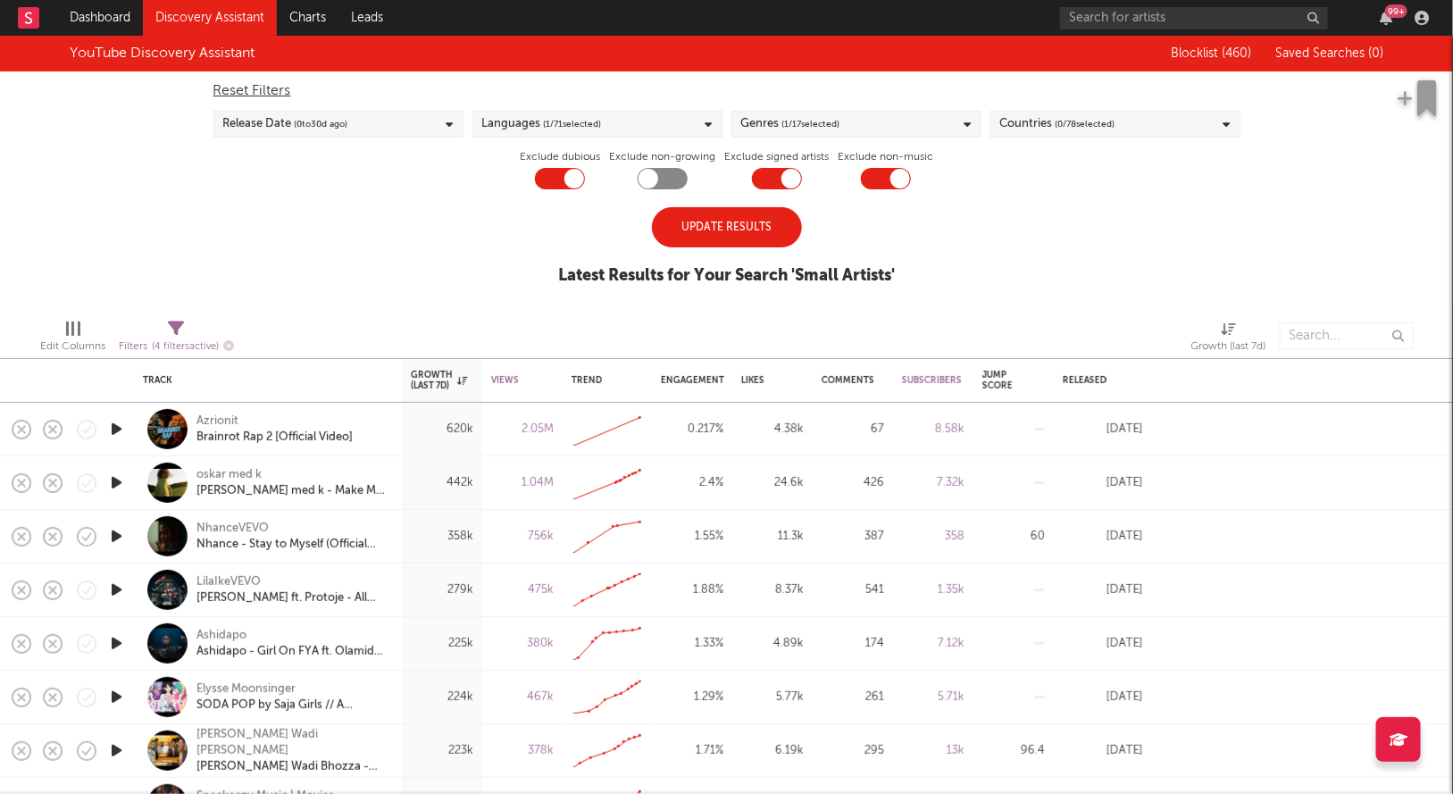
click at [709, 245] on div "Update Results" at bounding box center [727, 227] width 150 height 40
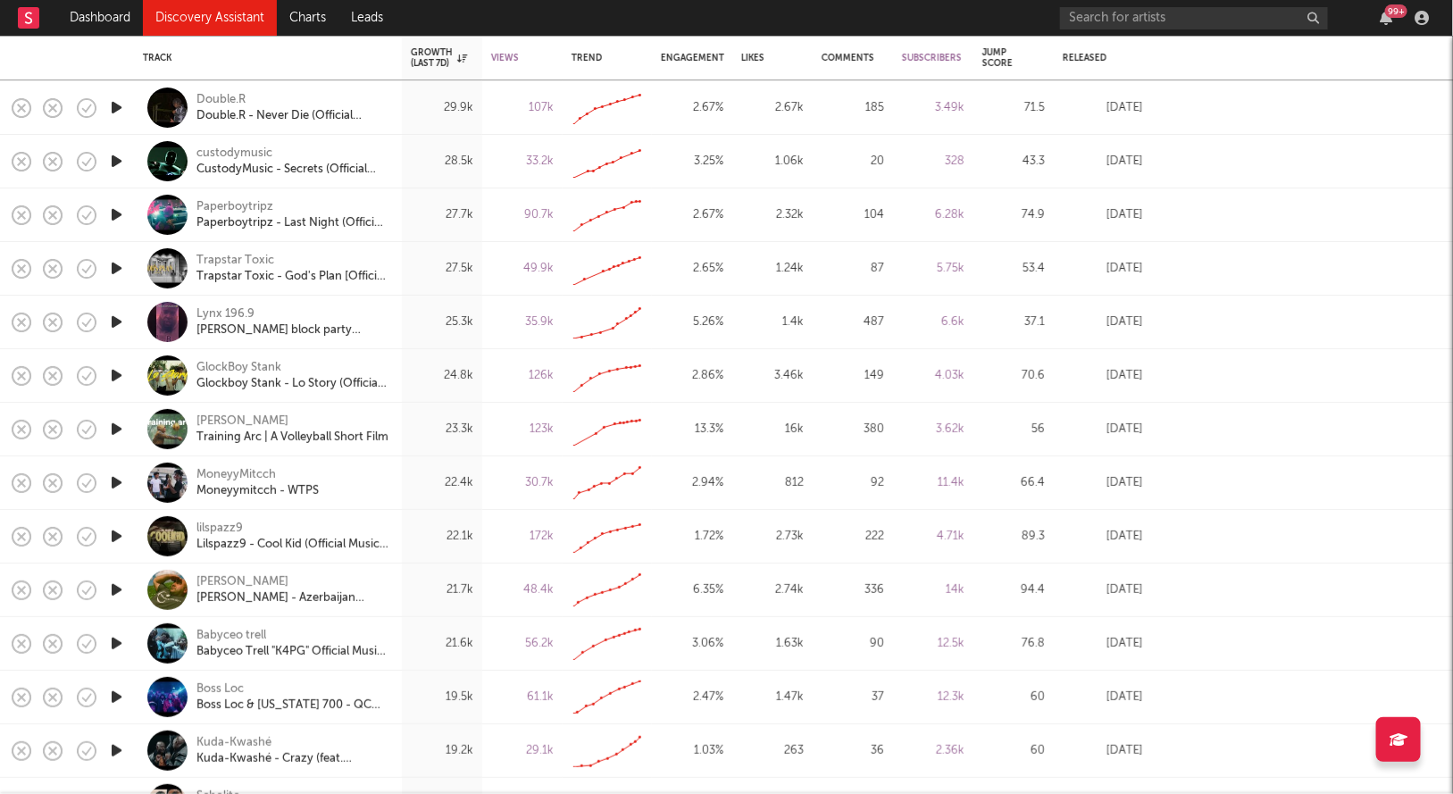
click at [127, 325] on div at bounding box center [116, 323] width 36 height 54
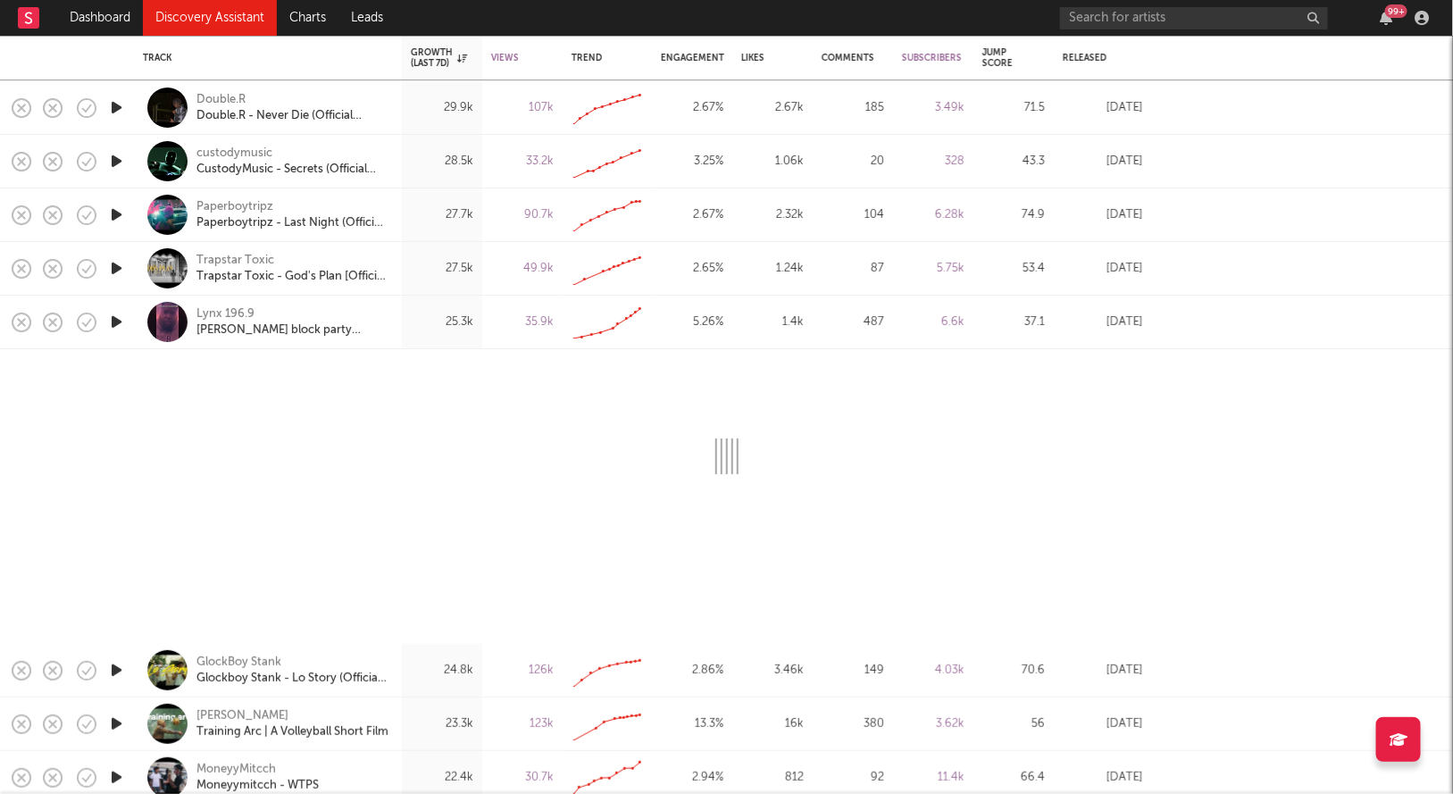
click at [110, 322] on icon "button" at bounding box center [116, 322] width 19 height 22
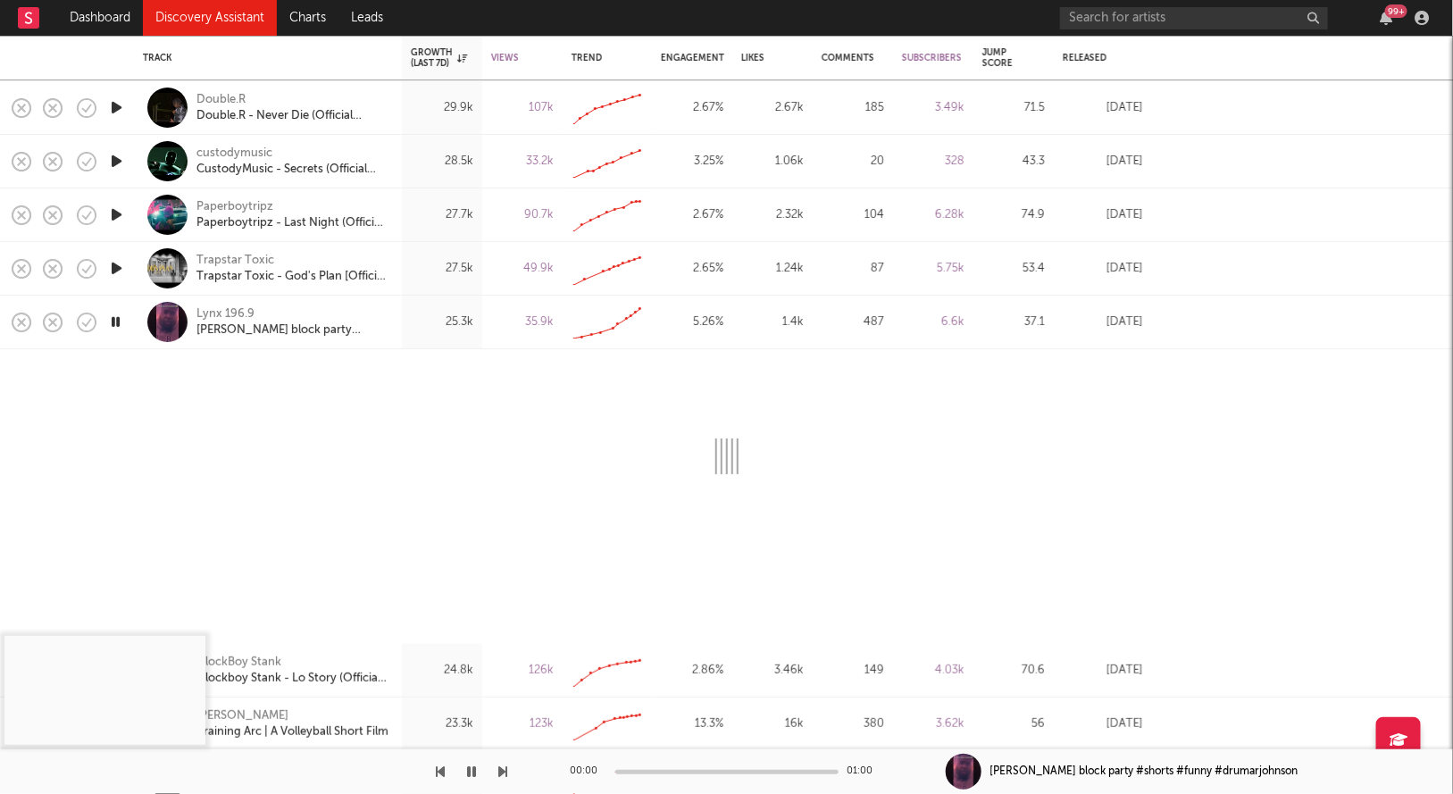
click at [111, 322] on icon "button" at bounding box center [115, 322] width 17 height 22
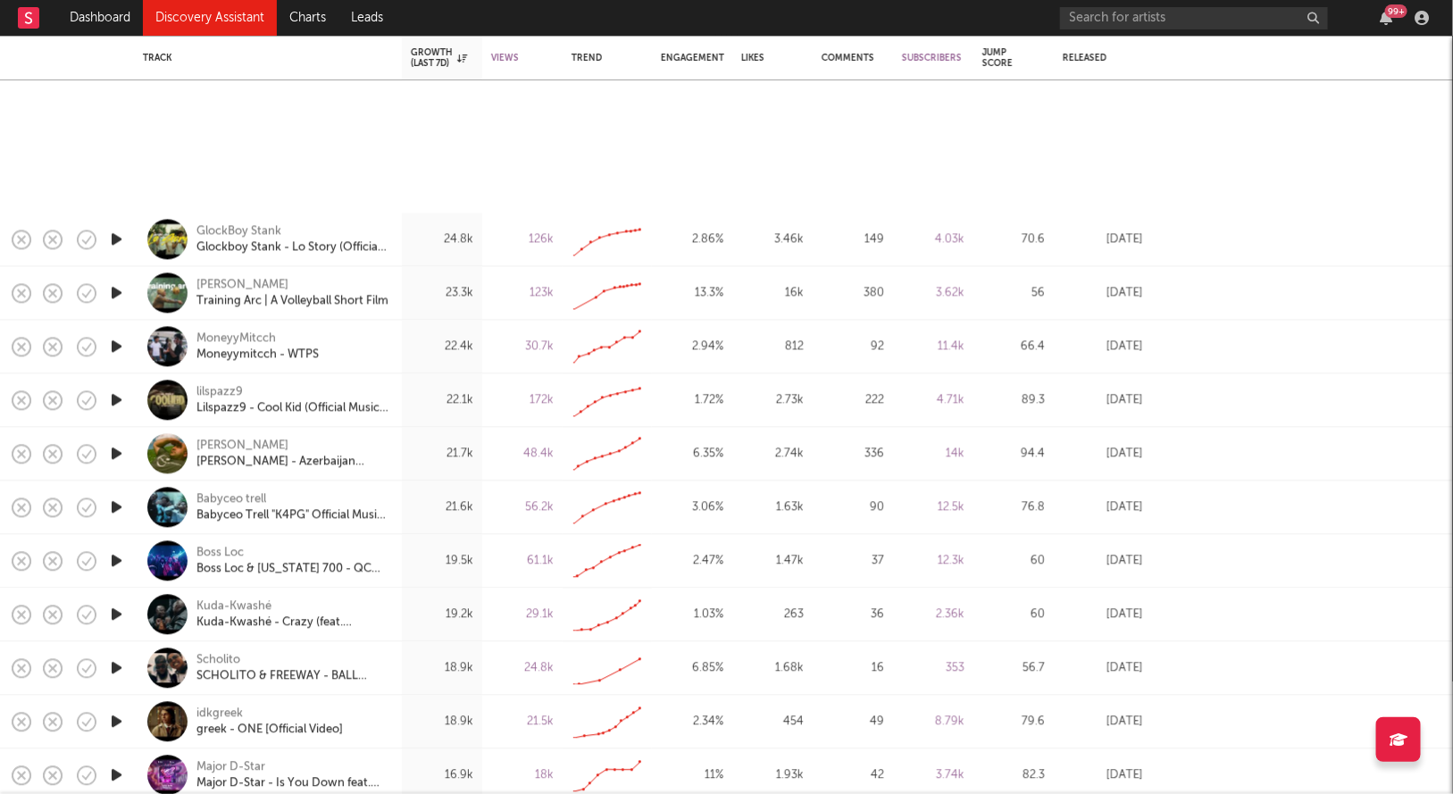
click at [116, 347] on icon "button" at bounding box center [116, 347] width 19 height 22
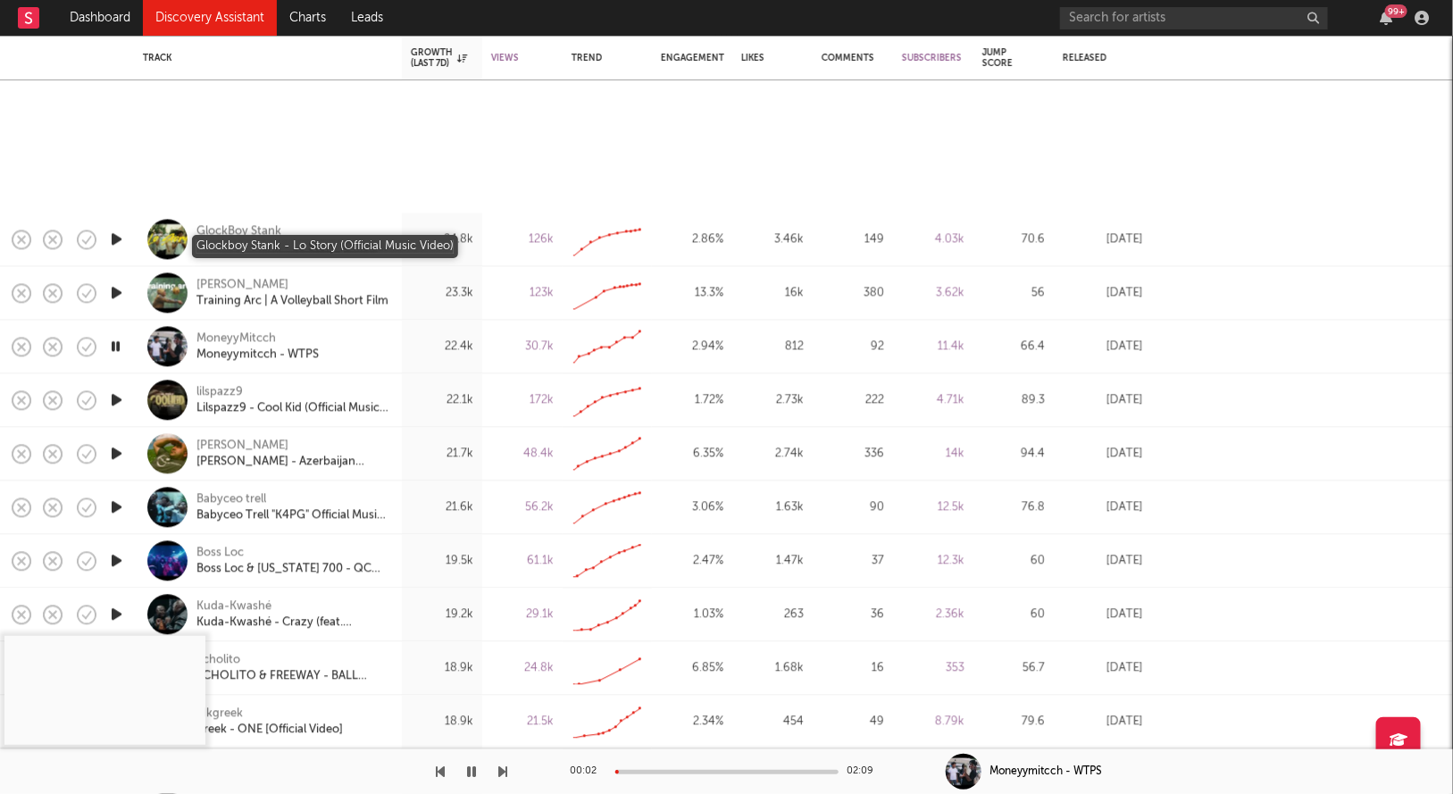
click at [283, 246] on div "Glockboy Stank - Lo Story (Official Music Video)" at bounding box center [292, 247] width 192 height 16
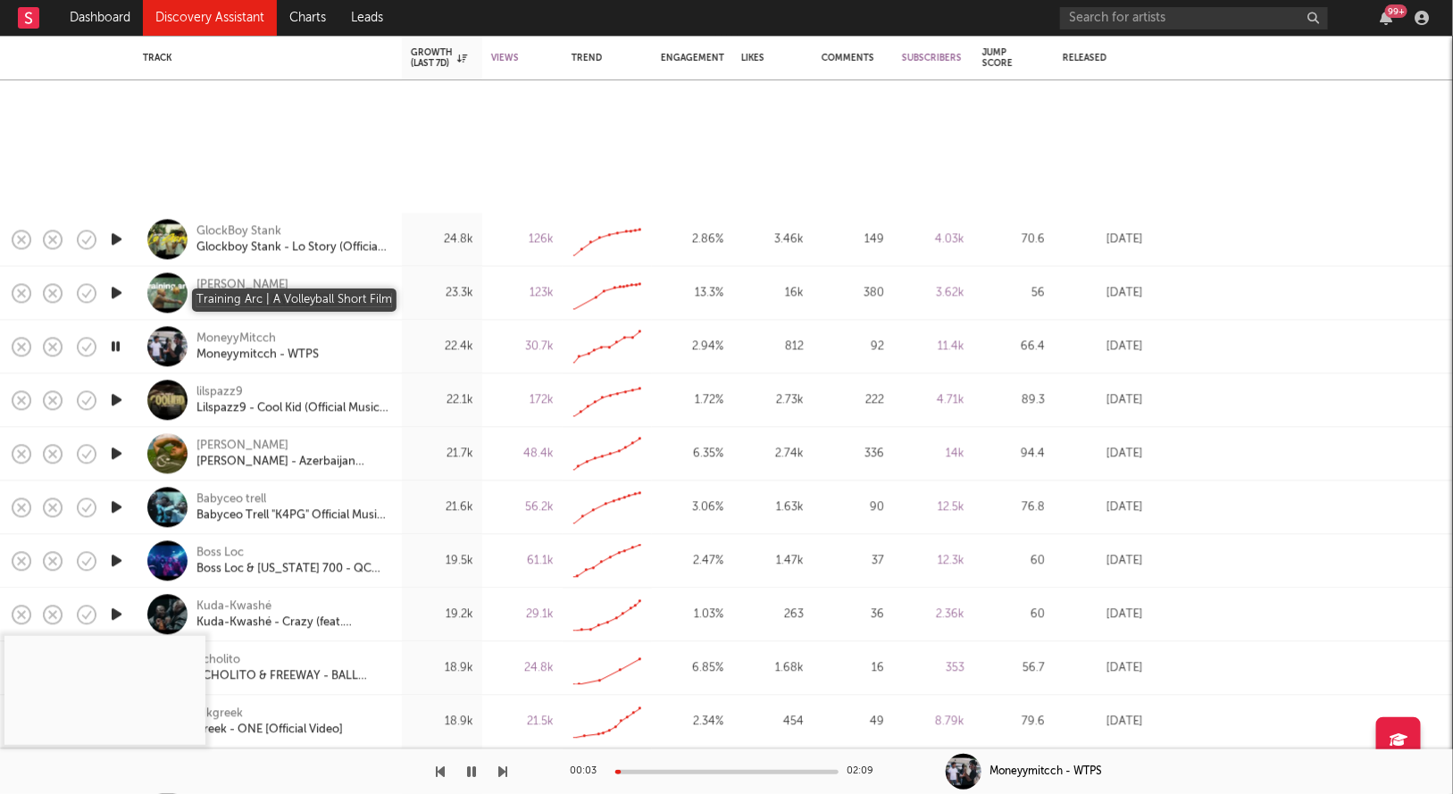
click at [289, 300] on div "Training Arc | A Volleyball Short Film" at bounding box center [292, 301] width 192 height 16
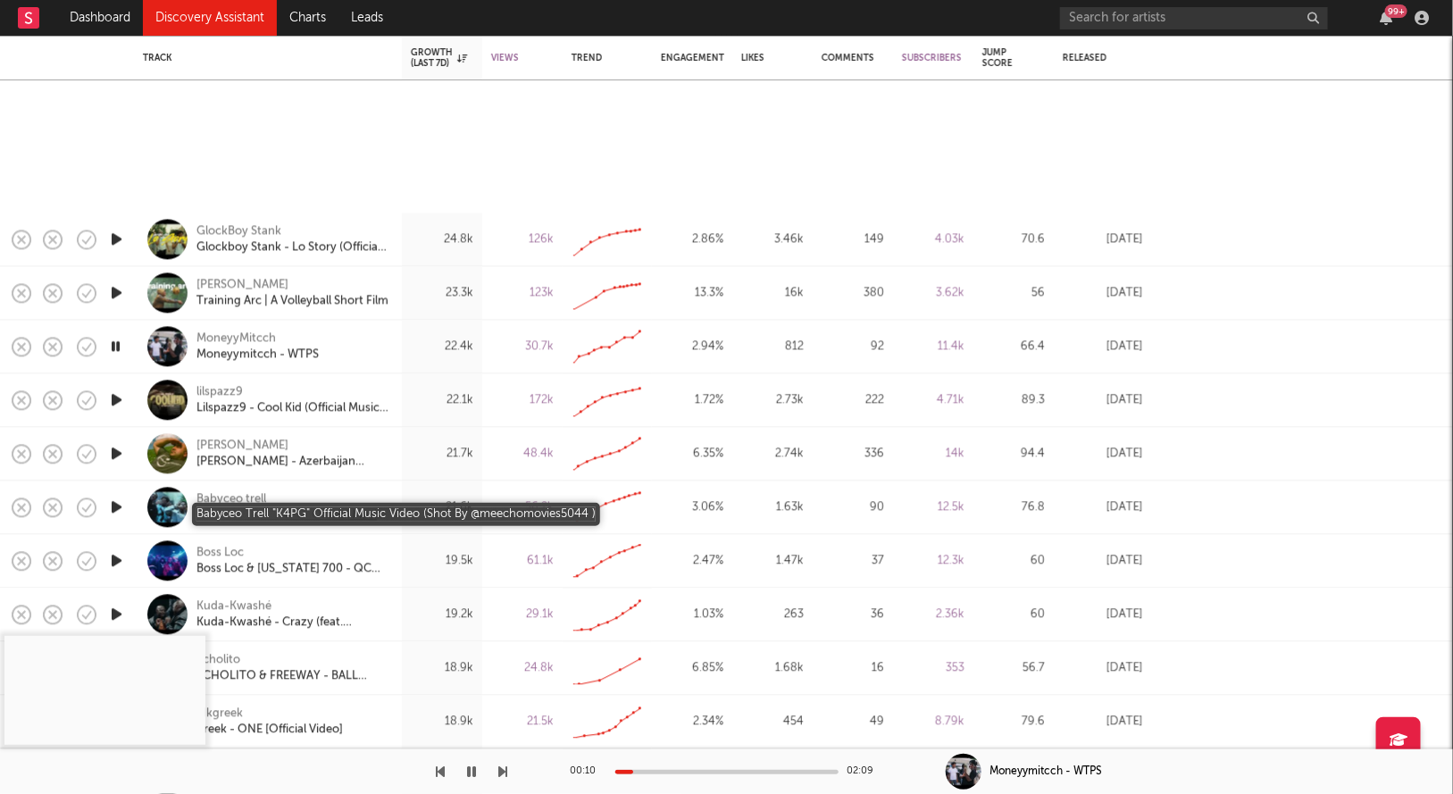
click at [308, 519] on div "Babyceo Trell "K4PG" Official Music Video (Shot By @meechomovies5044 )" at bounding box center [292, 515] width 192 height 16
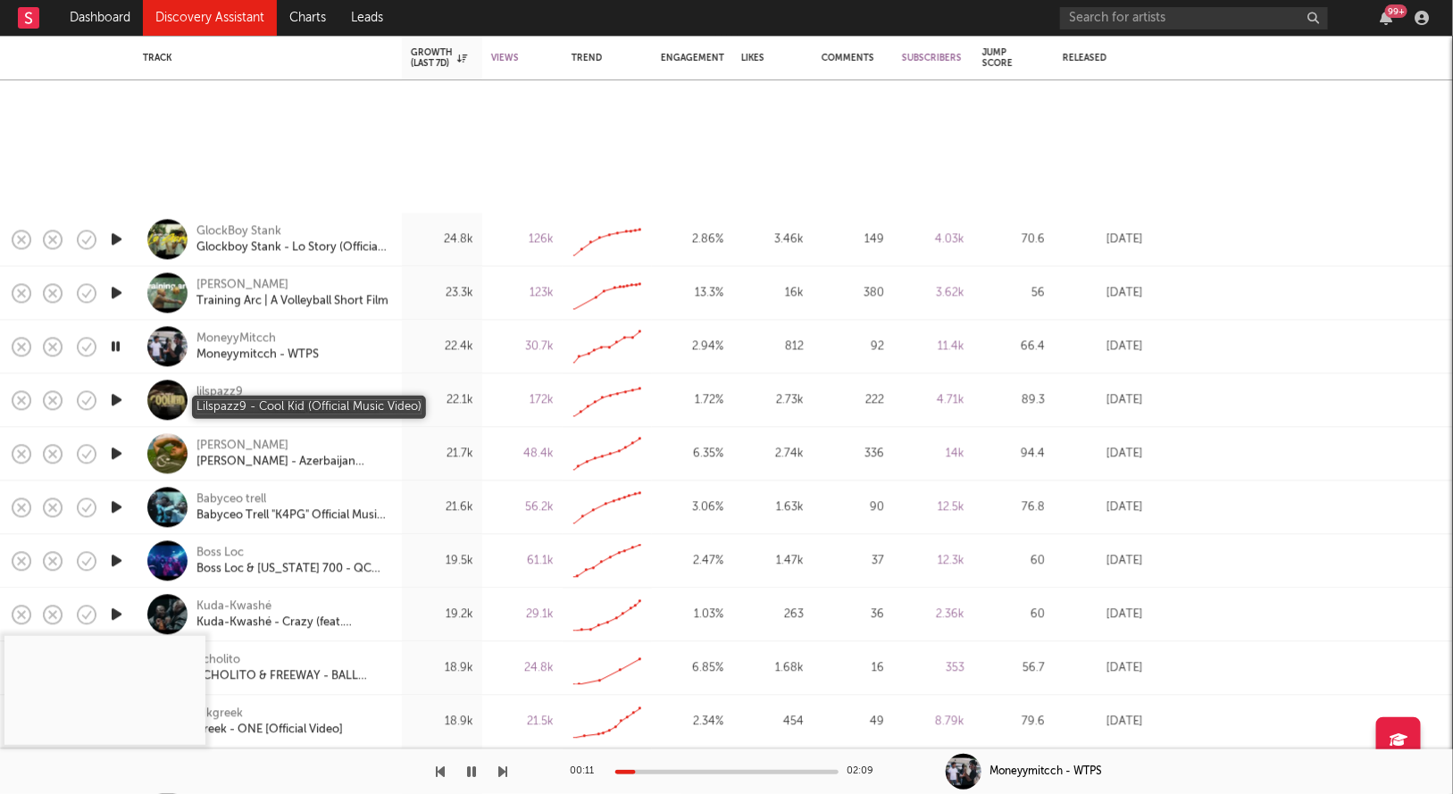
click at [295, 409] on div "Lilspazz9 - Cool Kid (Official Music Video)" at bounding box center [292, 408] width 192 height 16
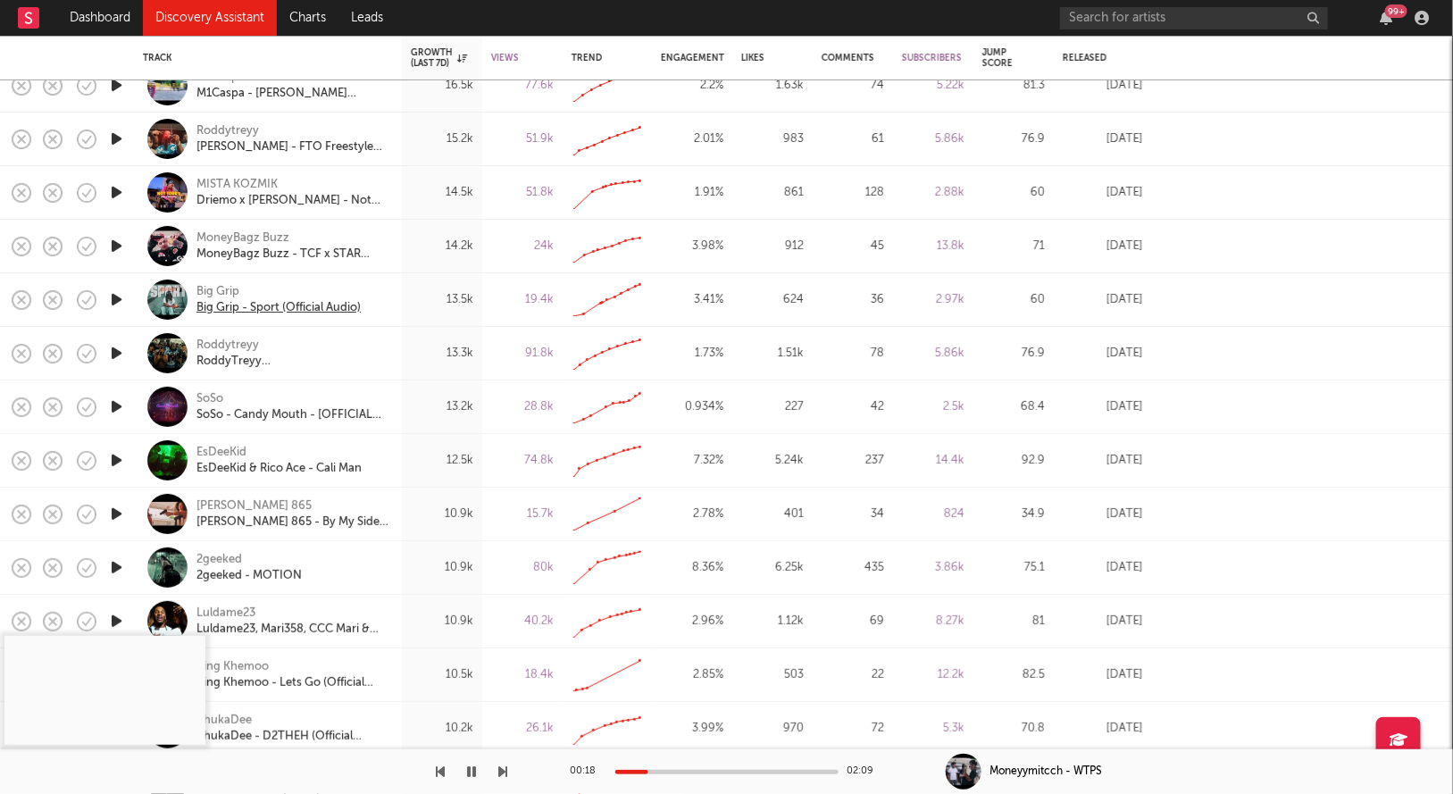
click at [351, 307] on div "Big Grip - Sport (Official Audio)" at bounding box center [278, 308] width 164 height 16
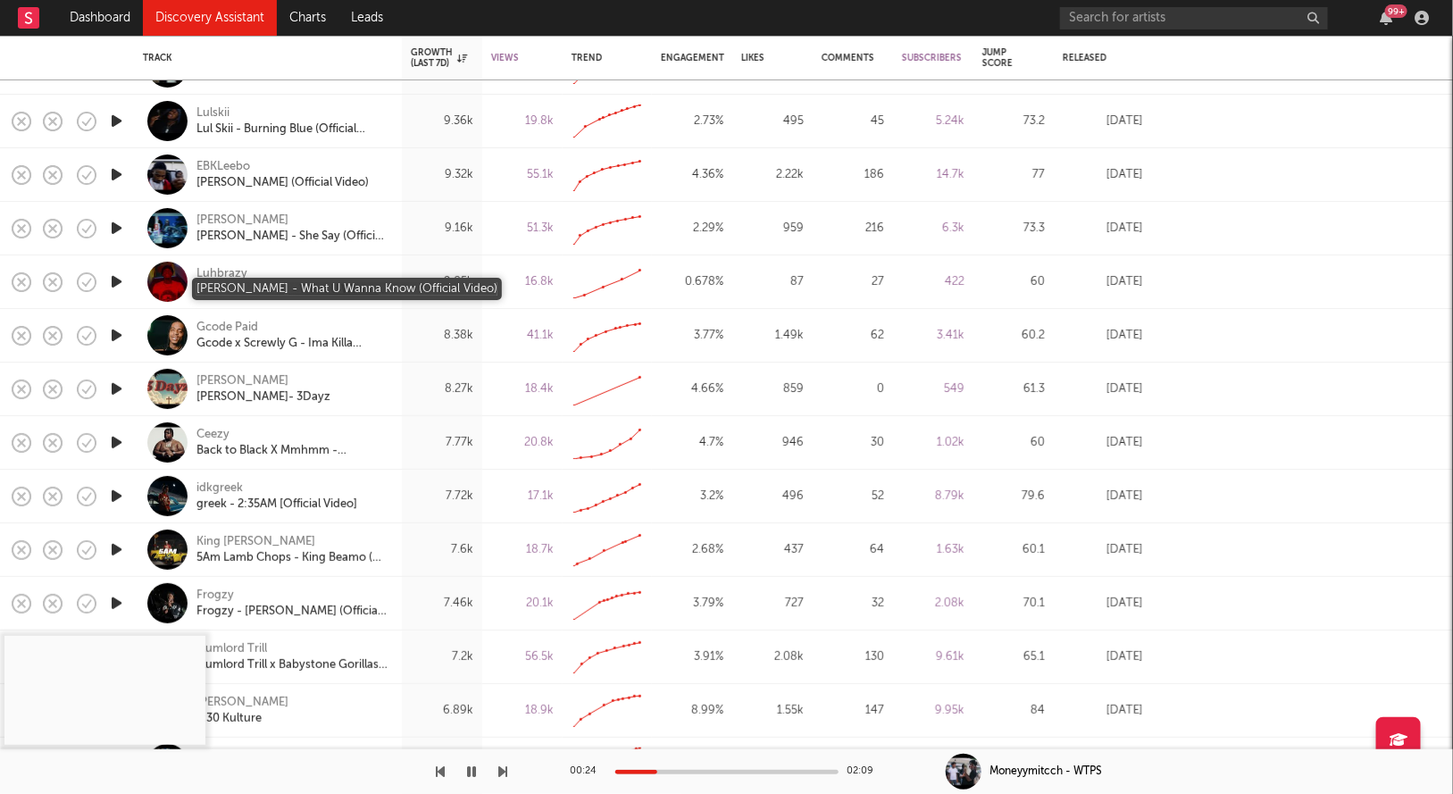
click at [290, 295] on div "Luh Brazy - What U Wanna Know (Official Video)" at bounding box center [292, 290] width 192 height 16
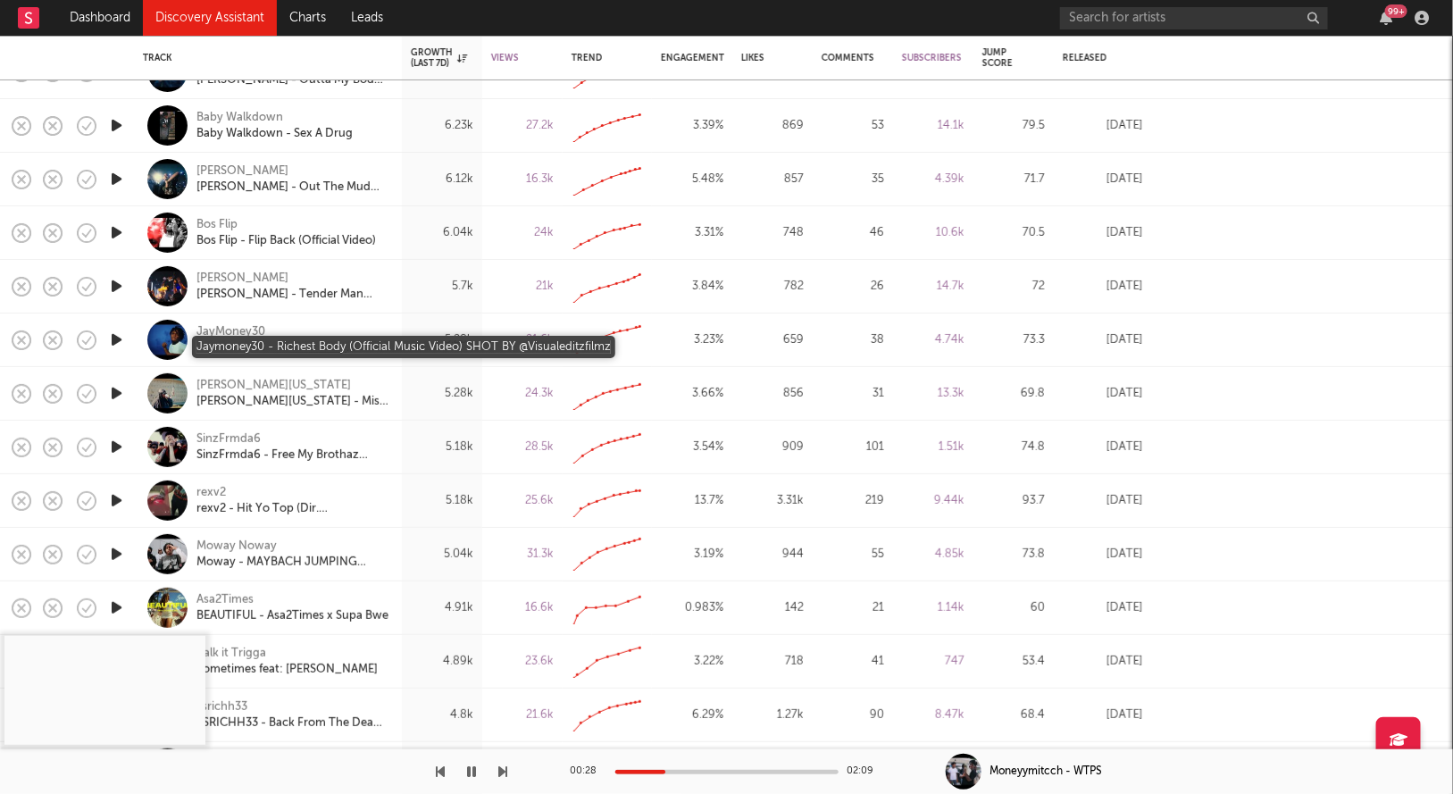
click at [283, 351] on div "Jaymoney30 - Richest Body (Official Music Video) SHOT BY @Visualeditzfilmz" at bounding box center [292, 348] width 192 height 16
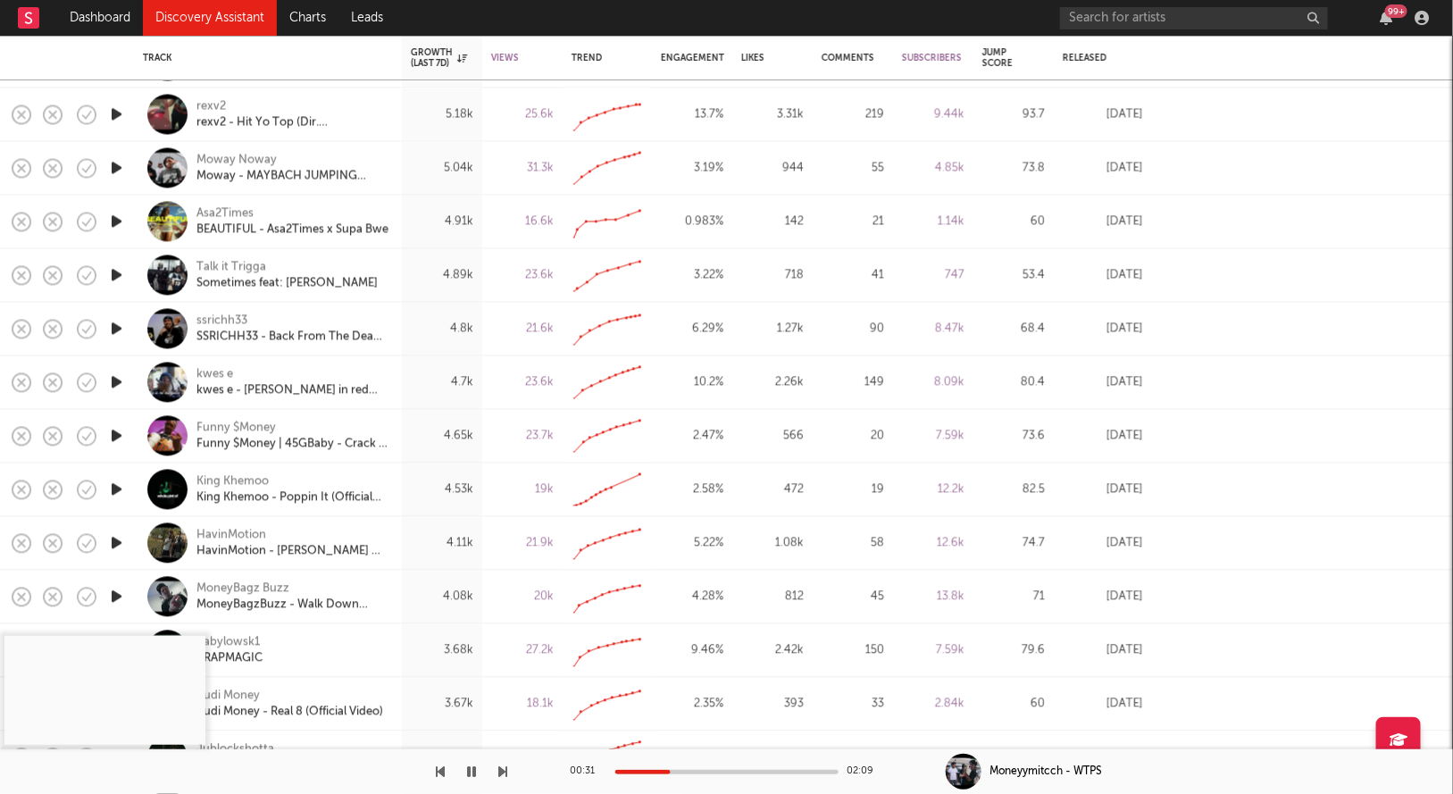
click at [471, 772] on icon "button" at bounding box center [472, 771] width 9 height 14
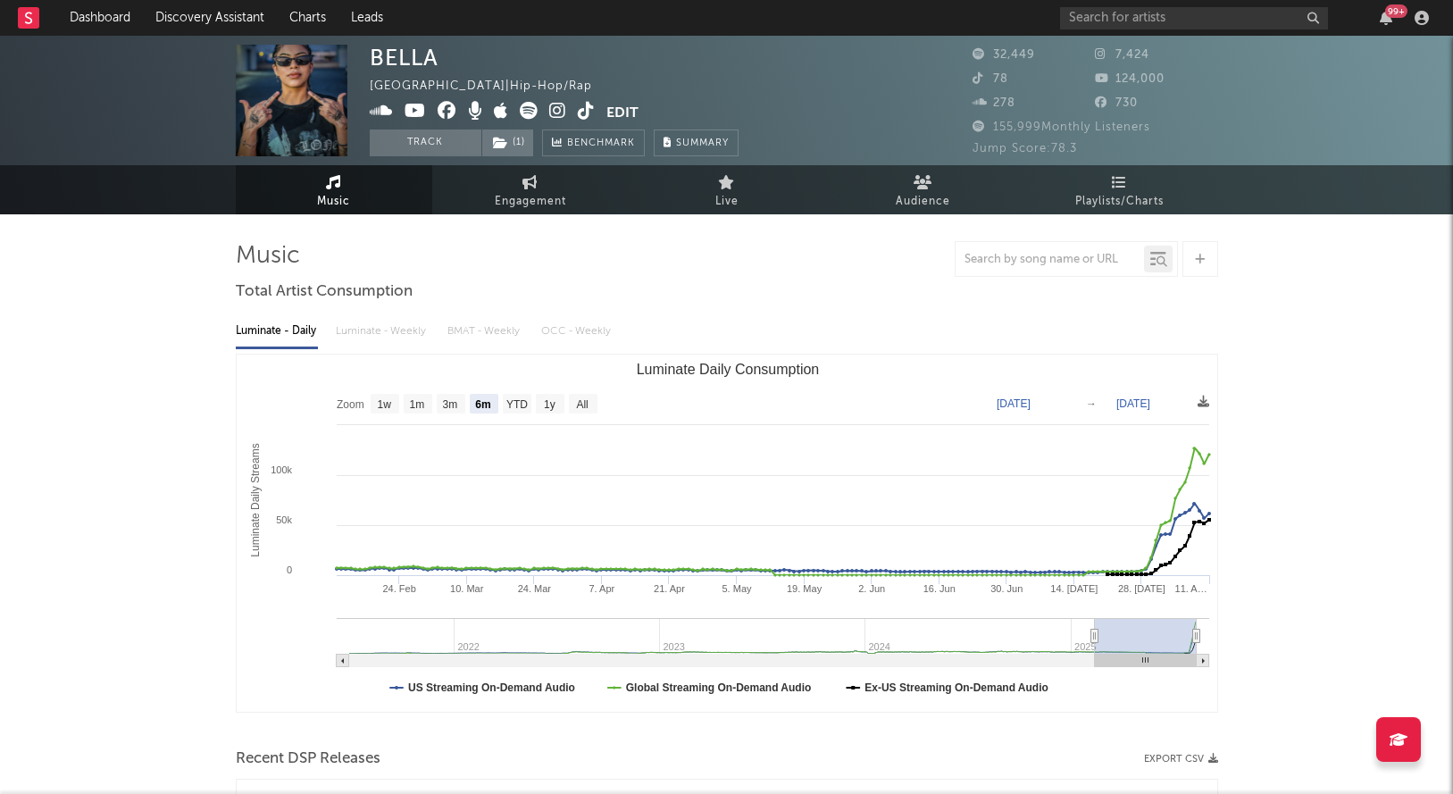
select select "6m"
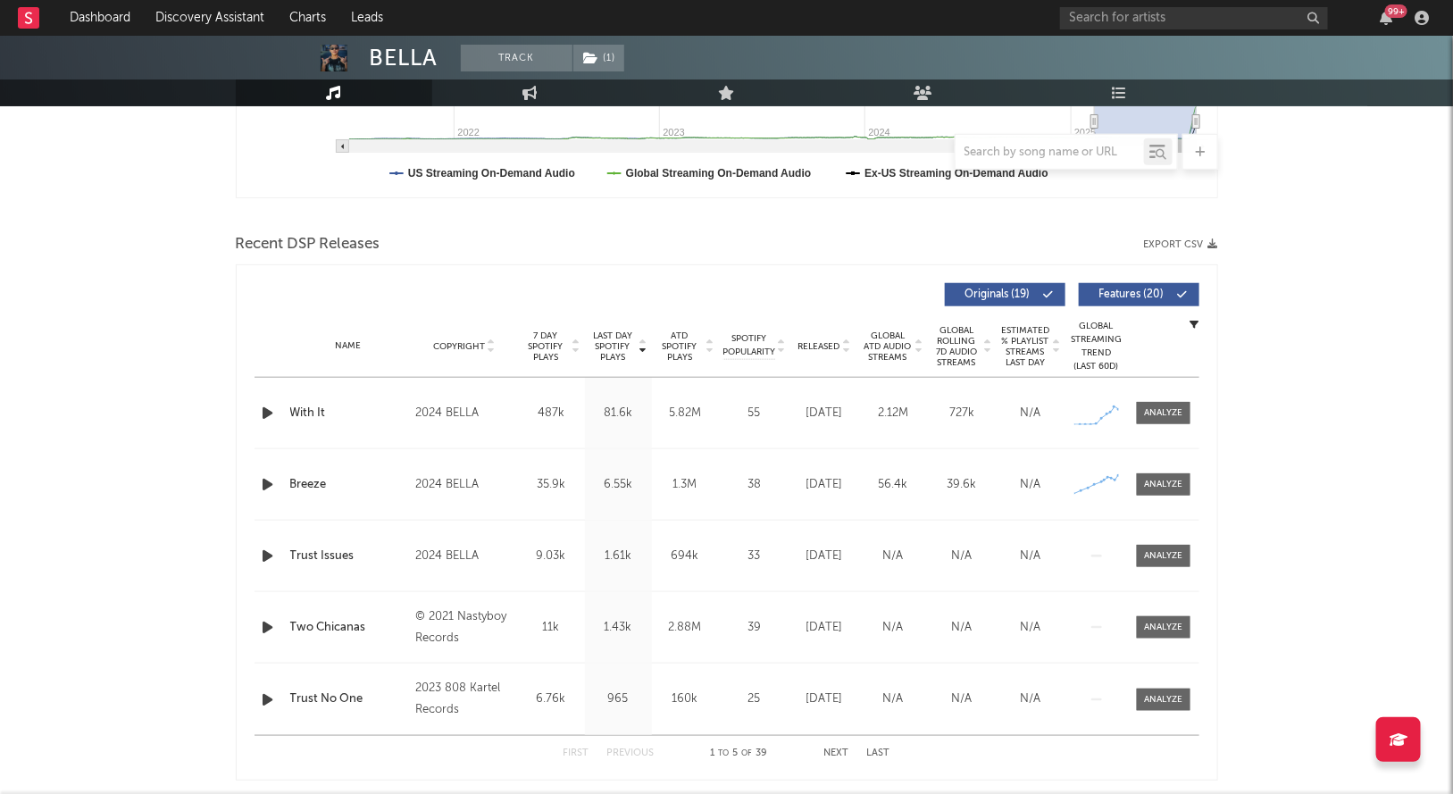
scroll to position [587, 0]
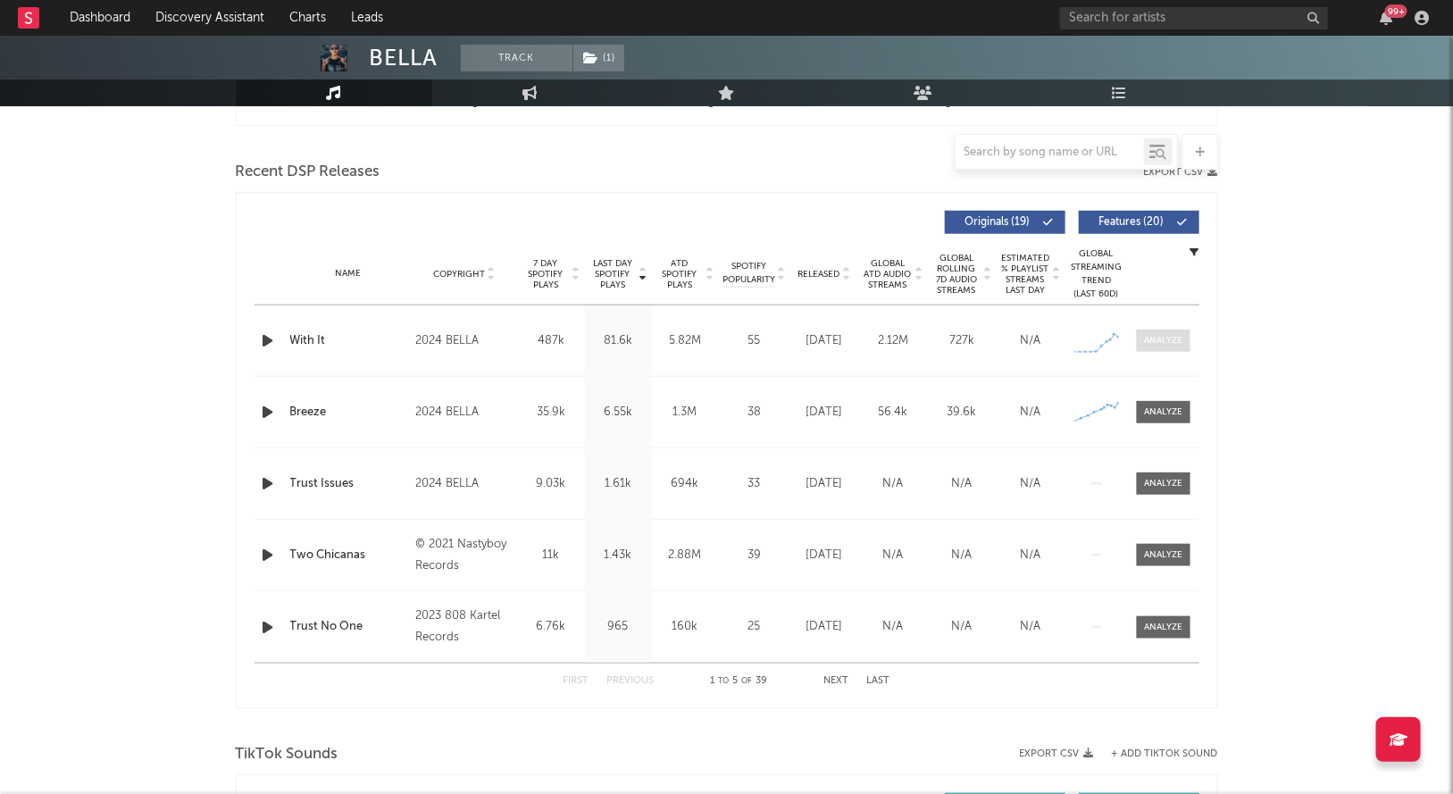
click at [1145, 345] on div at bounding box center [1163, 340] width 38 height 13
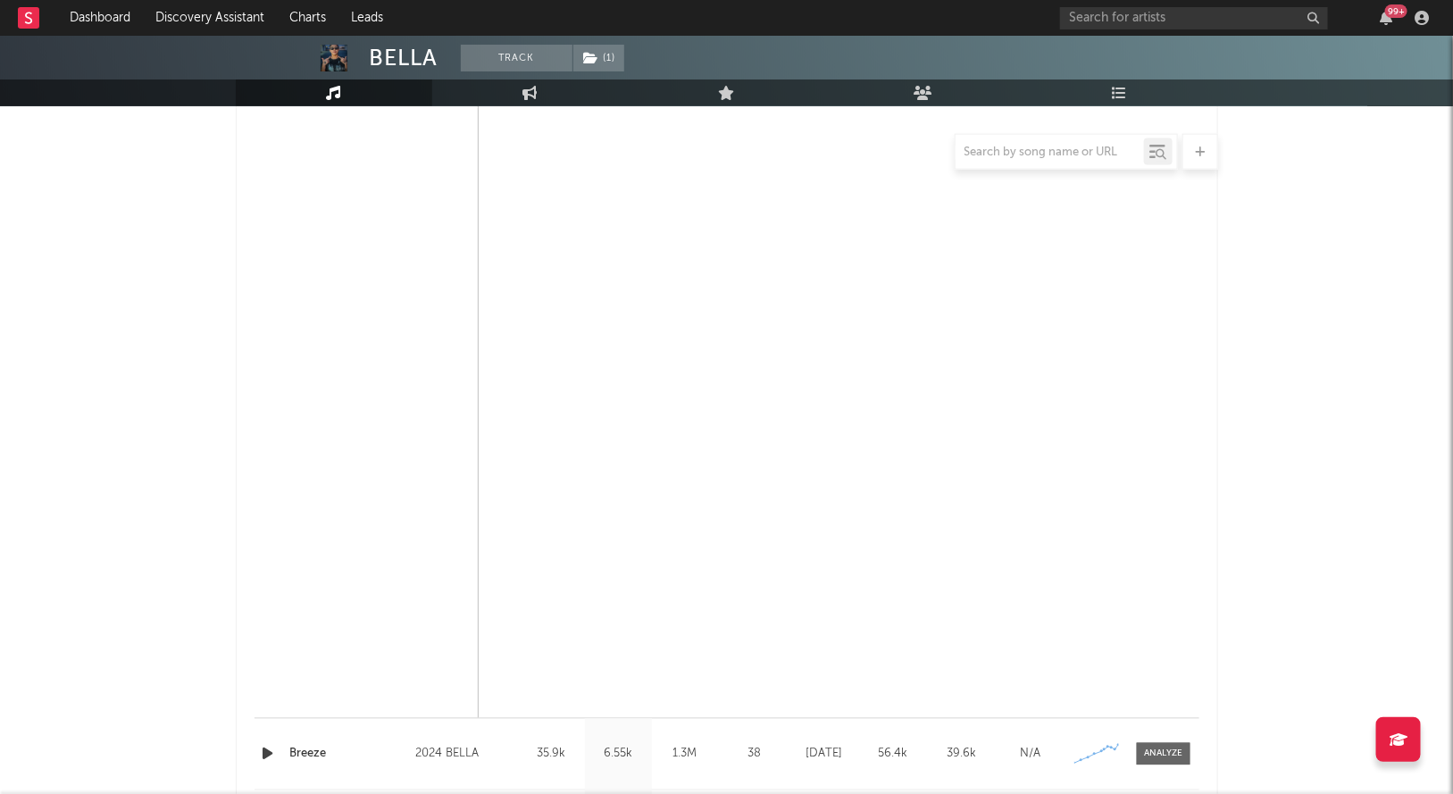
select select "6m"
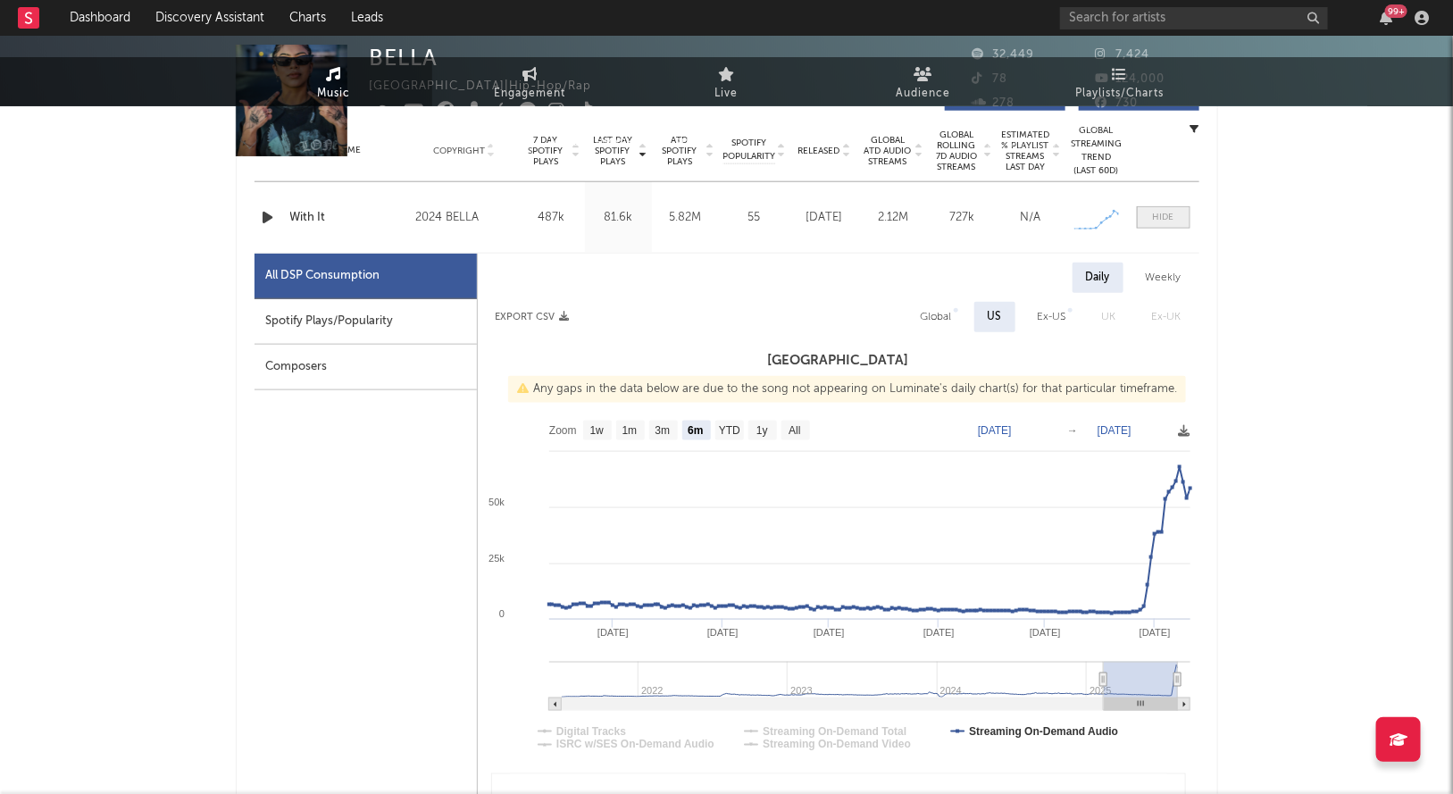
scroll to position [0, 0]
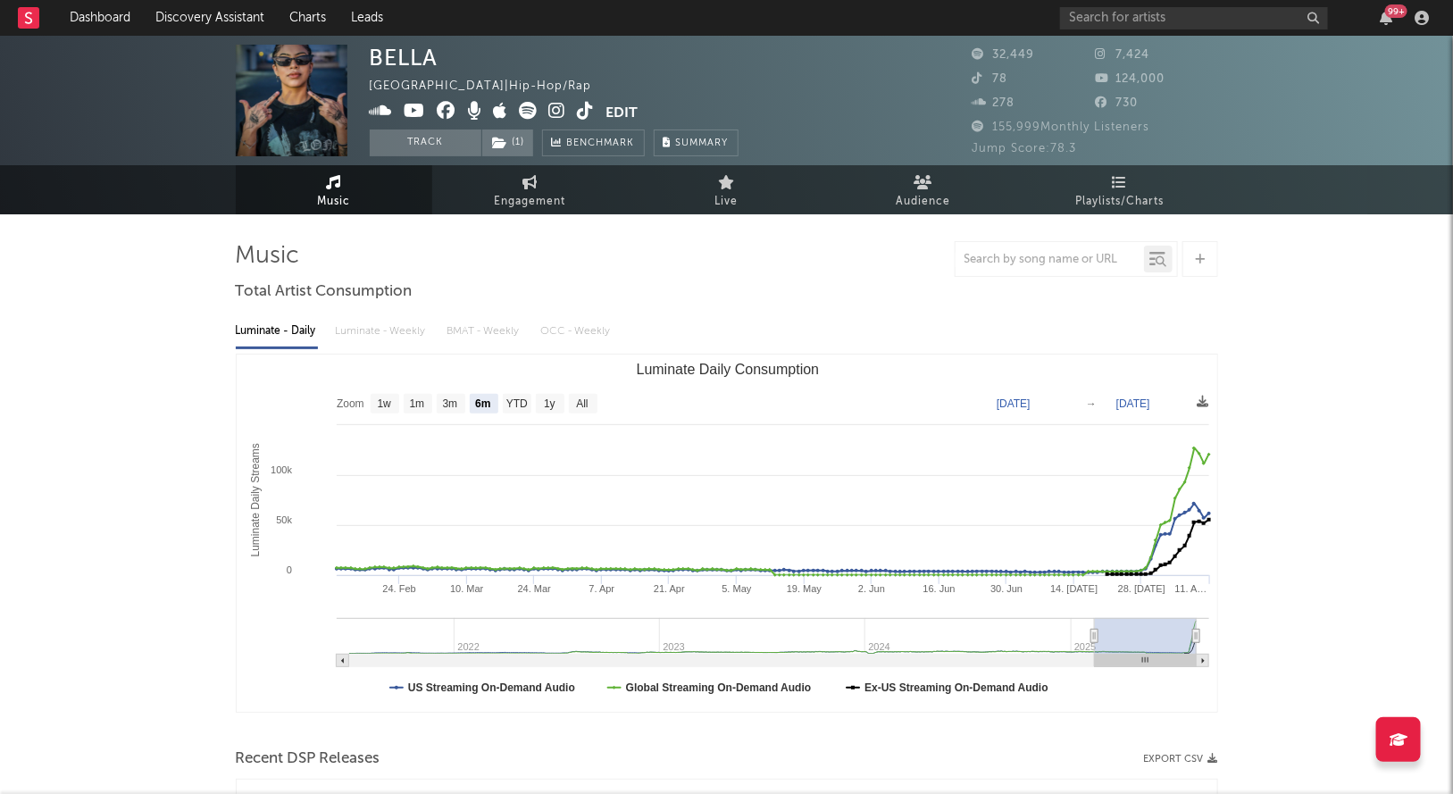
click at [552, 105] on icon at bounding box center [557, 111] width 17 height 18
click at [579, 105] on icon at bounding box center [586, 111] width 17 height 18
click at [528, 111] on icon at bounding box center [529, 111] width 18 height 18
click at [529, 109] on icon at bounding box center [529, 111] width 18 height 18
